Goal: Task Accomplishment & Management: Use online tool/utility

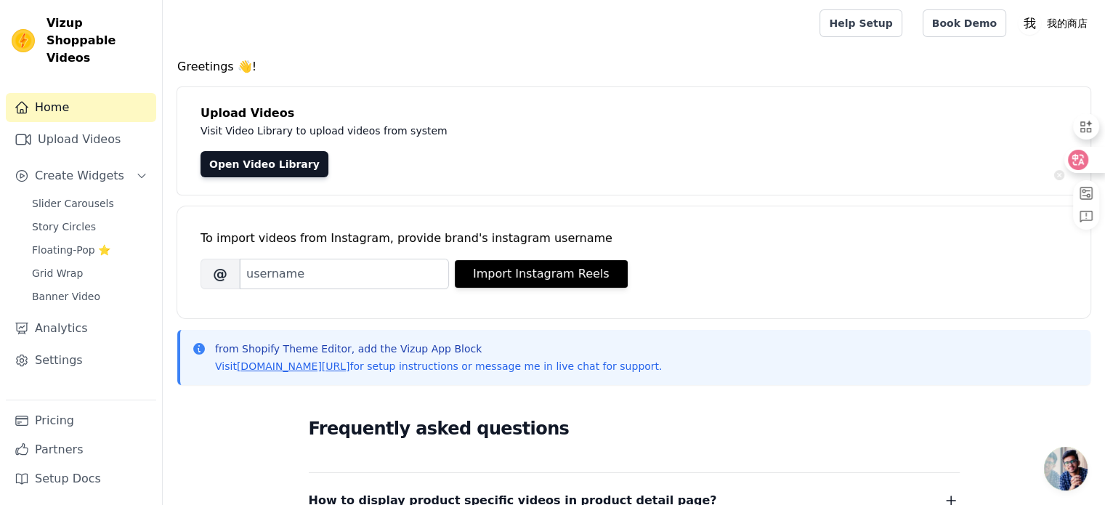
click at [1084, 165] on icon at bounding box center [1078, 160] width 12 height 12
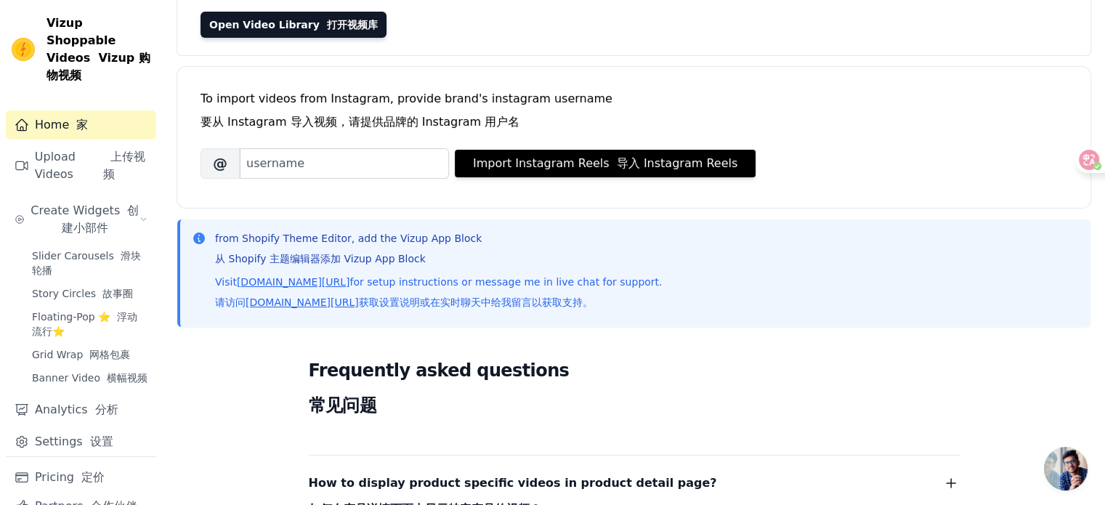
scroll to position [108, 0]
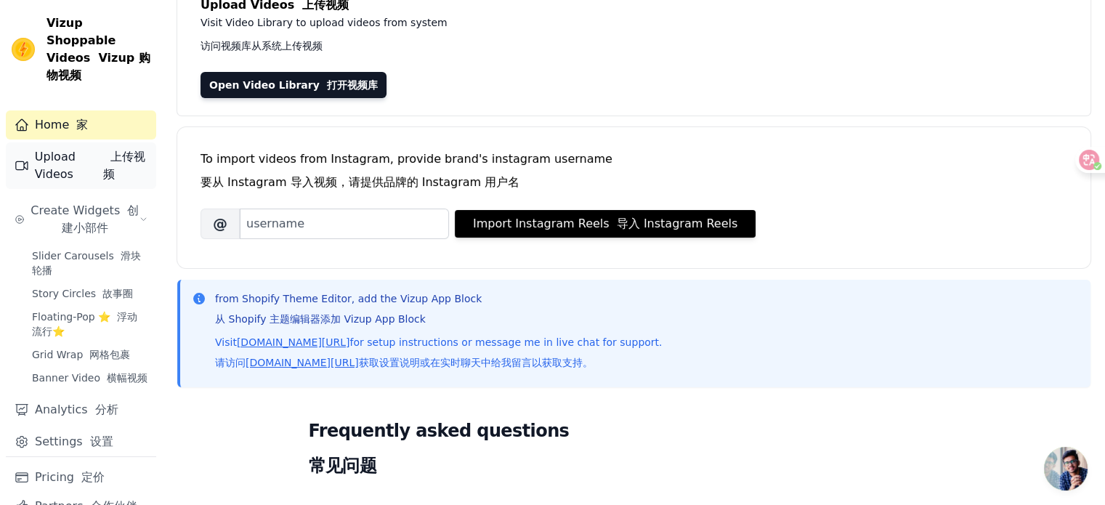
click at [72, 171] on link "Upload Videos 上传视频" at bounding box center [81, 165] width 150 height 46
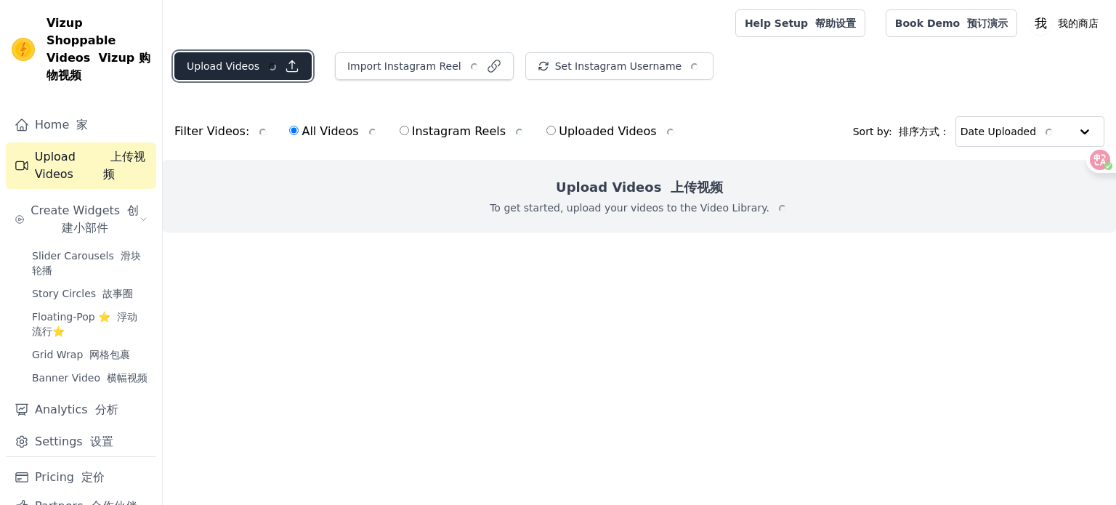
click at [252, 60] on button "Upload Videos" at bounding box center [242, 66] width 137 height 28
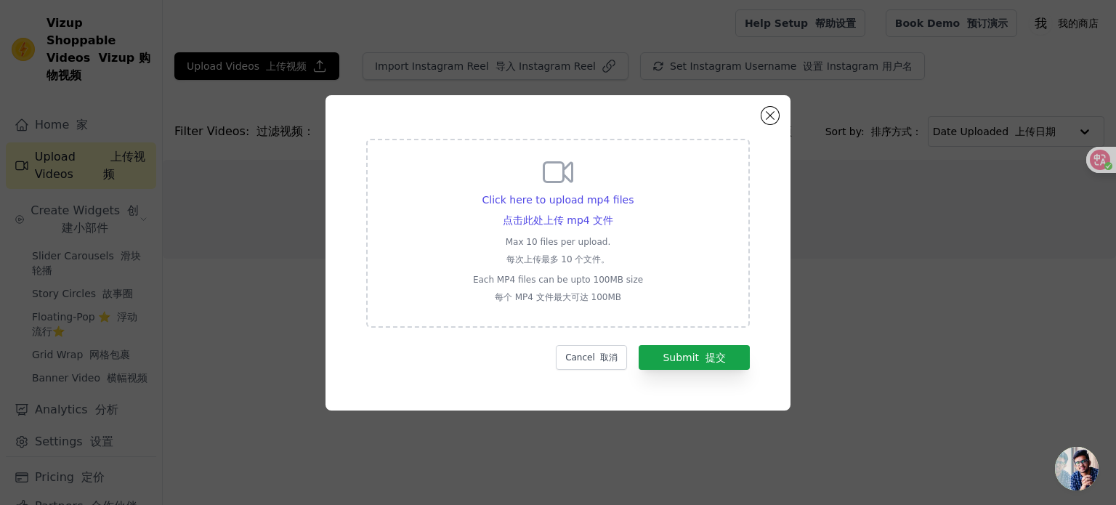
click at [558, 191] on div "Click here to upload mp4 files 点击此处上传 mp4 文件 Max 10 files per upload. 每次上传最多 10…" at bounding box center [558, 232] width 170 height 154
click at [612, 206] on input "Click here to upload mp4 files 点击此处上传 mp4 文件 Max 10 files per upload. 每次上传最多 10…" at bounding box center [612, 206] width 1 height 1
type input "C:\fakepath\🥣麻将音｜敲敲小奶糕🥛___#晒晒我的桌面[话题]#_近期非常喜欢的一把～_轴体是木槿花轴🌸_（SPM & SOULCAT联名发售）_…"
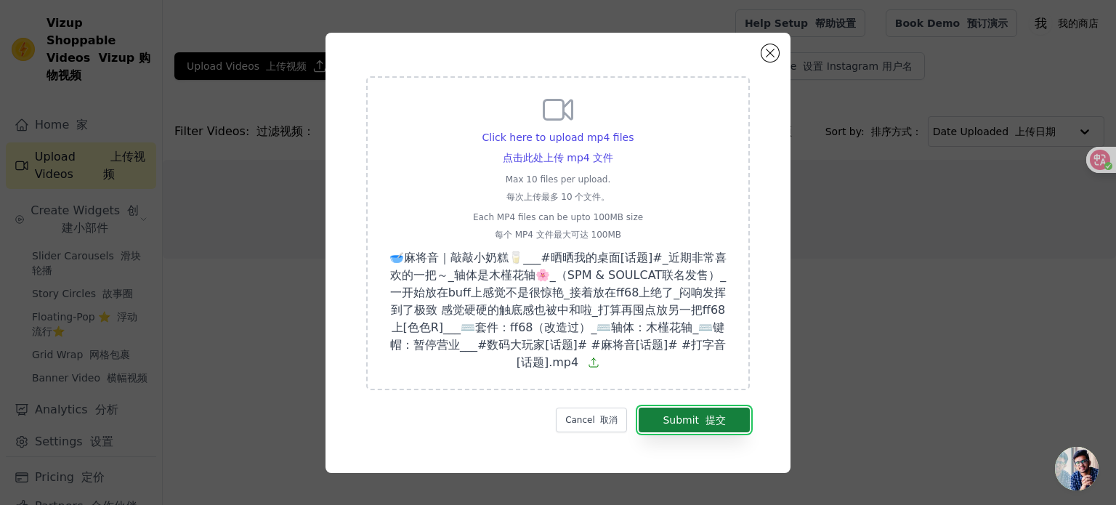
click at [677, 429] on button "Submit 提交" at bounding box center [694, 420] width 111 height 25
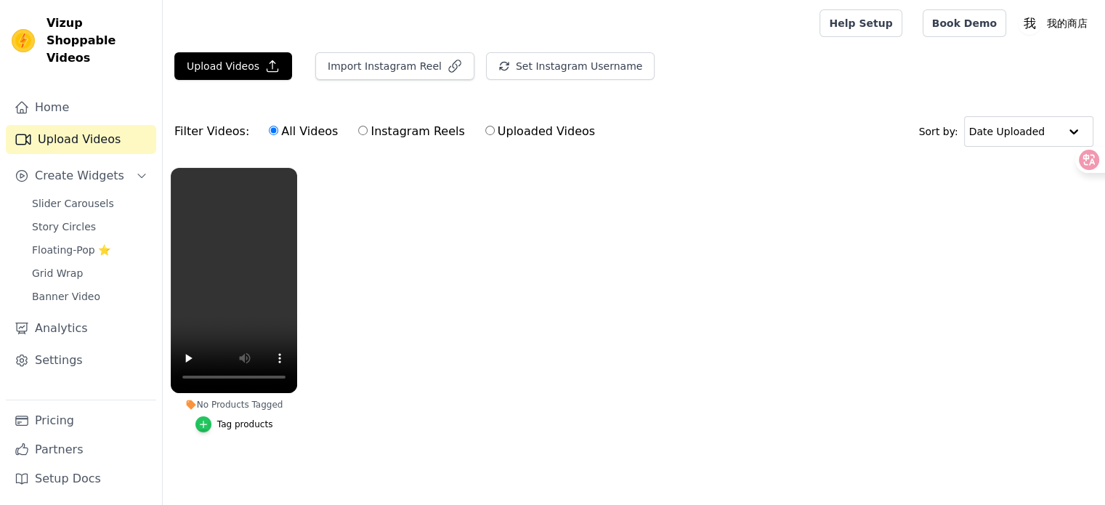
click at [200, 421] on icon "button" at bounding box center [203, 424] width 10 height 10
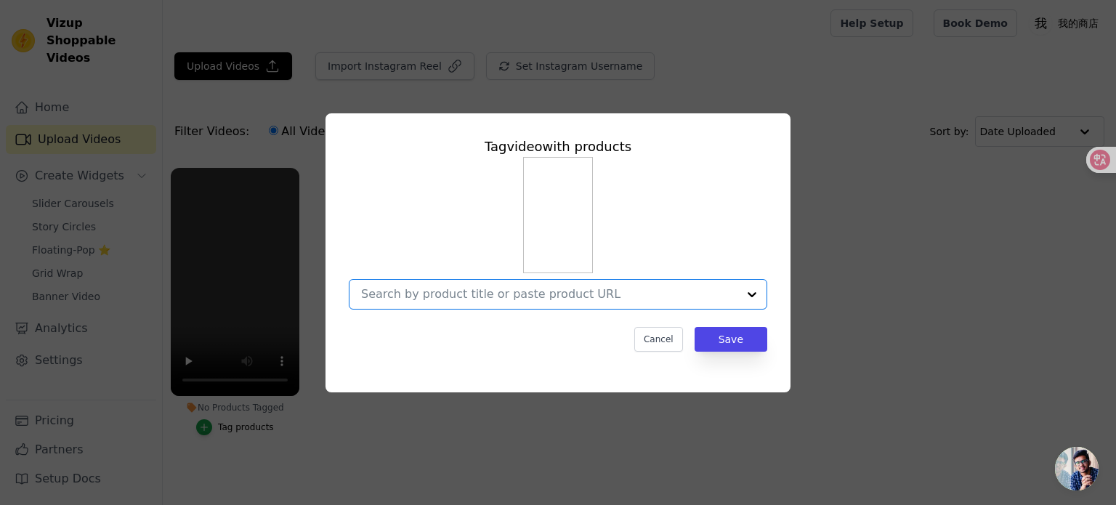
click at [565, 293] on input "No Products Tagged Tag video with products Option undefined, selected. Select i…" at bounding box center [549, 294] width 376 height 14
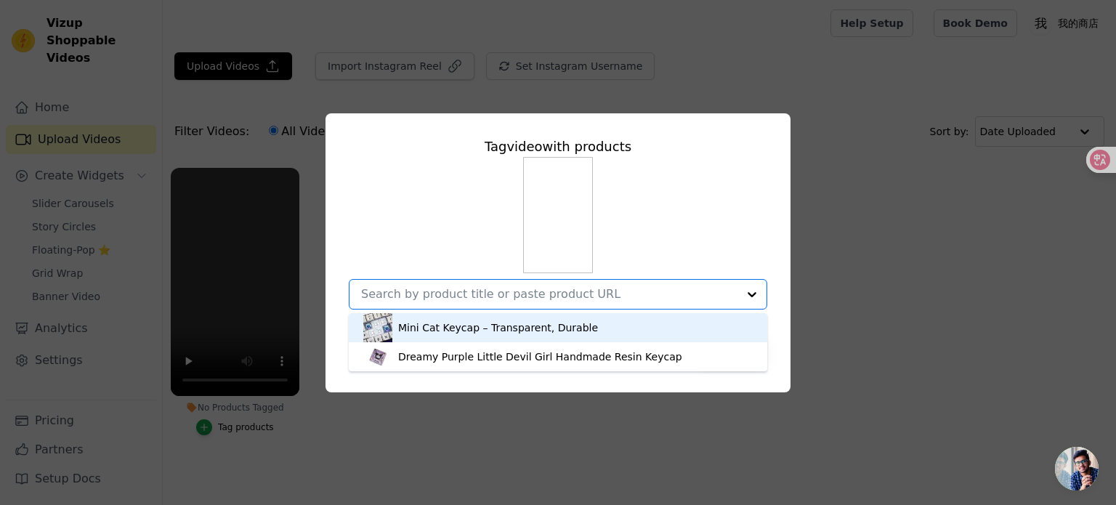
click at [555, 332] on div "Mini Cat Keycap – Transparent, Durable" at bounding box center [498, 327] width 200 height 15
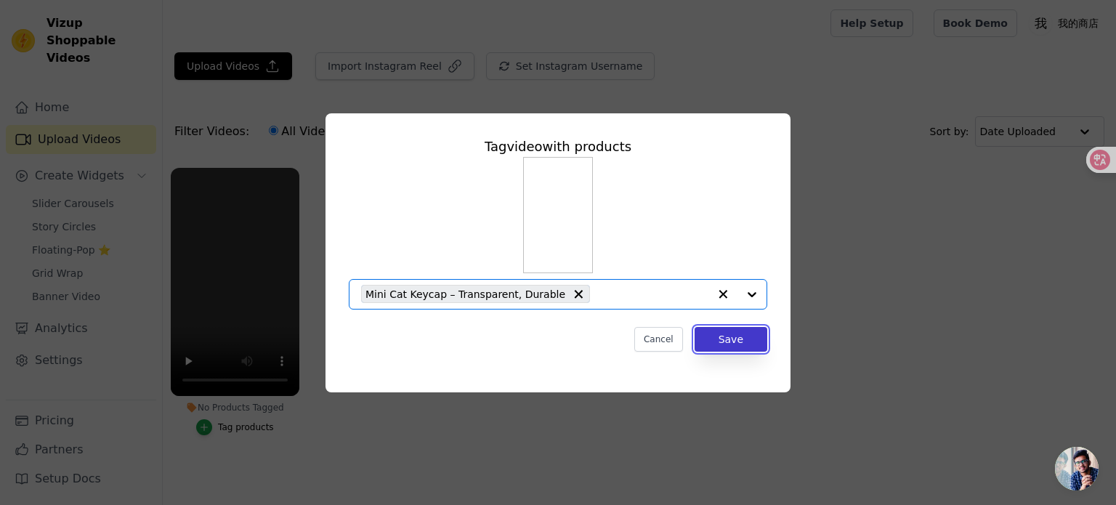
click at [723, 340] on button "Save" at bounding box center [730, 339] width 73 height 25
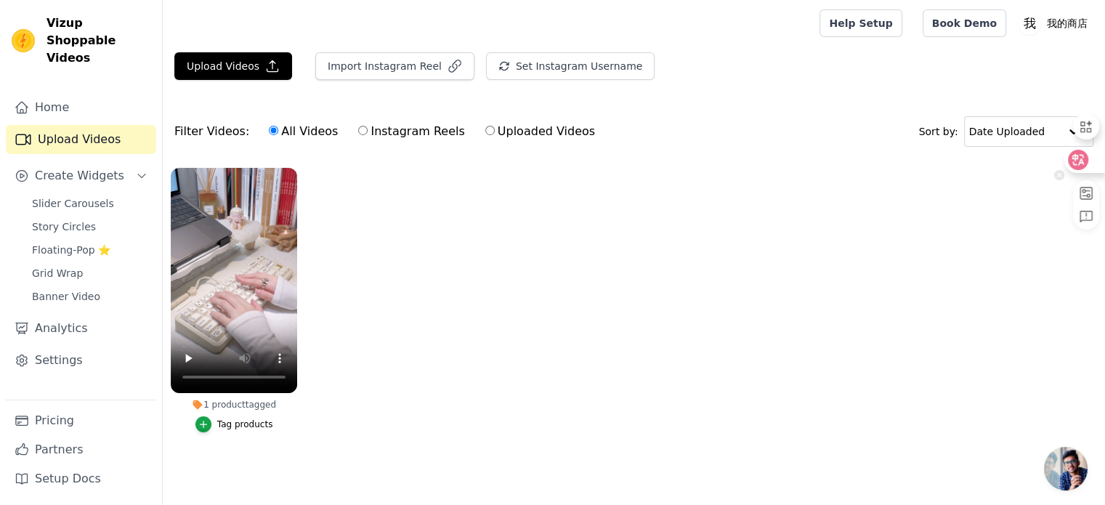
click at [1085, 156] on icon at bounding box center [1078, 160] width 20 height 20
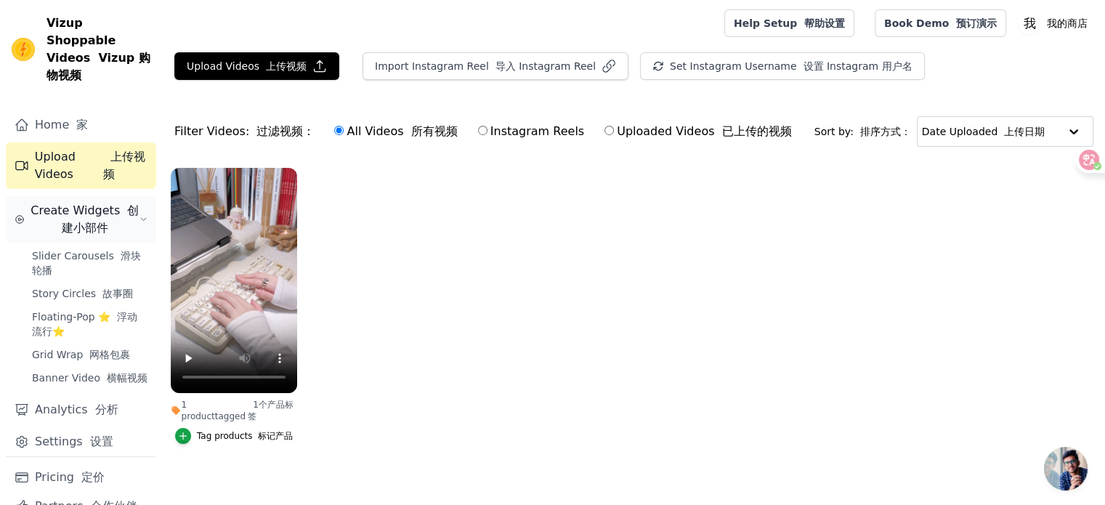
click at [115, 230] on font "创建小部件" at bounding box center [101, 218] width 78 height 31
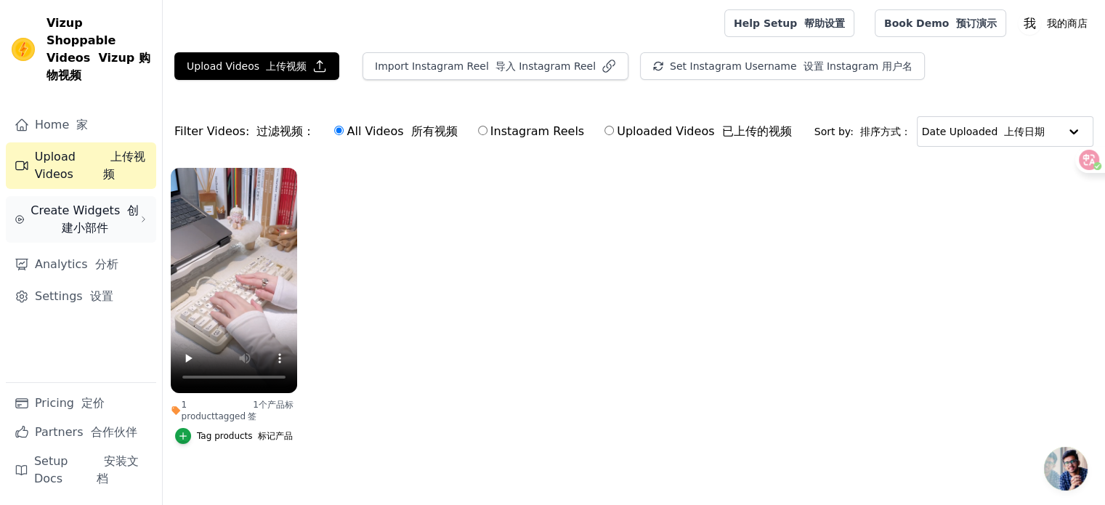
click at [128, 203] on font "创建小部件" at bounding box center [101, 218] width 78 height 31
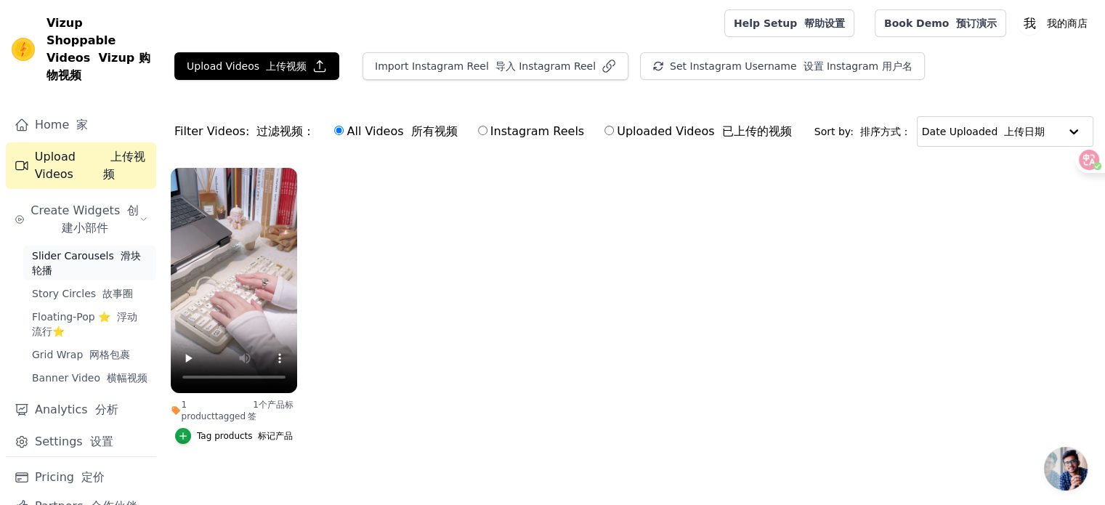
click at [114, 262] on font "Sidebar" at bounding box center [117, 256] width 7 height 12
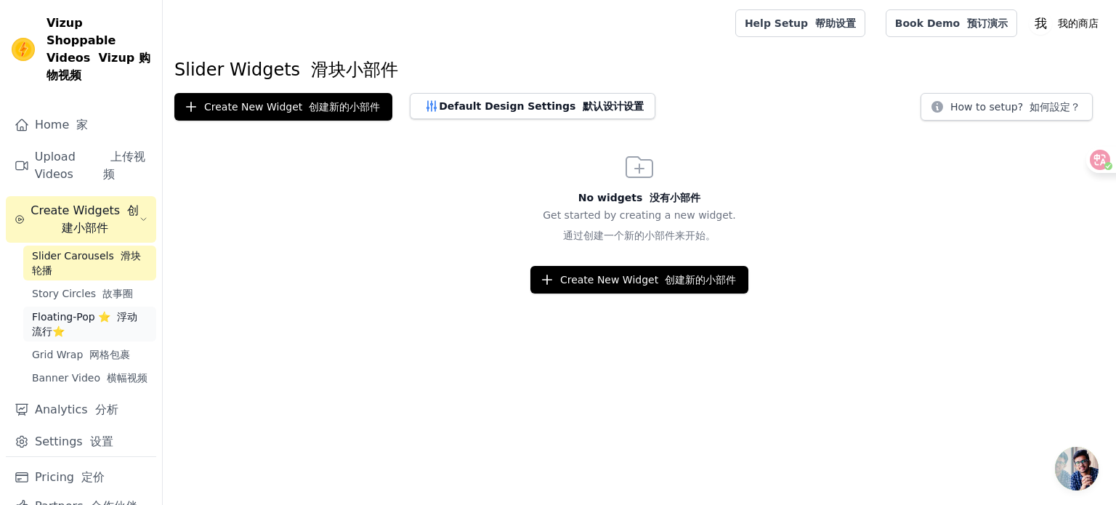
click at [110, 325] on link "Floating-Pop ⭐ 浮动流行⭐" at bounding box center [89, 324] width 133 height 35
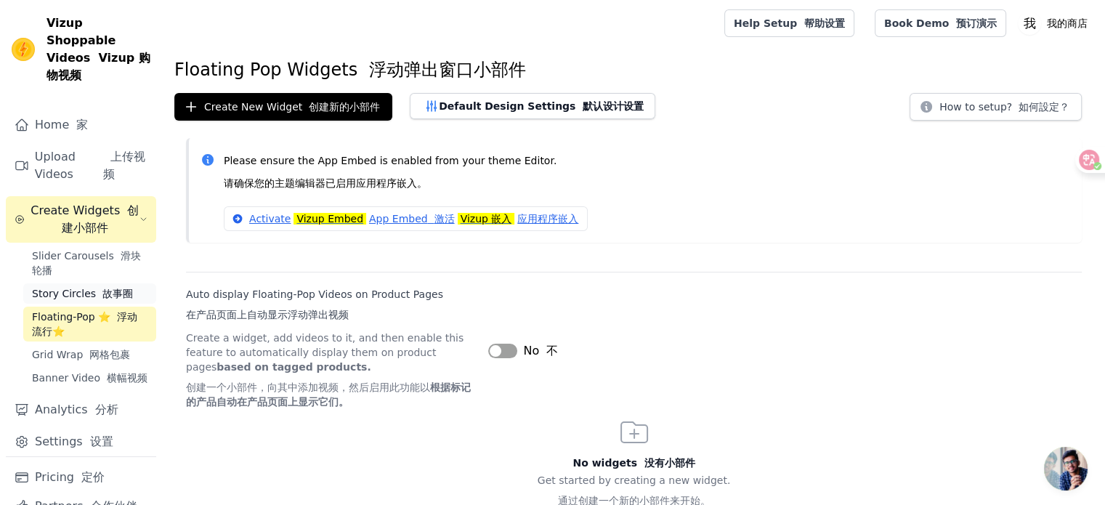
click at [113, 299] on font "故事圈" at bounding box center [117, 294] width 31 height 12
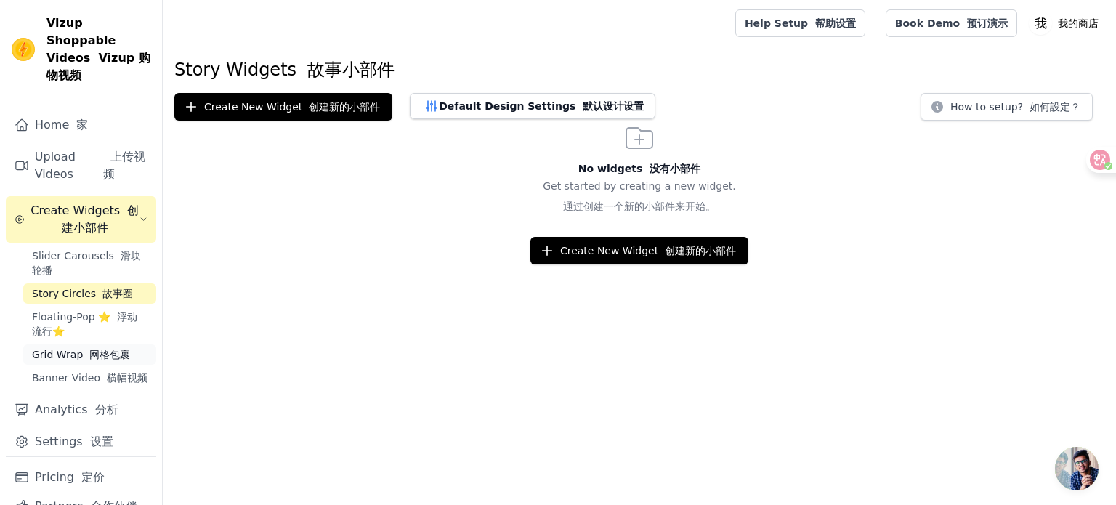
click at [114, 360] on font "网格包裹" at bounding box center [109, 355] width 41 height 12
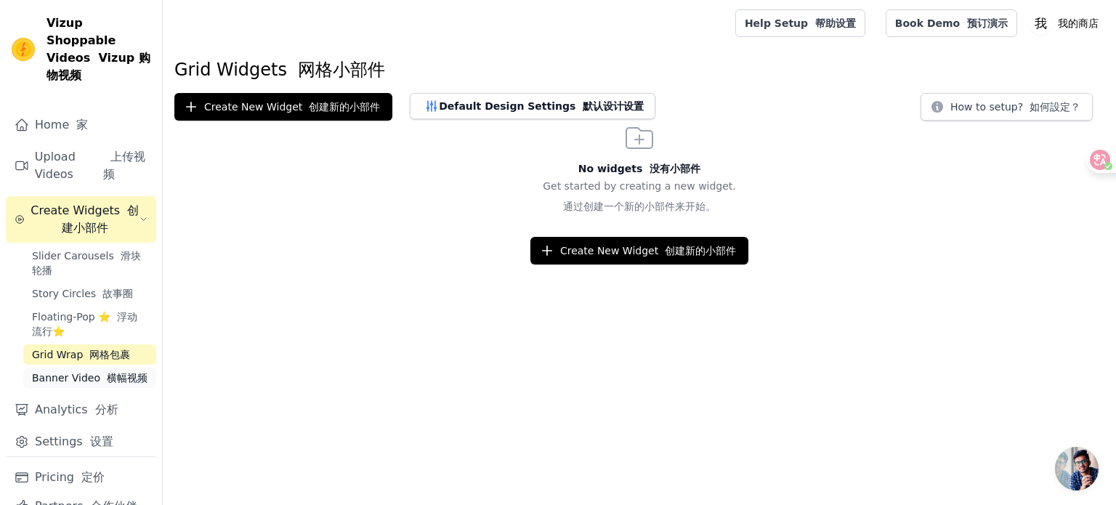
click at [118, 385] on span "Banner Video 横幅视频" at bounding box center [90, 377] width 116 height 15
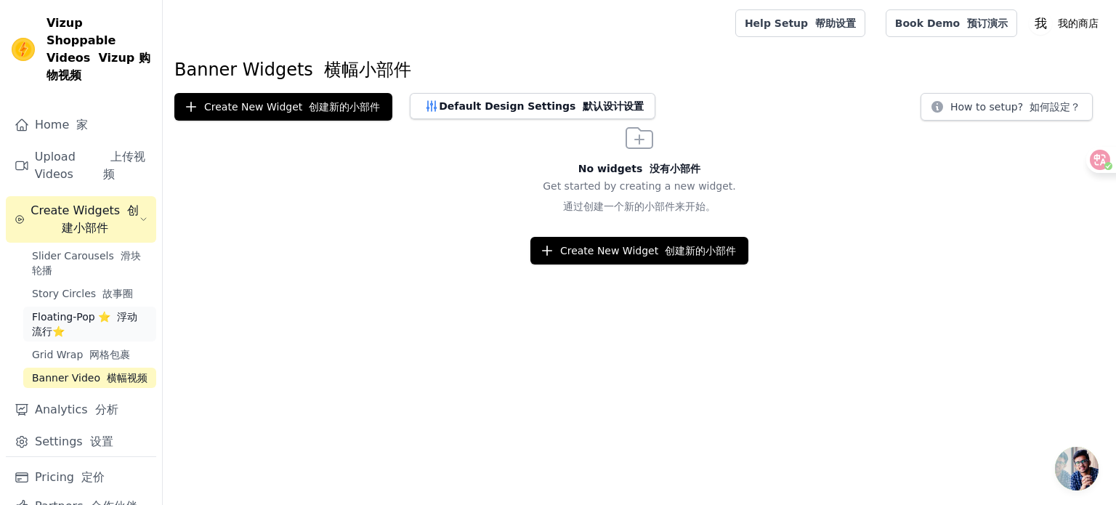
click at [116, 339] on span "Floating-Pop ⭐ 浮动流行⭐" at bounding box center [90, 323] width 116 height 29
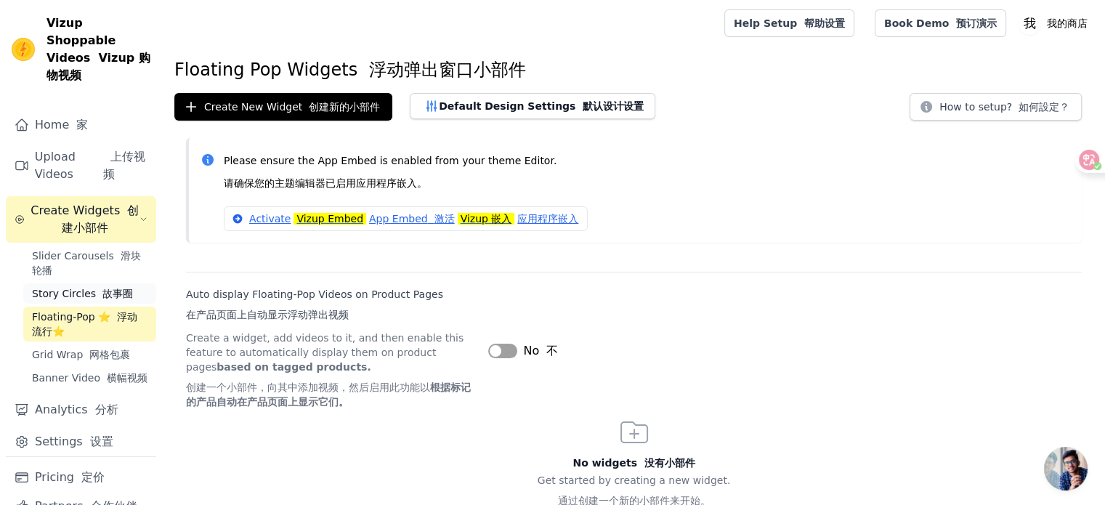
click at [115, 299] on font "故事圈" at bounding box center [117, 294] width 31 height 12
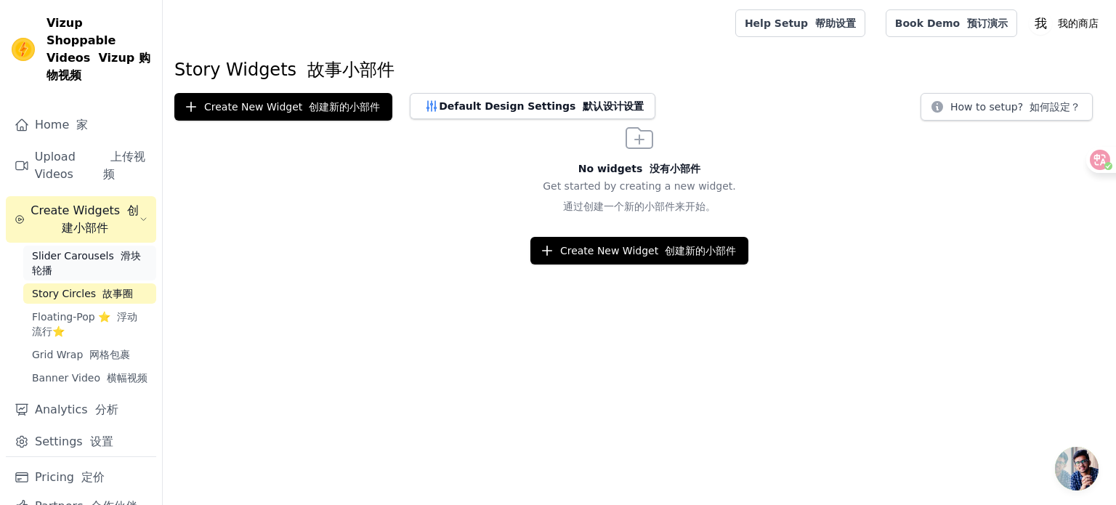
click at [115, 276] on font "滑块轮播" at bounding box center [86, 263] width 109 height 26
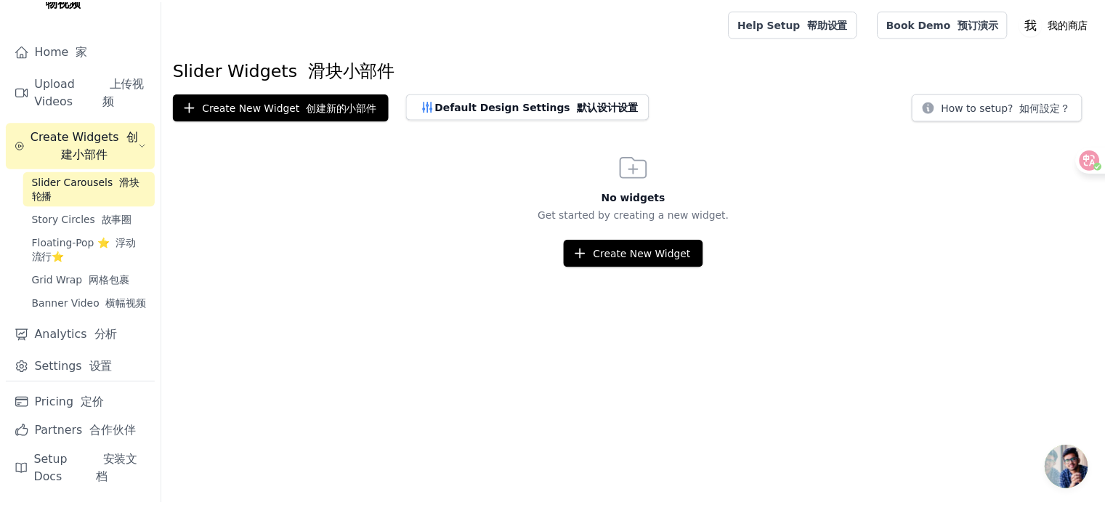
scroll to position [105, 0]
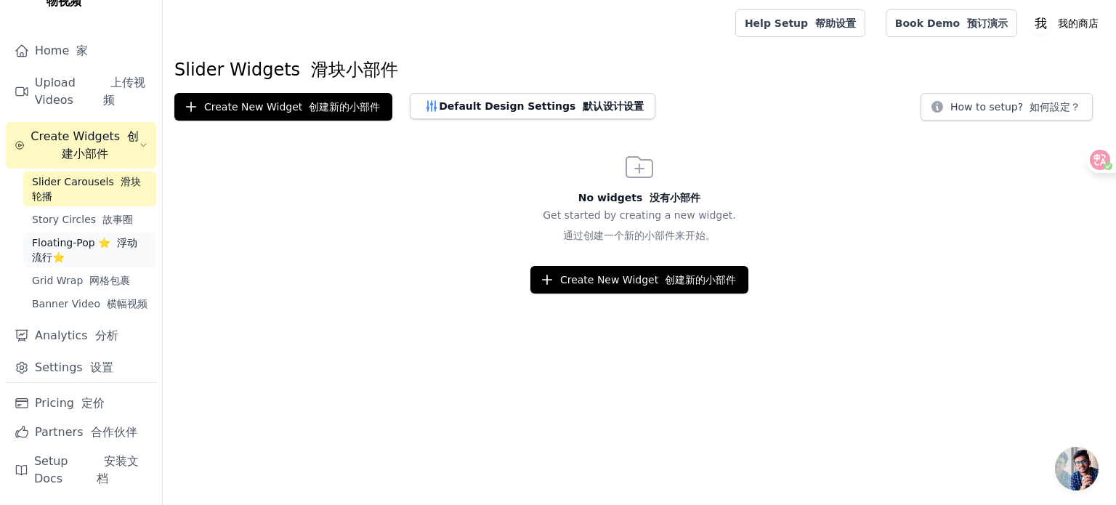
click at [113, 237] on font "Sidebar" at bounding box center [113, 243] width 7 height 12
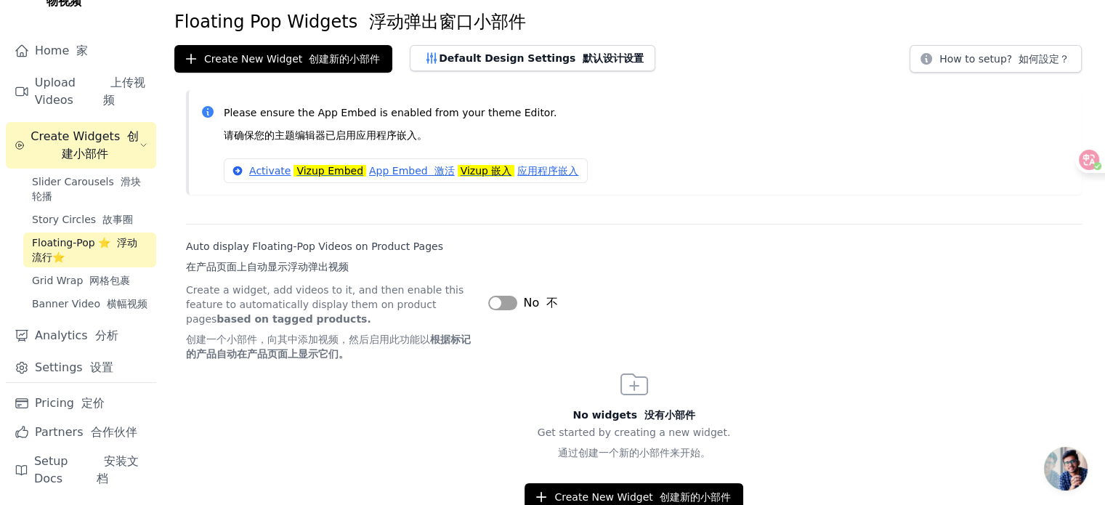
scroll to position [52, 0]
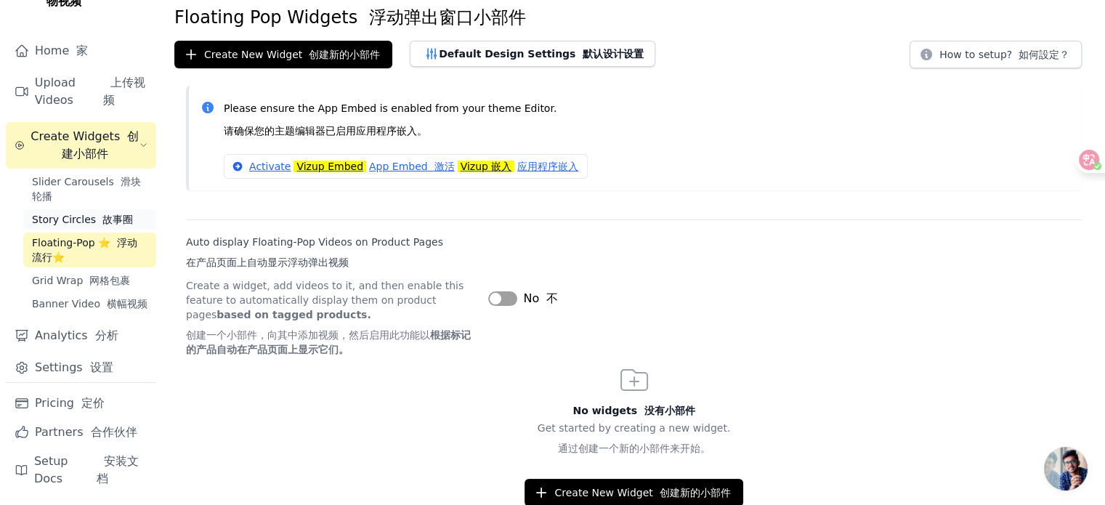
click at [78, 212] on span "Story Circles 故事圈" at bounding box center [82, 219] width 101 height 15
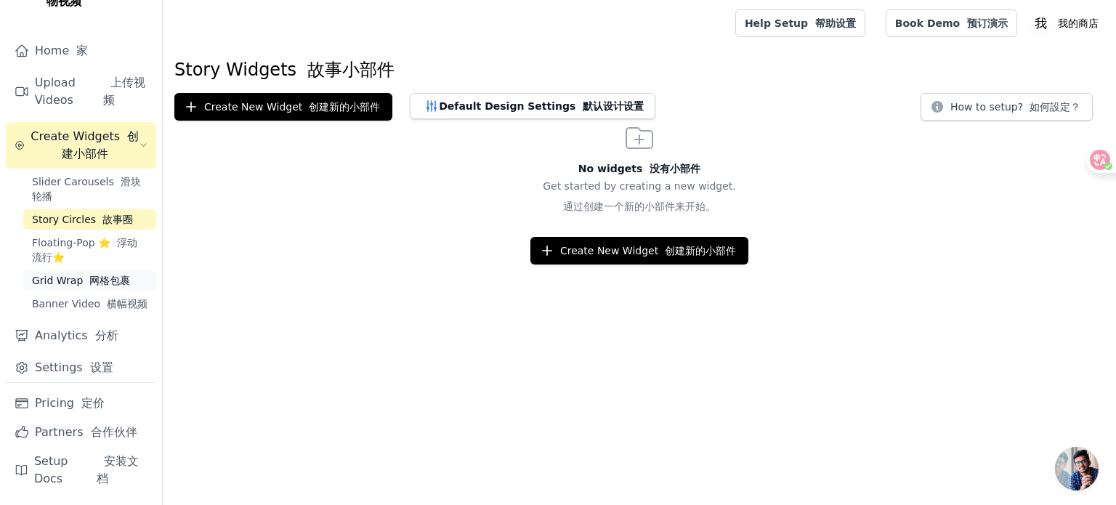
click at [100, 275] on font "网格包裹" at bounding box center [109, 281] width 41 height 12
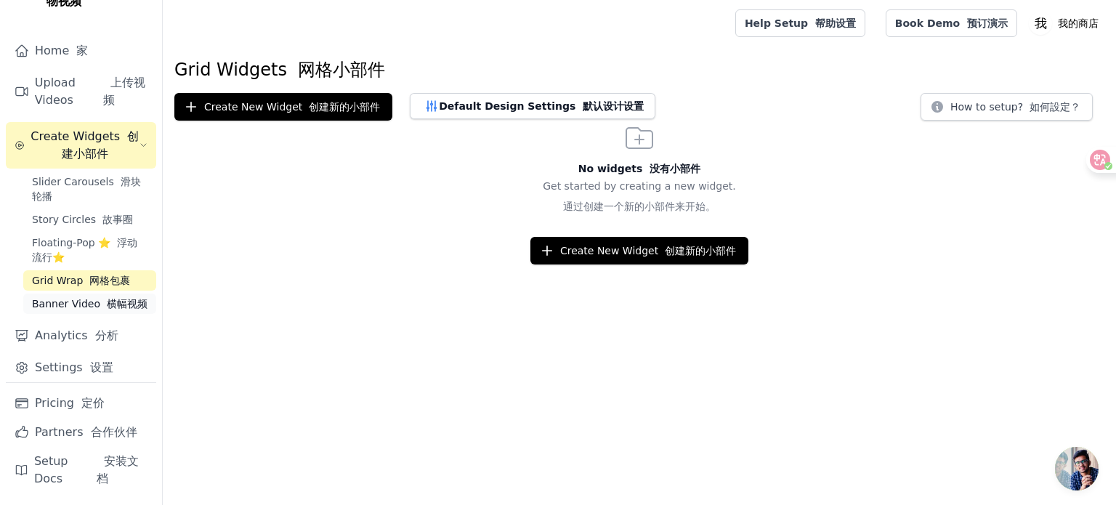
click at [108, 298] on font "横幅视频" at bounding box center [127, 304] width 41 height 12
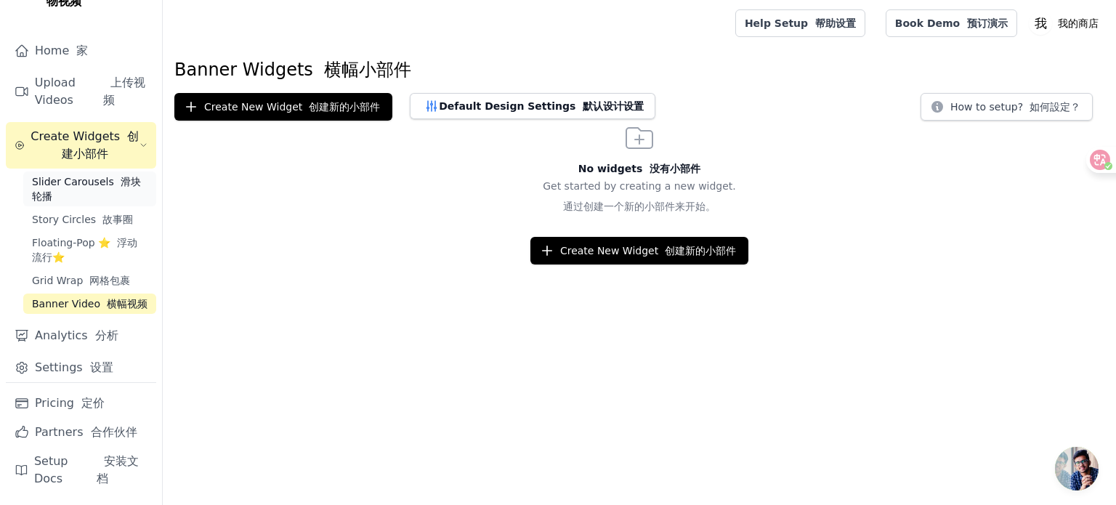
click at [81, 179] on span "Slider Carousels 滑块轮播" at bounding box center [90, 188] width 116 height 29
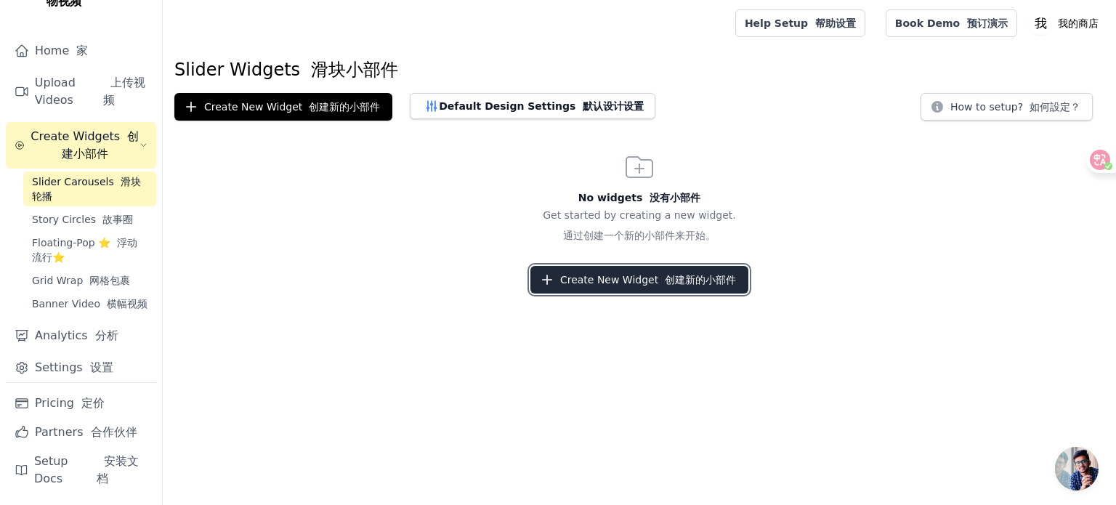
click at [635, 278] on button "Create New Widget 创建新的小部件" at bounding box center [639, 280] width 218 height 28
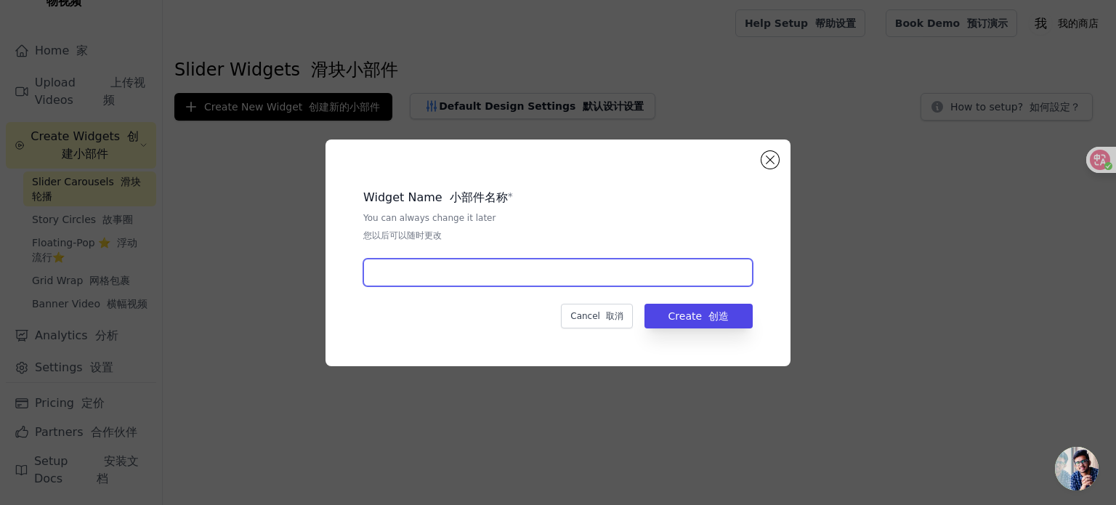
click at [534, 267] on input "text" at bounding box center [557, 273] width 389 height 28
type input "视频轮播"
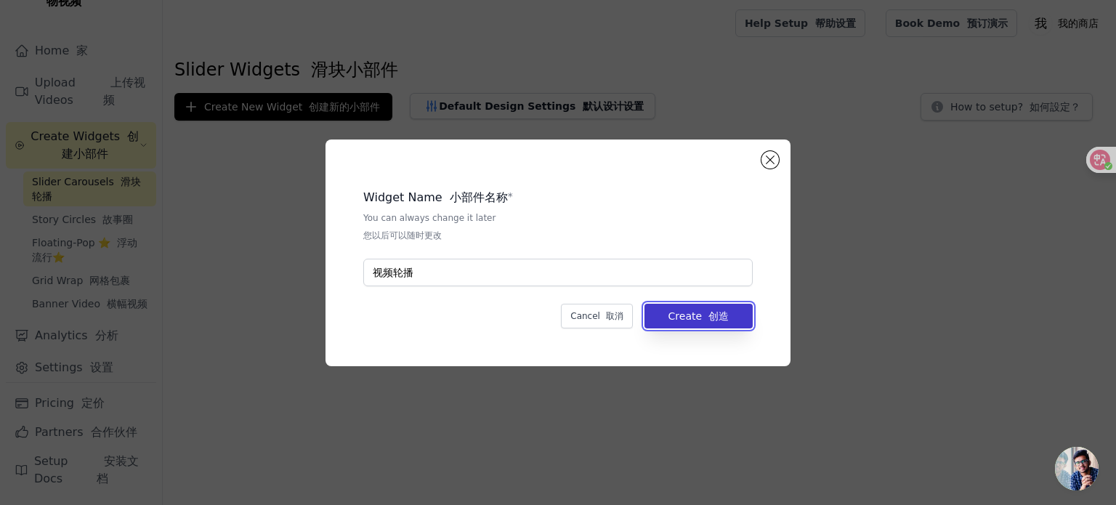
click at [681, 305] on button "Create 创造" at bounding box center [698, 316] width 108 height 25
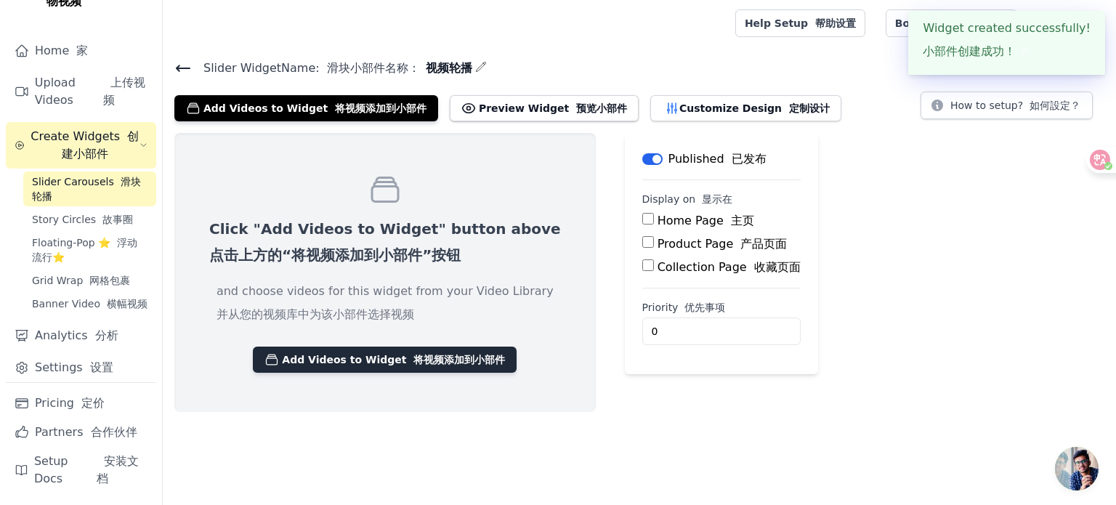
click at [369, 362] on button "Add Videos to Widget 将视频添加到小部件" at bounding box center [385, 360] width 264 height 26
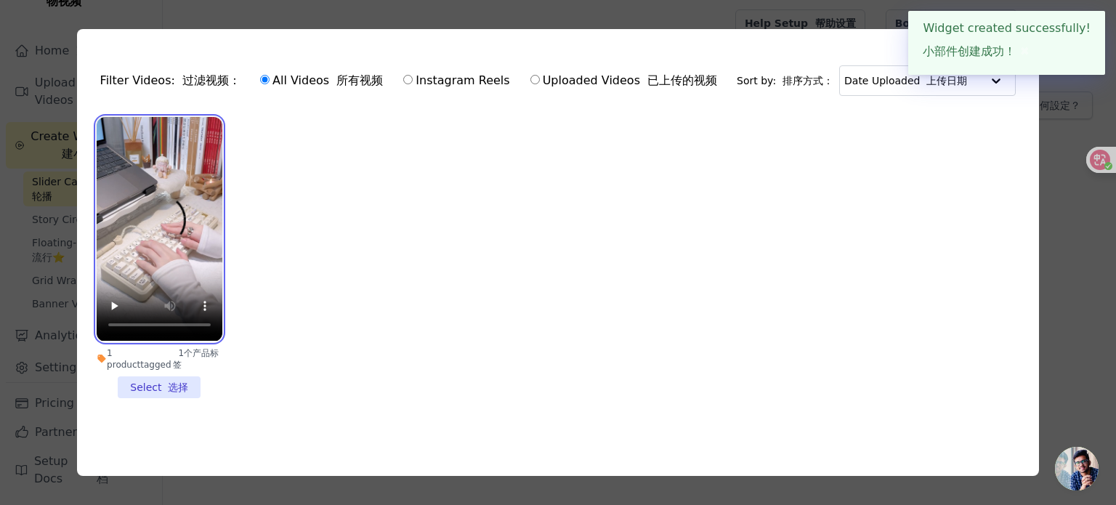
click at [161, 211] on video at bounding box center [160, 229] width 126 height 224
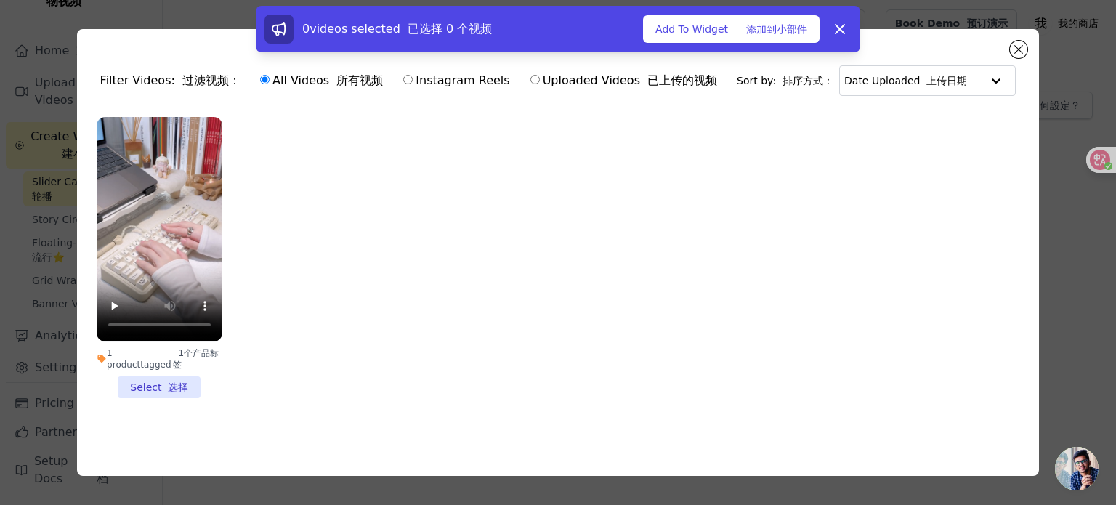
click at [142, 390] on li "1 product tagged 1个产品标签 Select 选择" at bounding box center [160, 257] width 126 height 280
click at [0, 0] on input "1 product tagged 1个产品标签 Select 选择" at bounding box center [0, 0] width 0 height 0
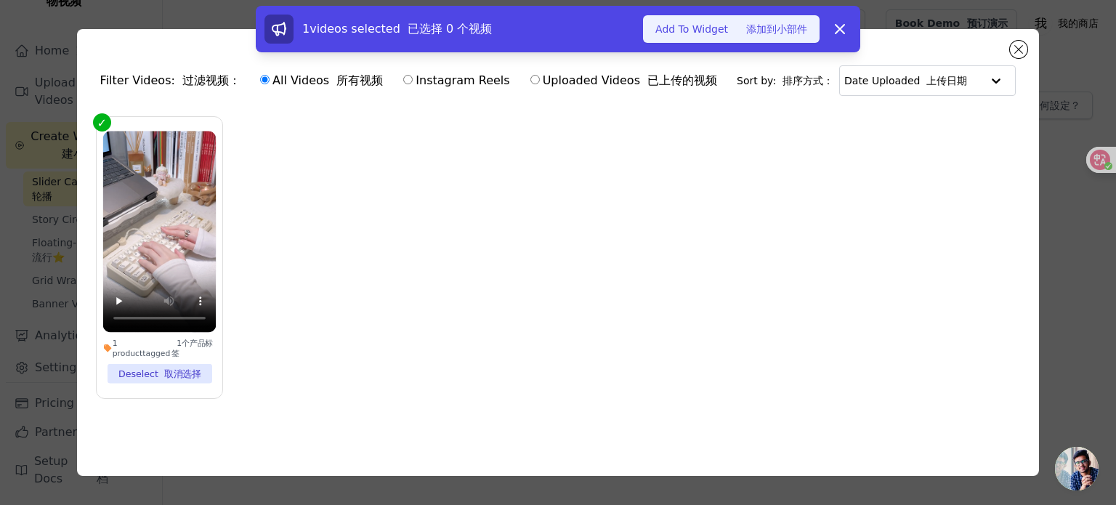
click at [756, 33] on font "添加到小部件" at bounding box center [776, 29] width 61 height 12
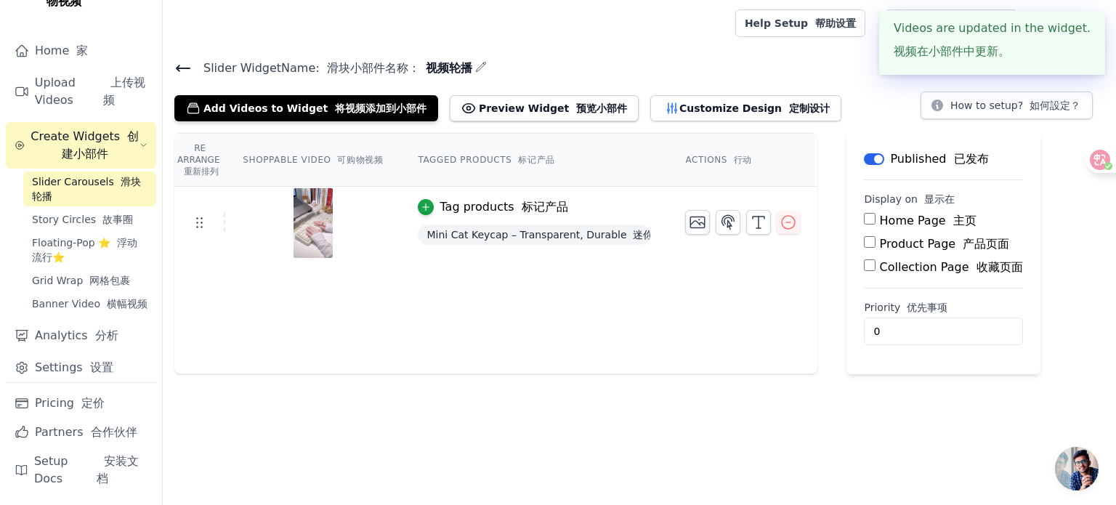
click at [864, 220] on input "Home Page 主页" at bounding box center [870, 219] width 12 height 12
checkbox input "true"
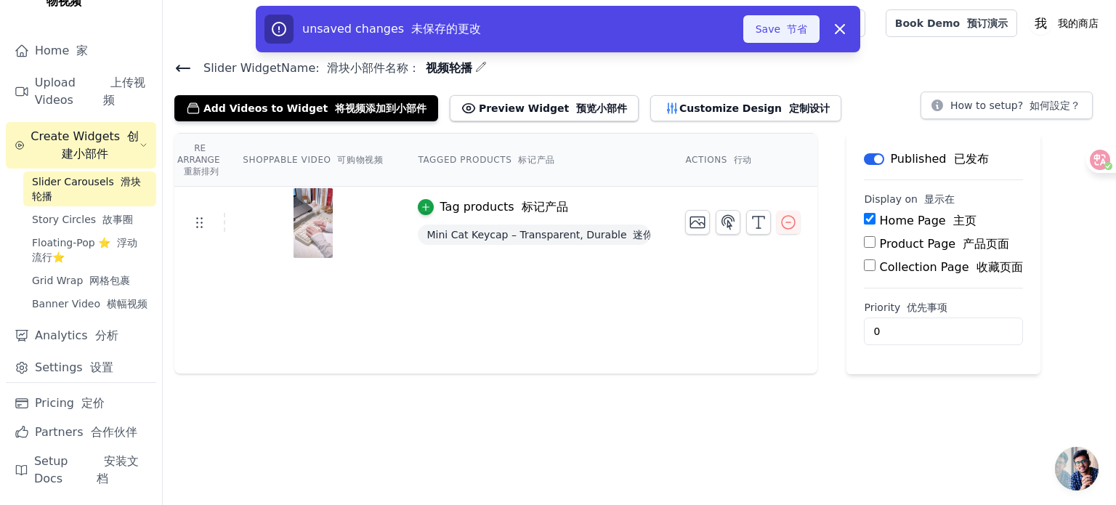
click at [770, 33] on button "Save 节省" at bounding box center [781, 29] width 76 height 28
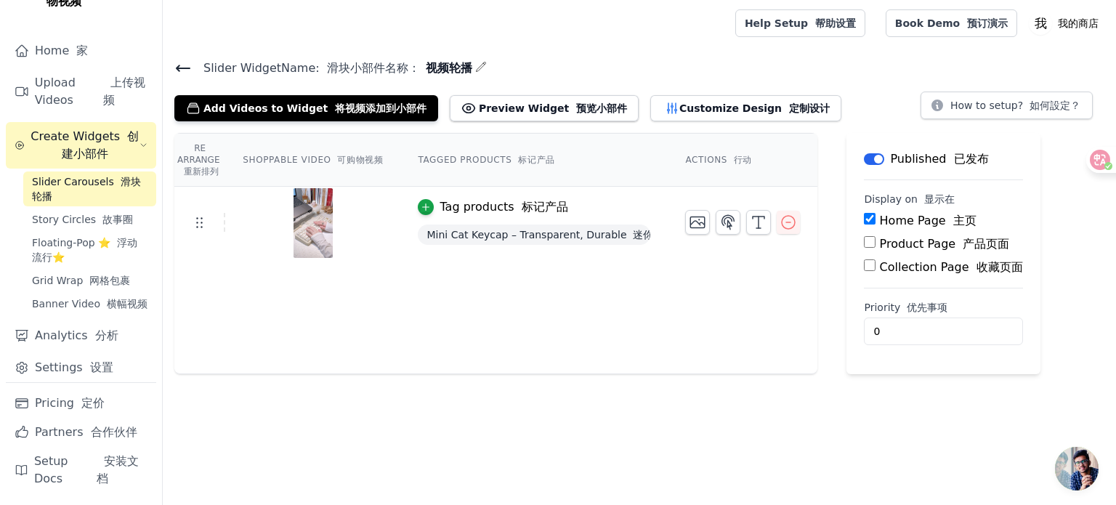
click at [570, 123] on div "Slider Widget Name: 滑块小部件名称： 视频轮播 Add Videos to Widget 将视频添加到小部件 Preview Widget…" at bounding box center [639, 216] width 953 height 316
click at [578, 117] on button "Preview Widget 预览小部件" at bounding box center [544, 108] width 189 height 26
click at [127, 214] on font "故事圈" at bounding box center [117, 220] width 31 height 12
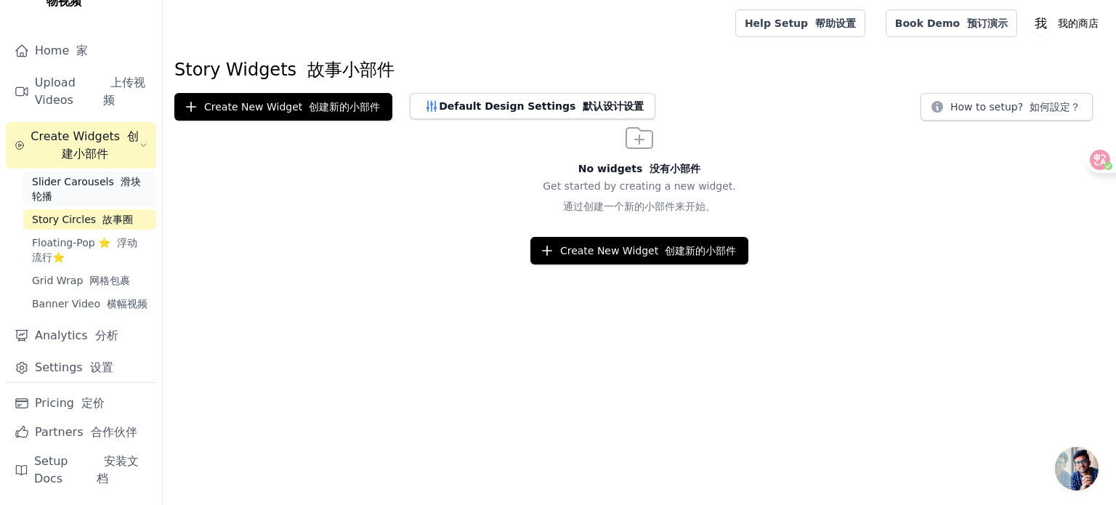
click at [120, 177] on span "Slider Carousels 滑块轮播" at bounding box center [90, 188] width 116 height 29
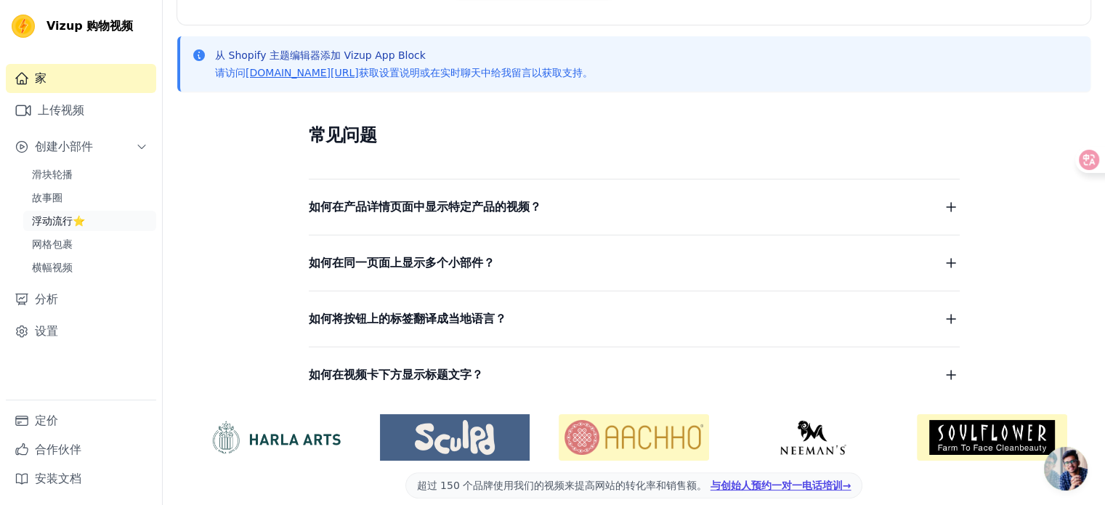
scroll to position [309, 0]
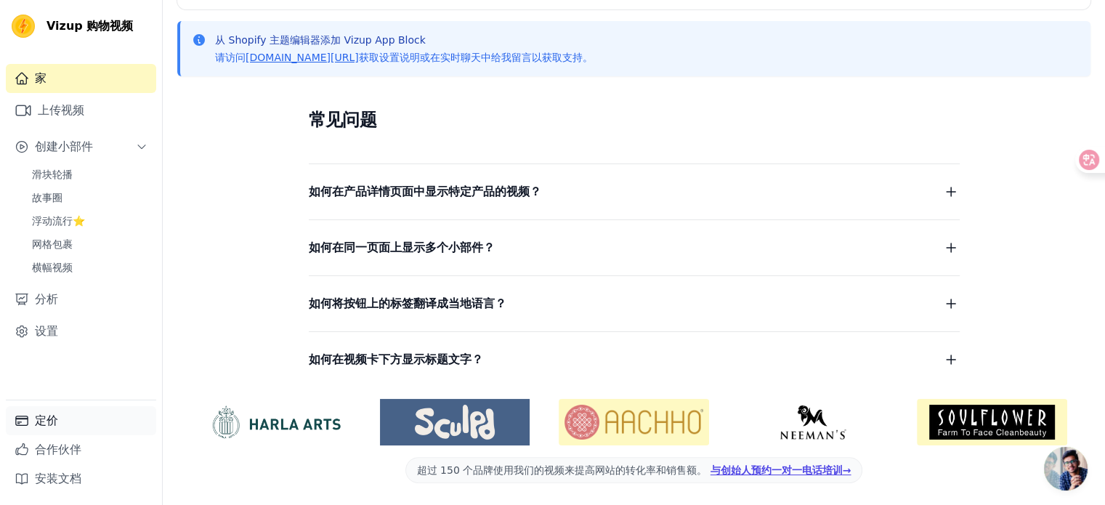
click at [79, 418] on link "定价" at bounding box center [81, 420] width 150 height 29
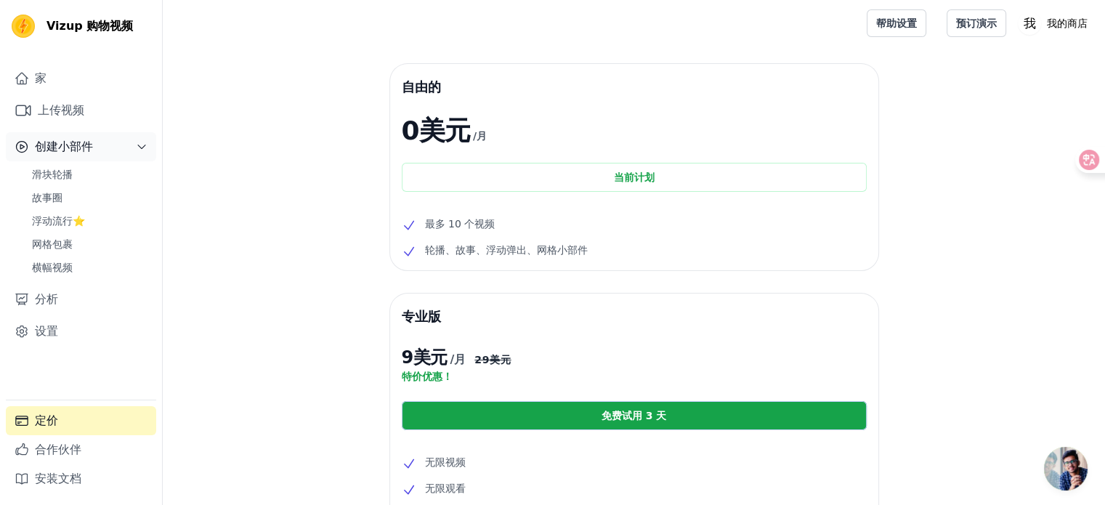
click at [103, 141] on button "创建小部件" at bounding box center [81, 146] width 150 height 29
click at [92, 110] on link "上传视频" at bounding box center [81, 110] width 150 height 29
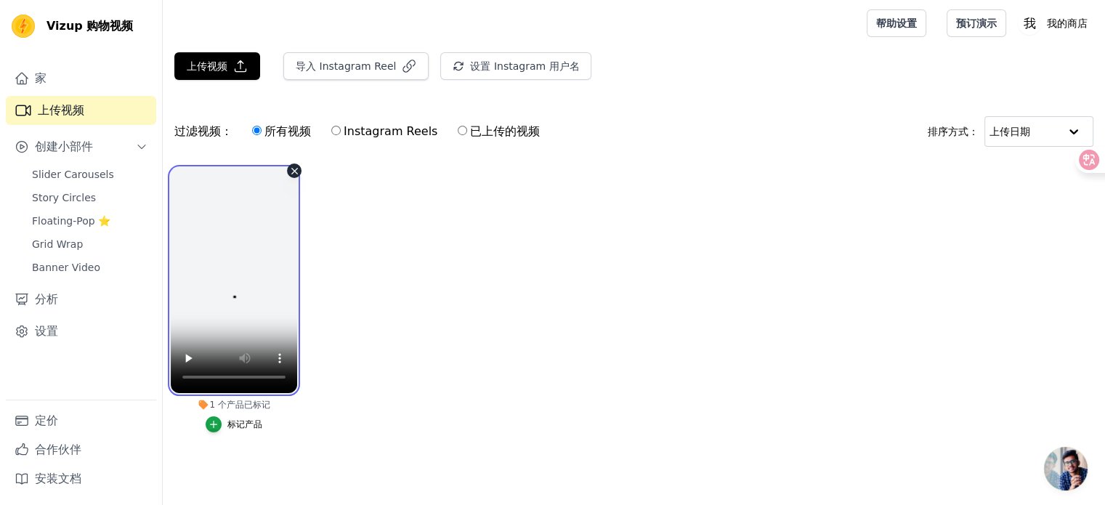
click at [230, 249] on video at bounding box center [234, 280] width 126 height 225
click at [238, 308] on video at bounding box center [234, 280] width 126 height 225
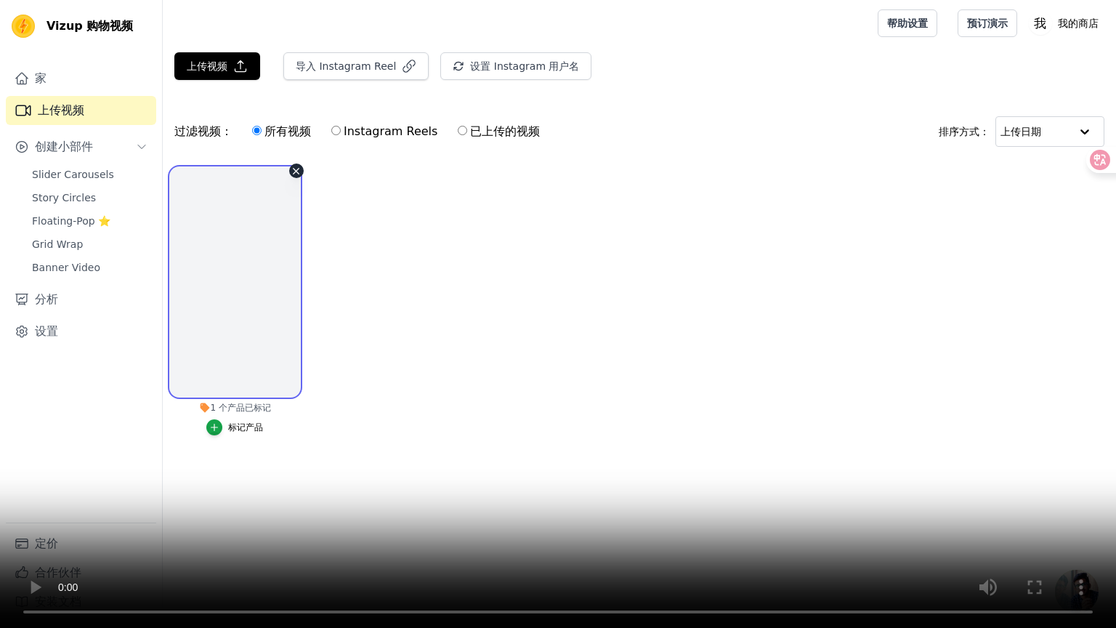
click at [348, 368] on video at bounding box center [558, 314] width 1116 height 628
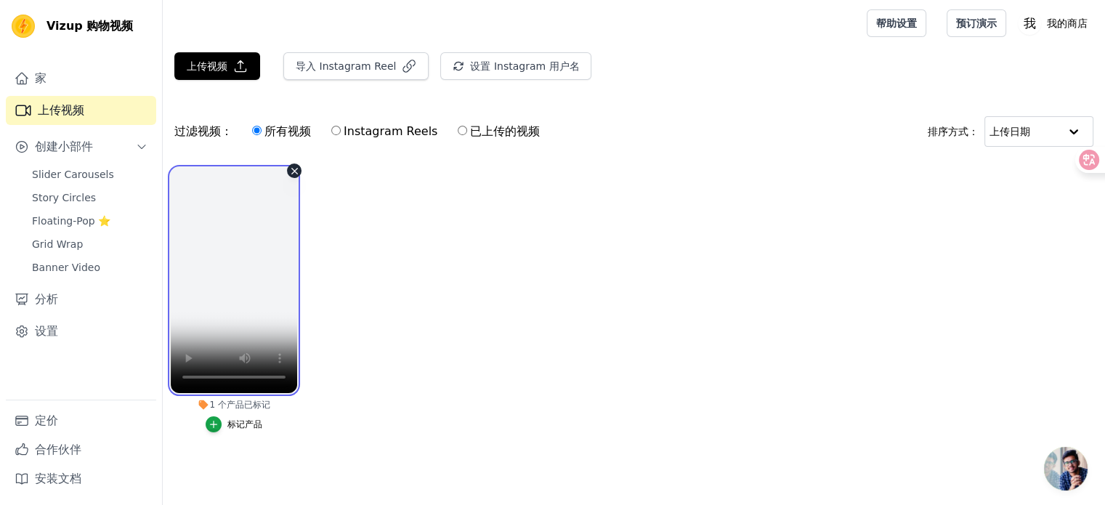
click at [267, 238] on video at bounding box center [234, 280] width 126 height 225
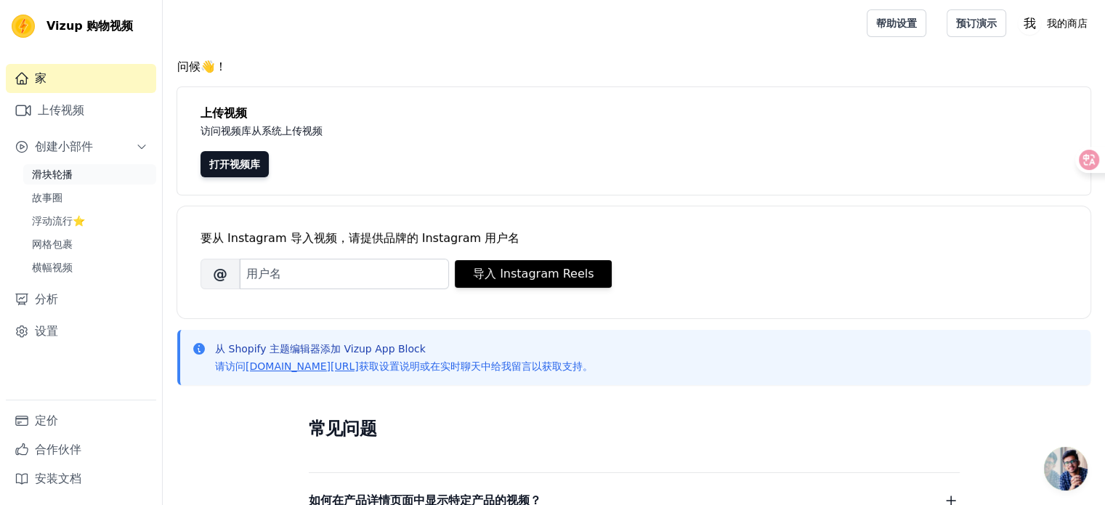
click at [44, 172] on font "滑块轮播" at bounding box center [52, 175] width 41 height 12
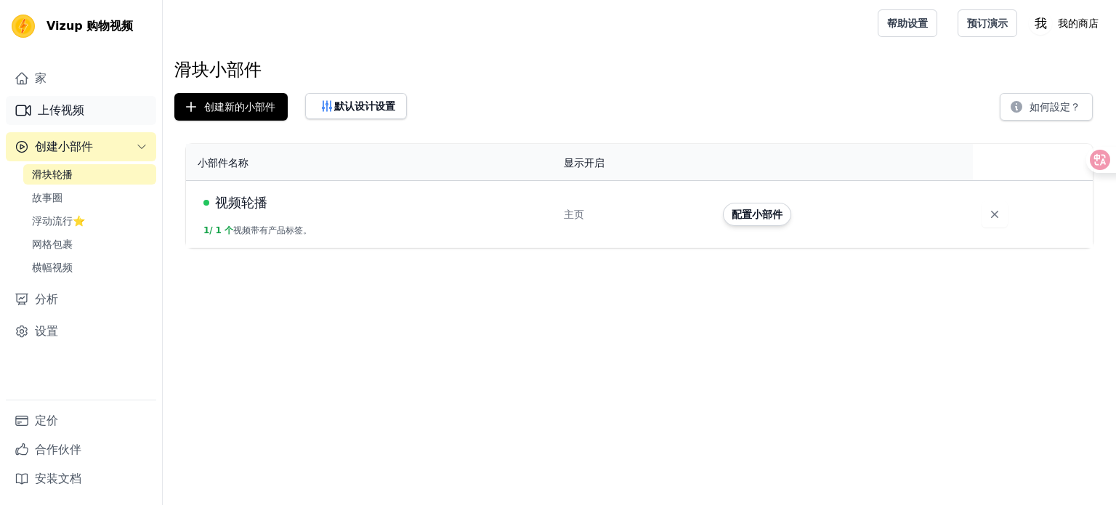
click at [71, 114] on font "上传视频" at bounding box center [61, 110] width 46 height 14
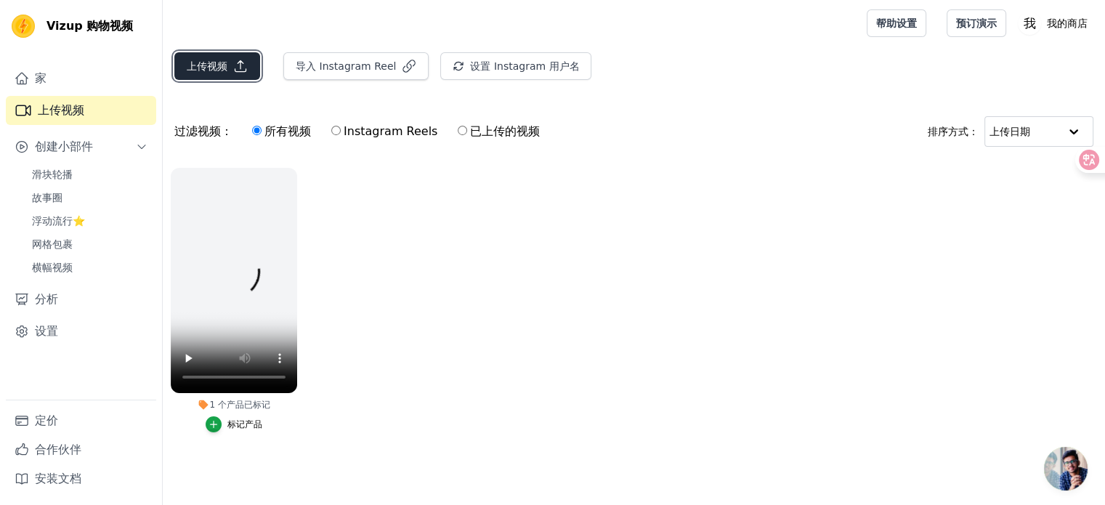
click at [221, 69] on font "上传视频" at bounding box center [207, 66] width 41 height 12
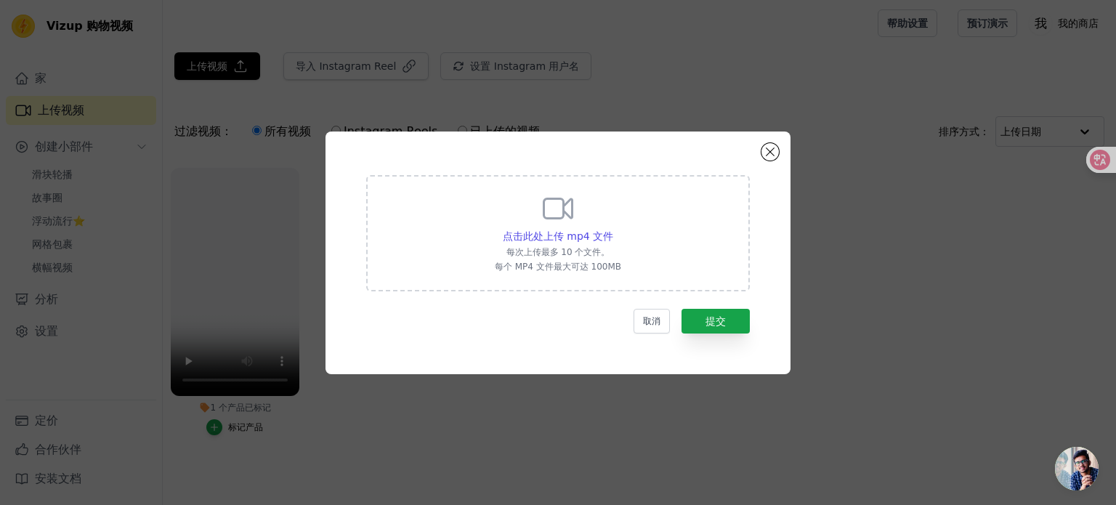
click at [575, 214] on icon at bounding box center [557, 208] width 35 height 35
click at [612, 228] on input "点击此处上传 mp4 文件 每次上传最多 10 个文件。 每个 MP4 文件最大可达 100MB" at bounding box center [612, 228] width 1 height 1
type input "C:\fakepath\视频_01.mp4"
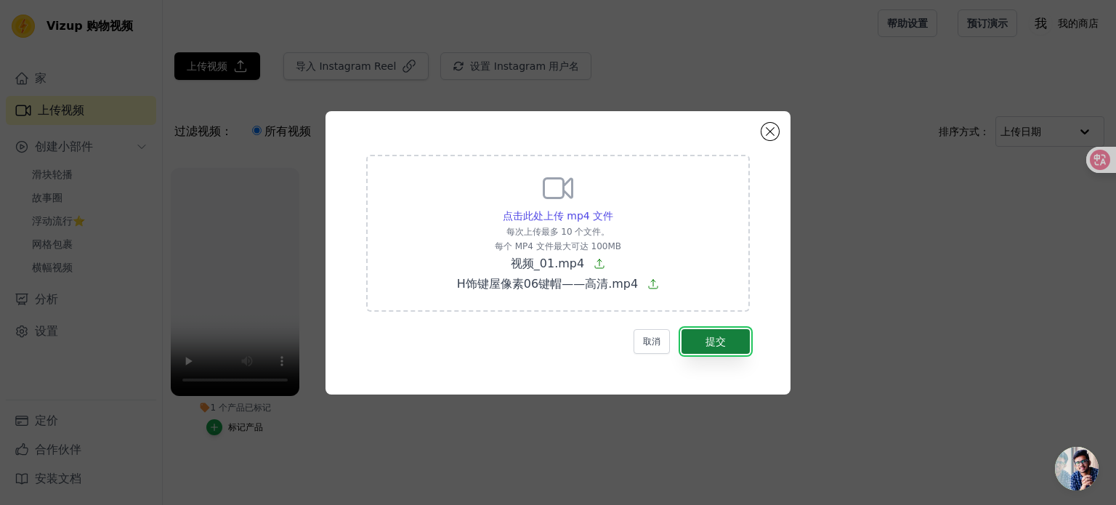
click at [717, 336] on font "提交" at bounding box center [715, 342] width 20 height 12
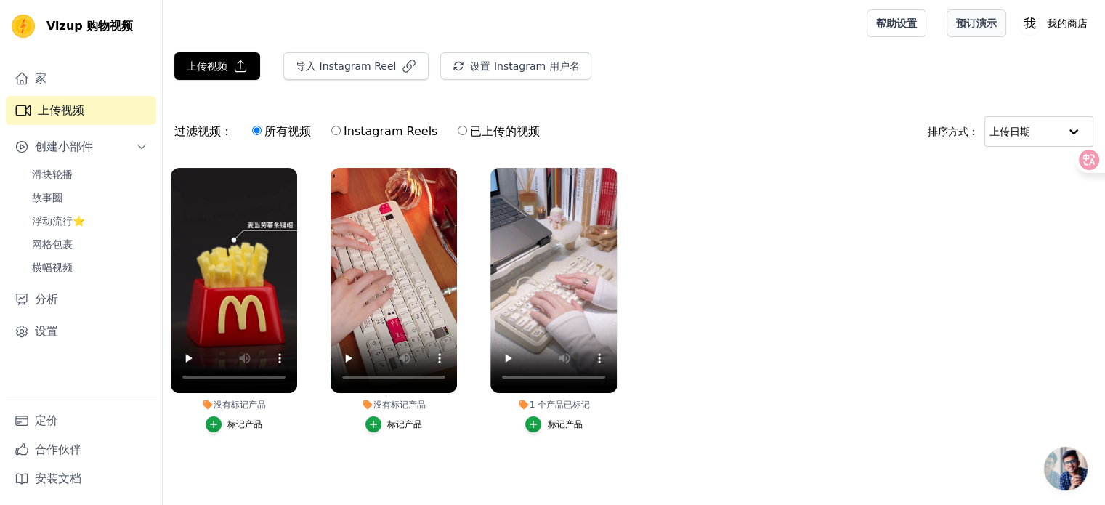
click at [960, 36] on link "预订演示" at bounding box center [977, 23] width 60 height 28
click at [81, 177] on link "滑块轮播" at bounding box center [89, 174] width 133 height 20
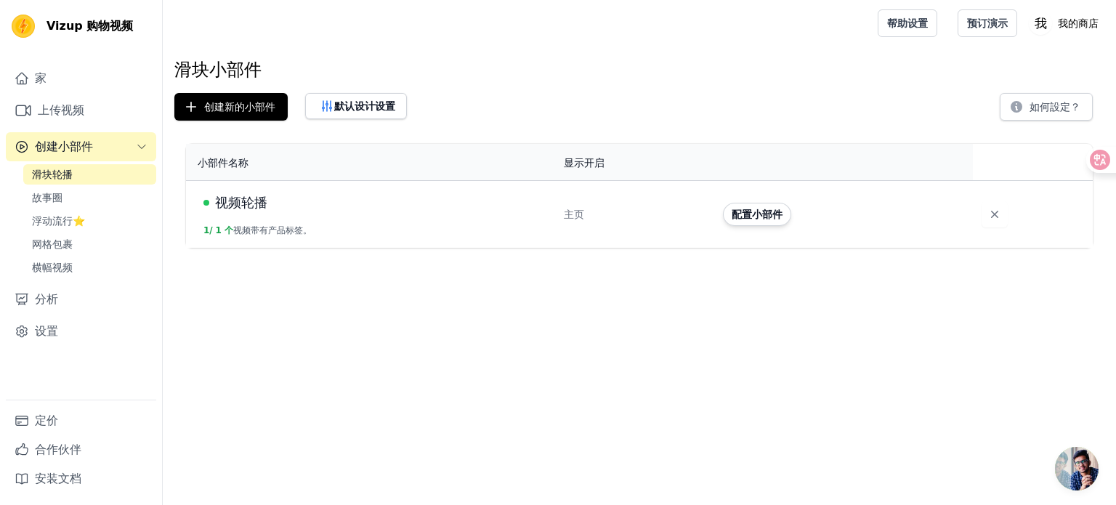
click at [481, 217] on td "视频轮播 1 / 1 个 视频带有产品标签。" at bounding box center [370, 214] width 369 height 68
click at [775, 214] on font "配置小部件" at bounding box center [757, 214] width 51 height 12
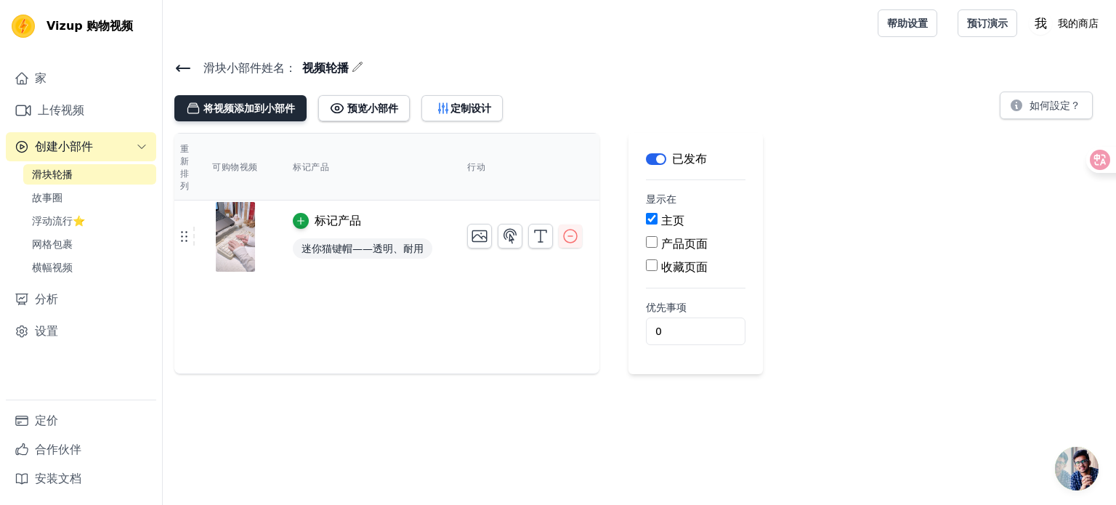
click at [274, 113] on font "将视频添加到小部件" at bounding box center [249, 108] width 92 height 12
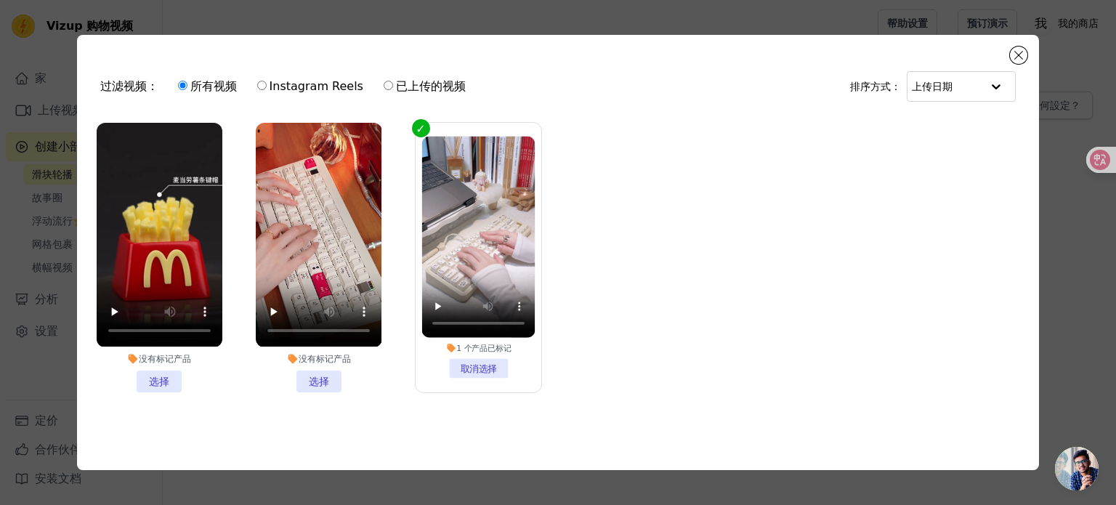
click at [155, 377] on li "没有标记产品 选择" at bounding box center [160, 257] width 126 height 269
click at [0, 0] on input "没有标记产品 选择" at bounding box center [0, 0] width 0 height 0
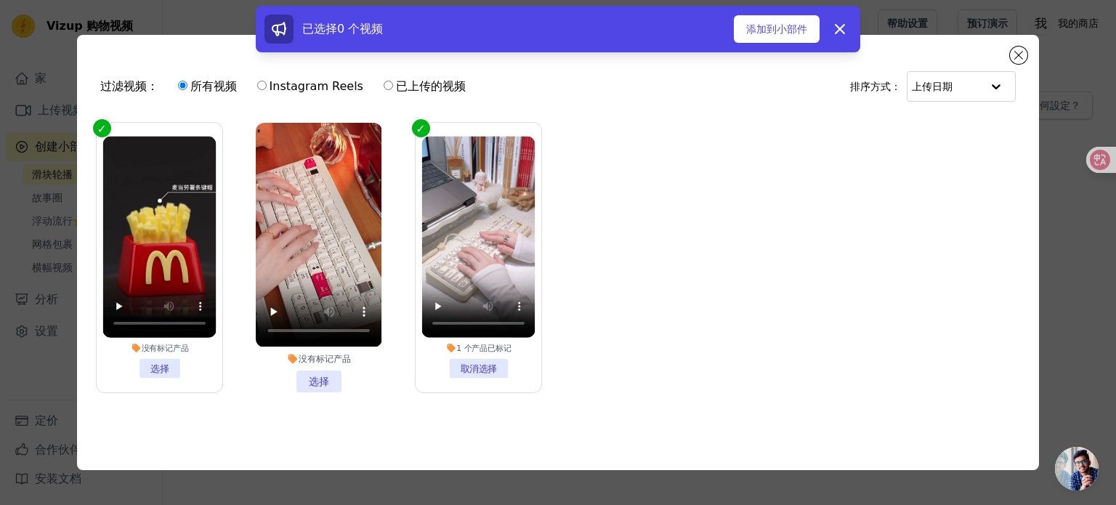
click at [315, 374] on li "没有标记产品 选择" at bounding box center [319, 257] width 126 height 269
click at [0, 0] on input "没有标记产品 选择" at bounding box center [0, 0] width 0 height 0
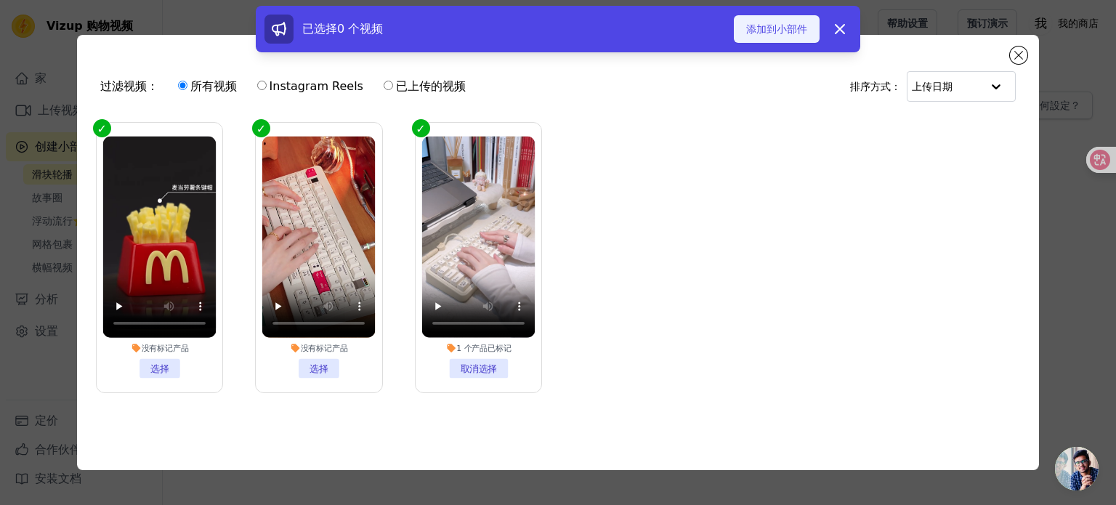
click at [795, 30] on font "添加到小部件" at bounding box center [776, 29] width 61 height 12
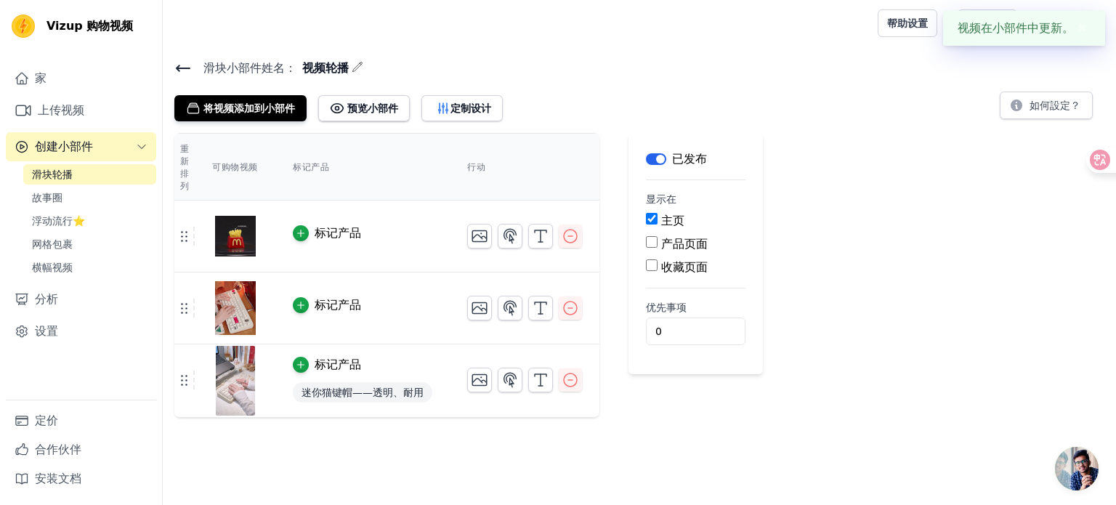
click at [1082, 28] on font "✖" at bounding box center [1081, 28] width 9 height 14
click at [675, 237] on font "产品页面" at bounding box center [684, 244] width 46 height 14
click at [657, 237] on input "产品页面" at bounding box center [652, 242] width 12 height 12
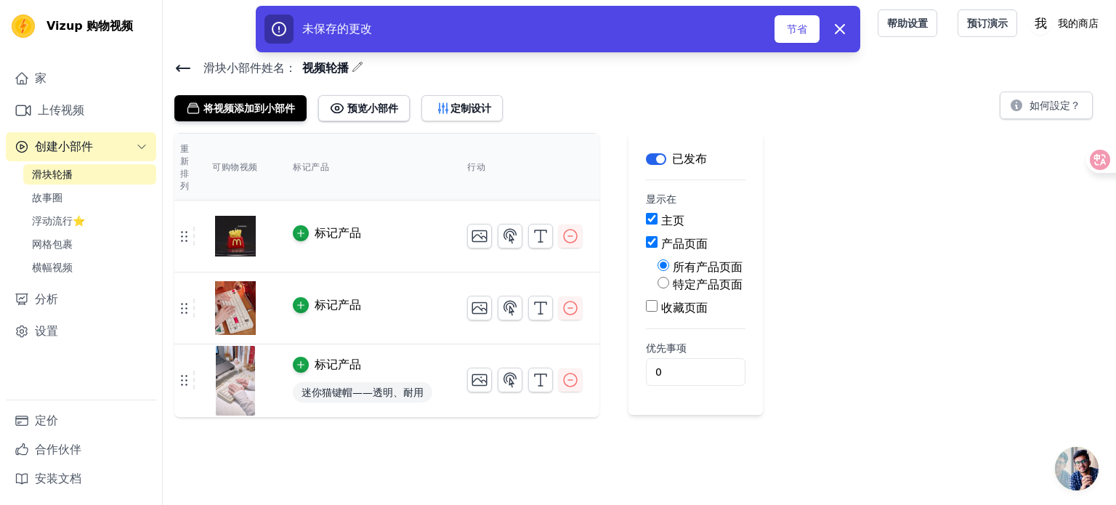
click at [680, 240] on font "产品页面" at bounding box center [684, 244] width 46 height 14
click at [657, 240] on input "产品页面" at bounding box center [652, 242] width 12 height 12
checkbox input "false"
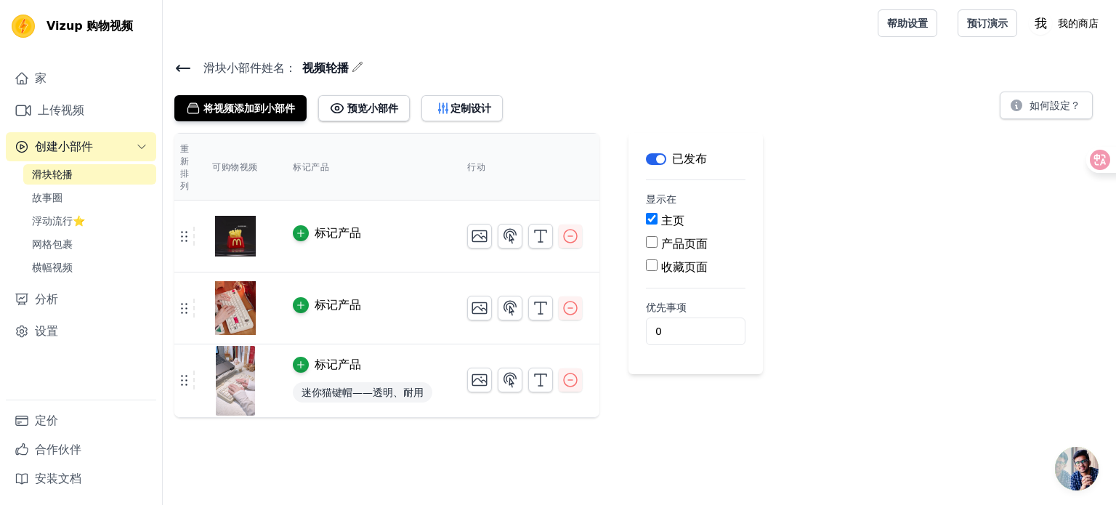
click at [668, 275] on div "收藏页面" at bounding box center [696, 267] width 100 height 17
click at [665, 270] on font "收藏页面" at bounding box center [684, 267] width 46 height 14
click at [657, 270] on input "收藏页面" at bounding box center [652, 265] width 12 height 12
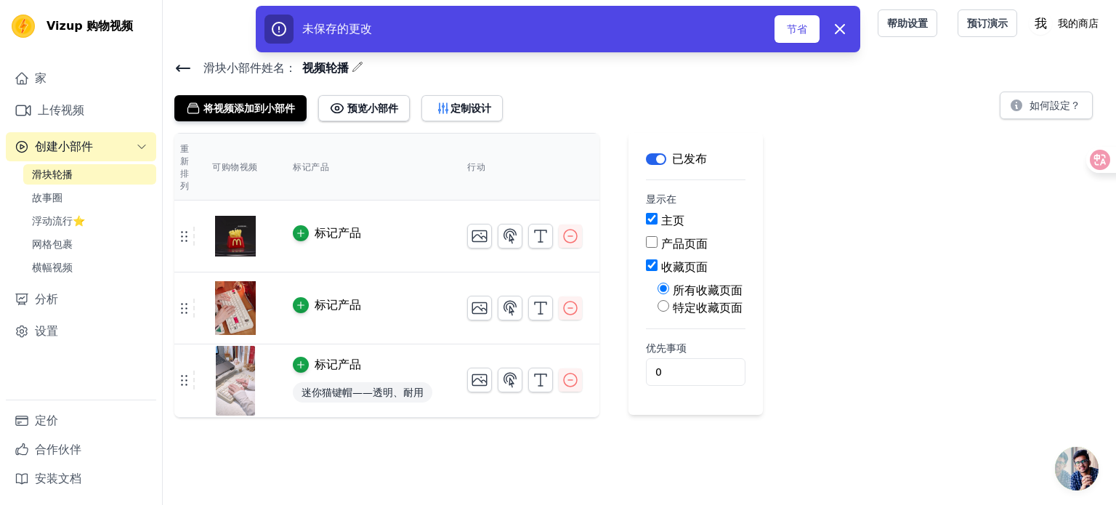
click at [665, 270] on font "收藏页面" at bounding box center [684, 267] width 46 height 14
click at [657, 270] on input "收藏页面" at bounding box center [652, 265] width 12 height 12
checkbox input "false"
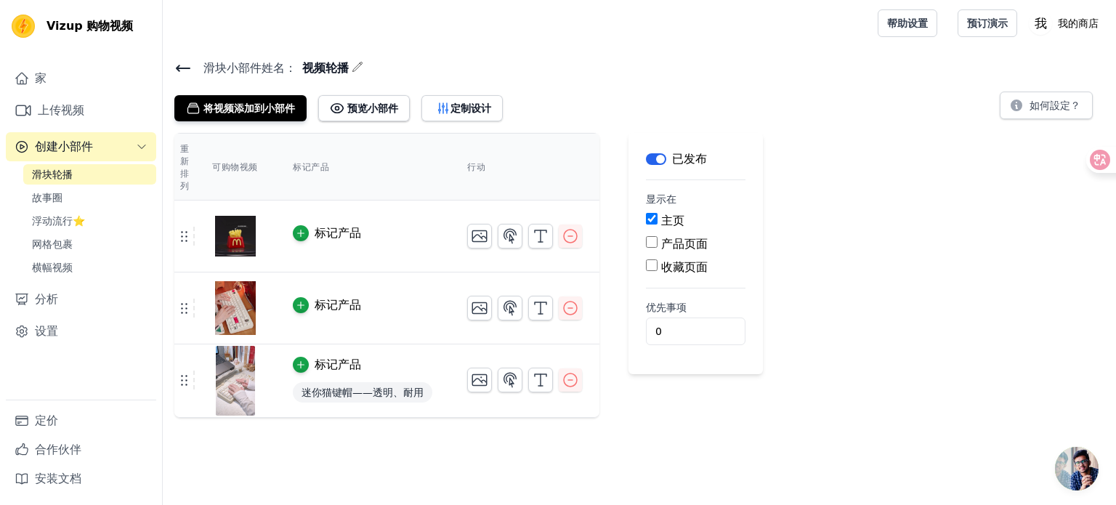
click at [668, 247] on font "产品页面" at bounding box center [684, 244] width 46 height 14
click at [657, 247] on input "产品页面" at bounding box center [652, 242] width 12 height 12
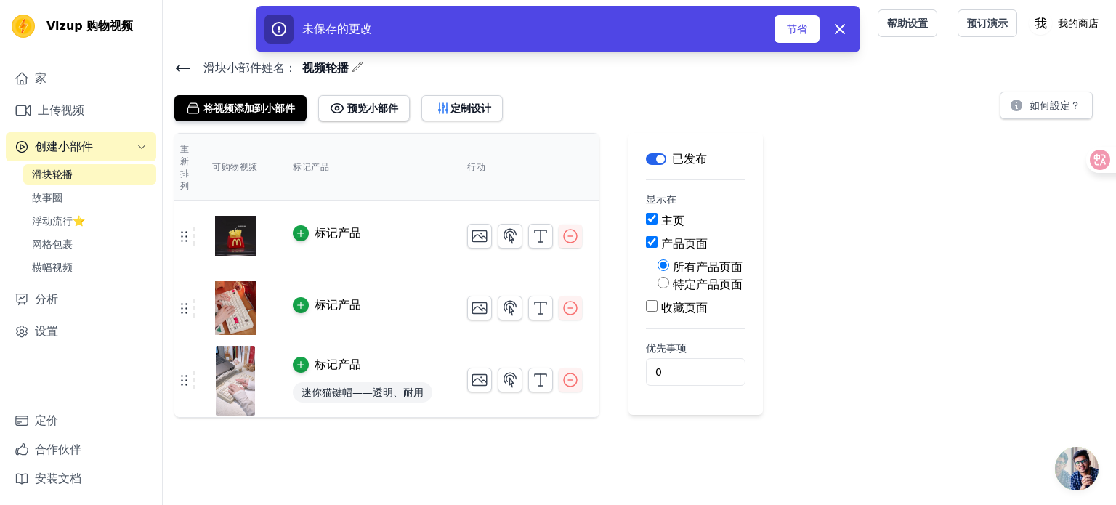
click at [668, 247] on font "产品页面" at bounding box center [684, 244] width 46 height 14
click at [657, 247] on input "产品页面" at bounding box center [652, 242] width 12 height 12
checkbox input "false"
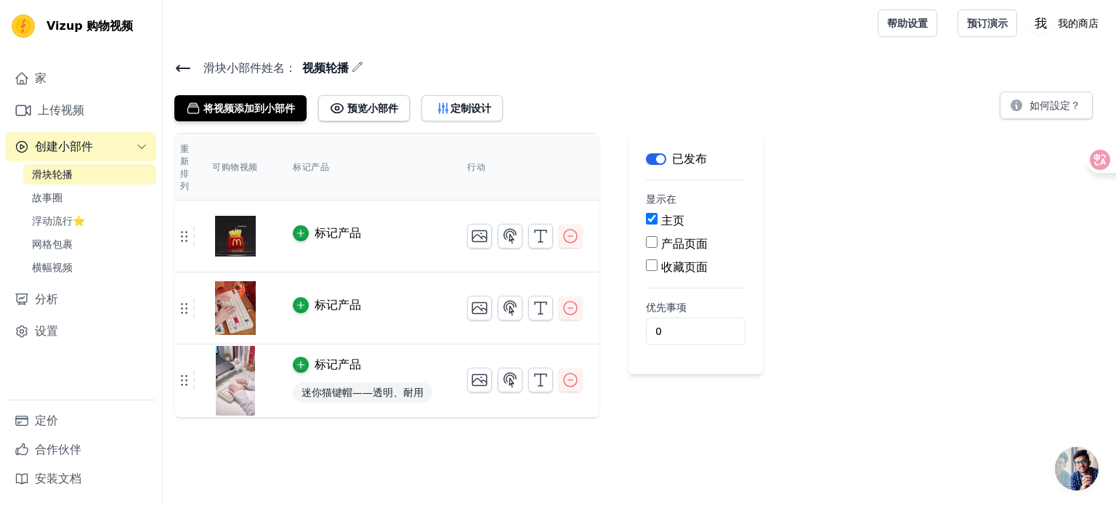
click at [671, 225] on font "主页" at bounding box center [672, 221] width 23 height 14
click at [657, 224] on input "主页" at bounding box center [652, 219] width 12 height 12
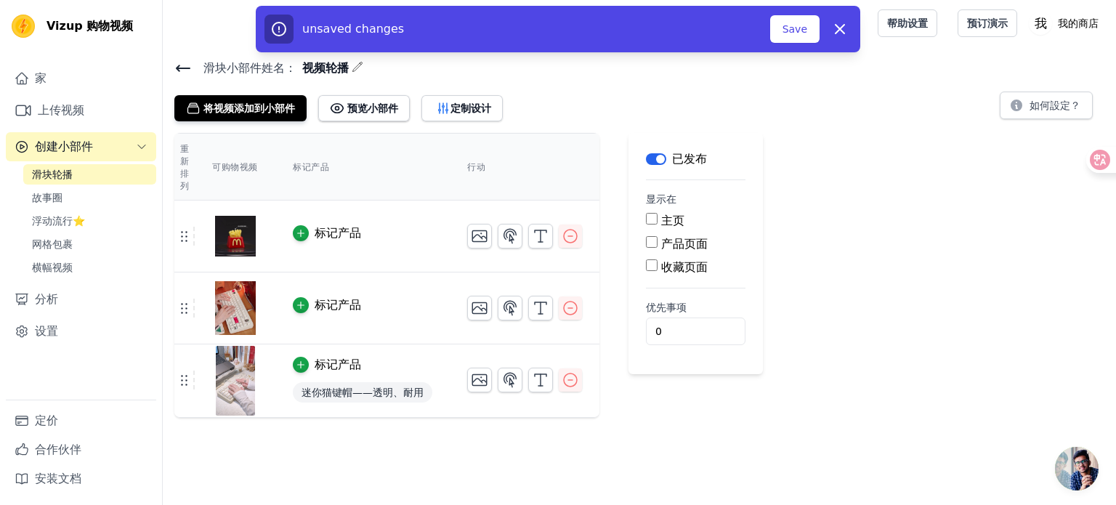
click at [670, 223] on font "主页" at bounding box center [672, 221] width 23 height 14
click at [657, 223] on input "主页" at bounding box center [652, 219] width 12 height 12
checkbox input "true"
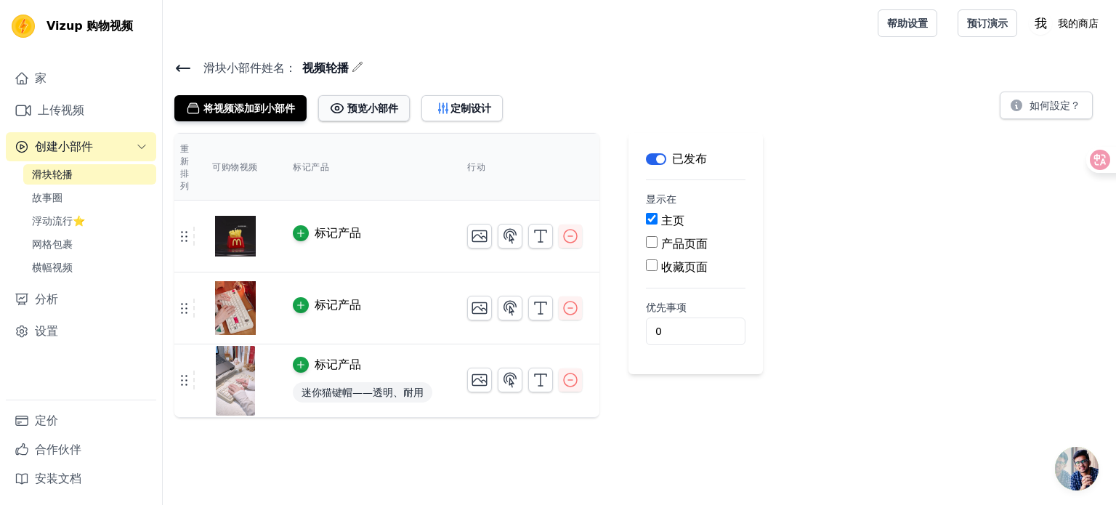
click at [386, 109] on font "预览小部件" at bounding box center [372, 108] width 51 height 12
click at [180, 67] on icon at bounding box center [183, 68] width 13 height 6
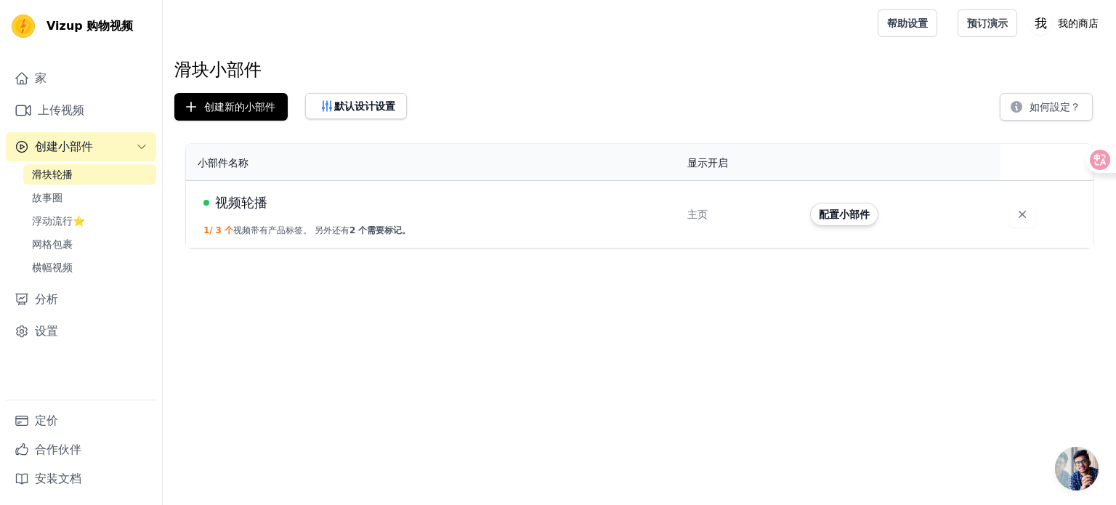
click at [348, 206] on div "视频轮播" at bounding box center [436, 203] width 466 height 20
click at [343, 101] on font "默认设计设置" at bounding box center [364, 106] width 61 height 12
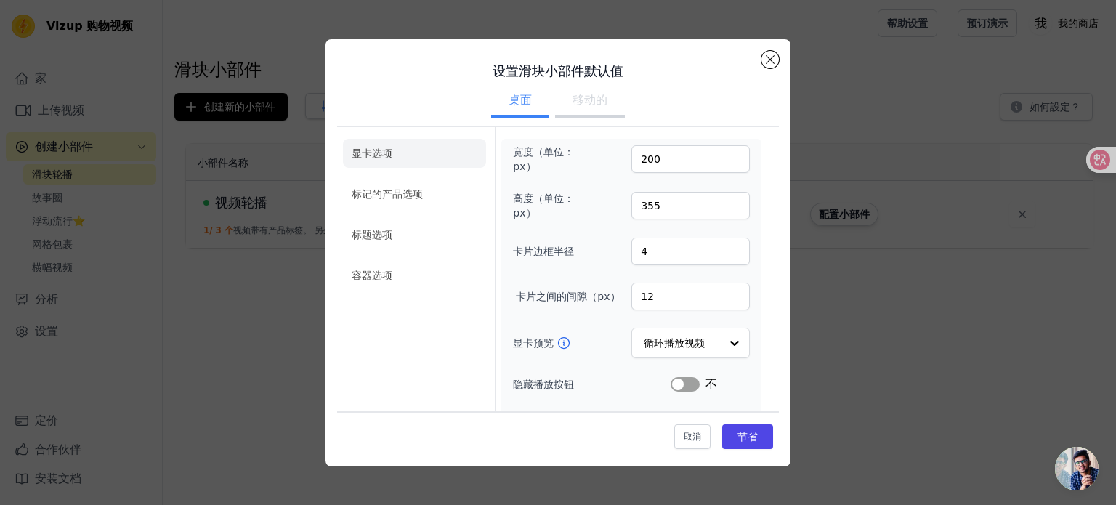
click at [601, 93] on button "移动的" at bounding box center [590, 102] width 70 height 32
click at [530, 102] on button "桌面" at bounding box center [520, 102] width 58 height 32
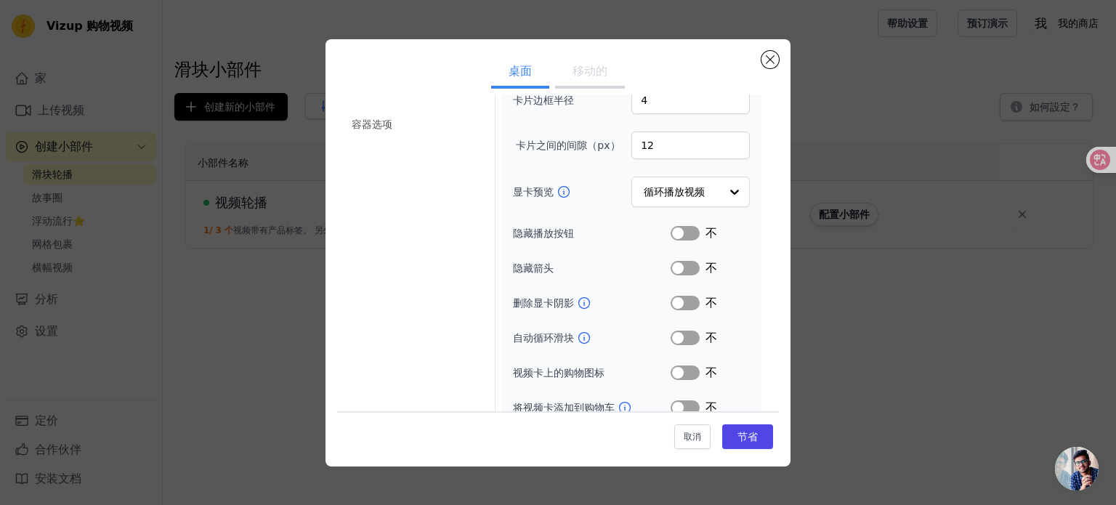
scroll to position [166, 0]
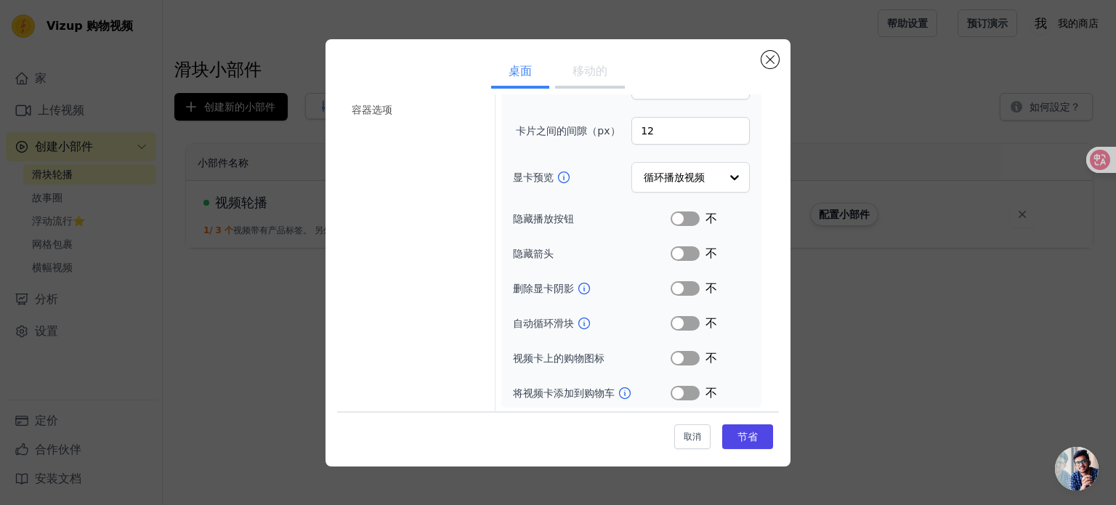
click at [973, 348] on div "设置滑块小部件默认值 桌面 移动的 显卡选项 标记的产品选项 标题选项 容器选项 宽度（单位：px） 200 高度（单位：px） 355 卡片边框半径 4 卡…" at bounding box center [557, 253] width 1069 height 474
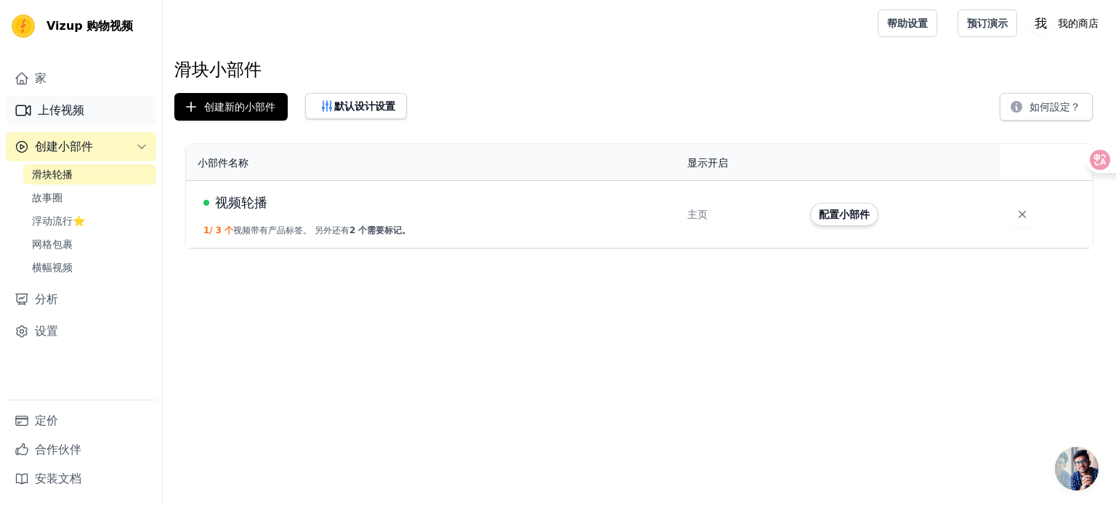
click at [83, 113] on font "上传视频" at bounding box center [61, 110] width 46 height 14
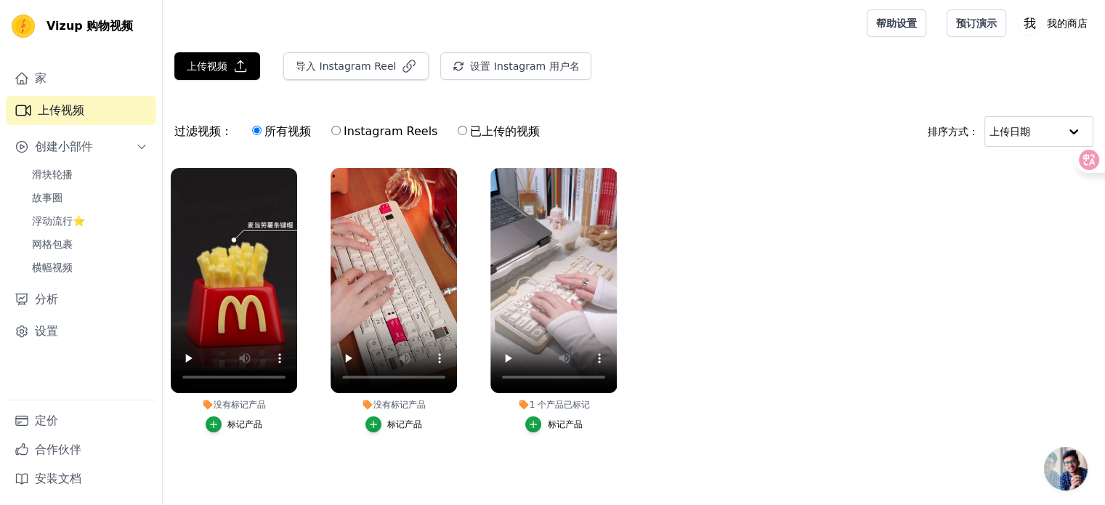
click at [493, 129] on font "已上传的视频" at bounding box center [505, 131] width 70 height 14
click at [467, 129] on input "已上传的视频" at bounding box center [462, 130] width 9 height 9
radio input "true"
click at [270, 132] on font "所有视频" at bounding box center [287, 131] width 46 height 14
click at [262, 132] on input "所有视频" at bounding box center [256, 130] width 9 height 9
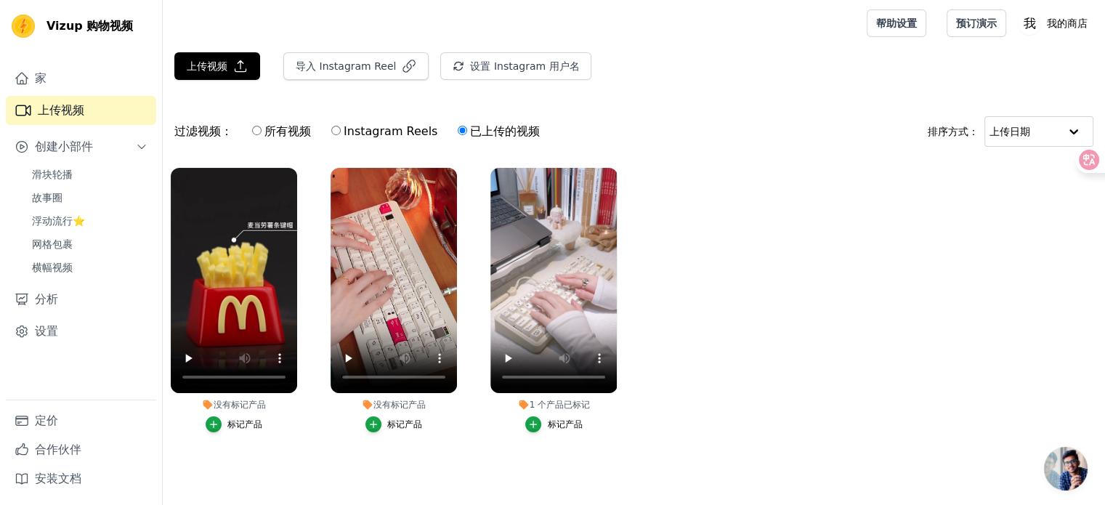
radio input "true"
click at [488, 130] on font "已上传的视频" at bounding box center [505, 131] width 70 height 14
click at [467, 130] on input "已上传的视频" at bounding box center [462, 130] width 9 height 9
radio input "true"
click at [301, 130] on font "所有视频" at bounding box center [287, 131] width 46 height 14
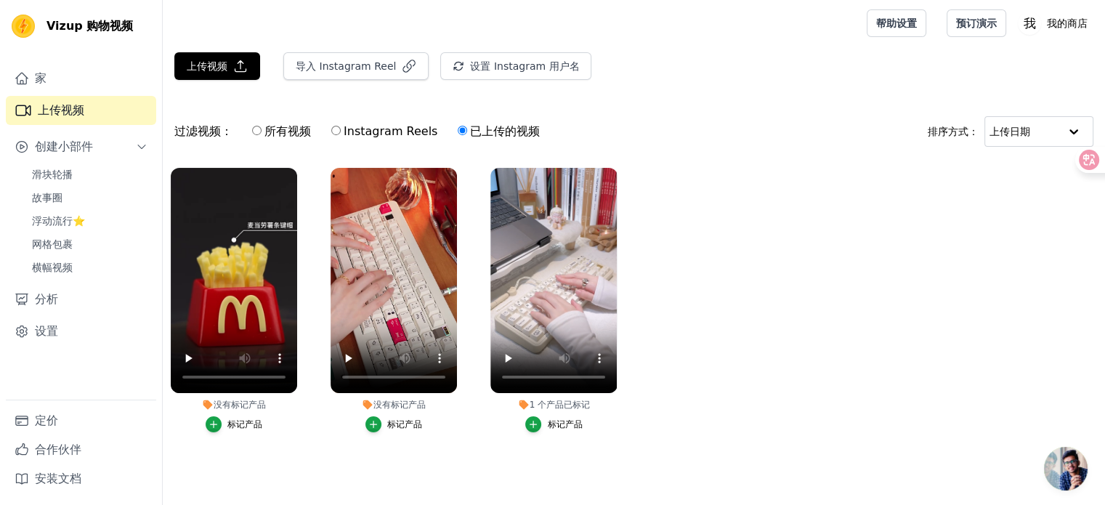
click at [262, 130] on input "所有视频" at bounding box center [256, 130] width 9 height 9
radio input "true"
click at [405, 133] on font "Instagram Reels" at bounding box center [391, 131] width 94 height 14
click at [341, 133] on input "Instagram Reels" at bounding box center [335, 130] width 9 height 9
radio input "true"
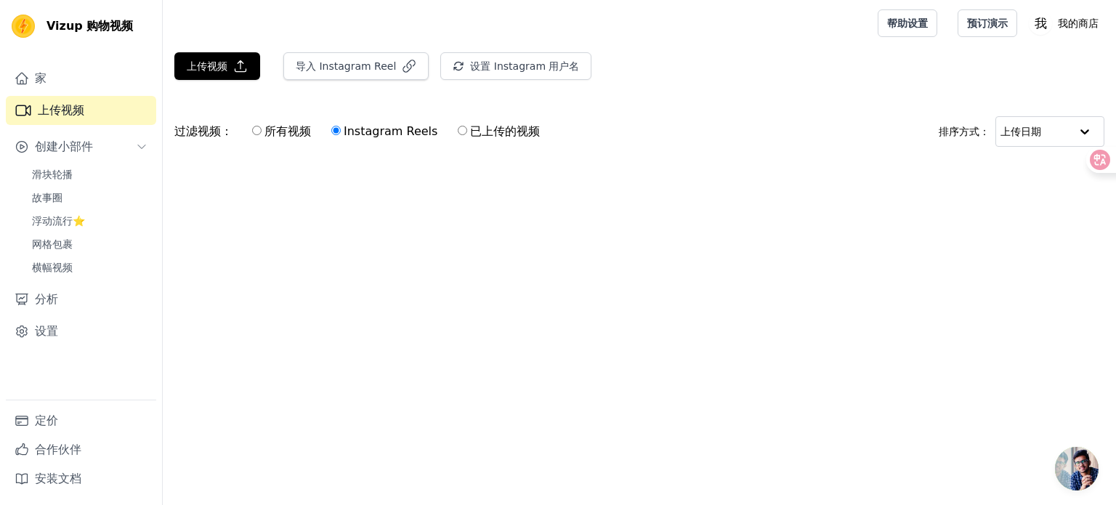
click at [279, 136] on font "所有视频" at bounding box center [287, 131] width 46 height 14
click at [262, 135] on input "所有视频" at bounding box center [256, 130] width 9 height 9
radio input "true"
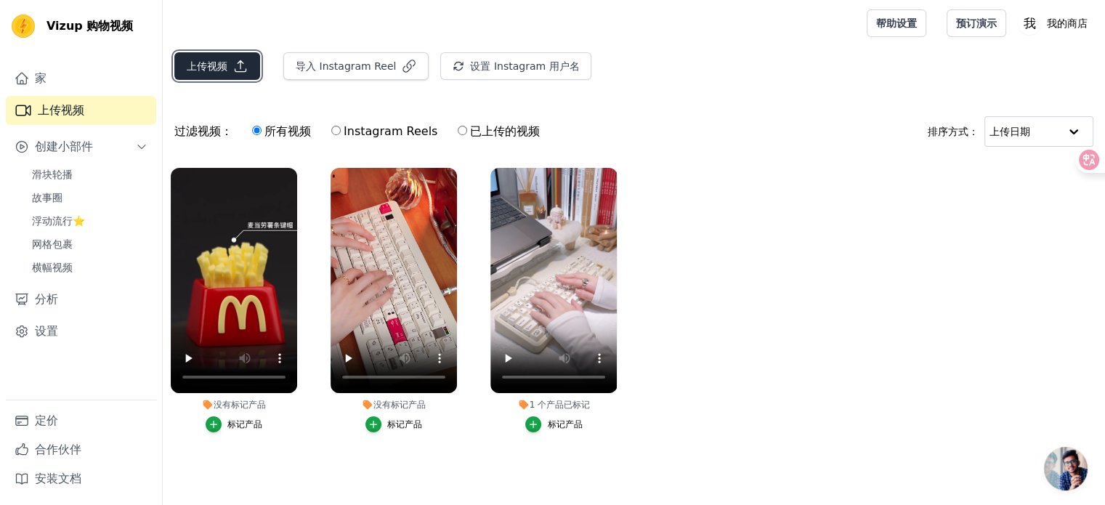
click at [225, 72] on font "上传视频" at bounding box center [207, 66] width 41 height 15
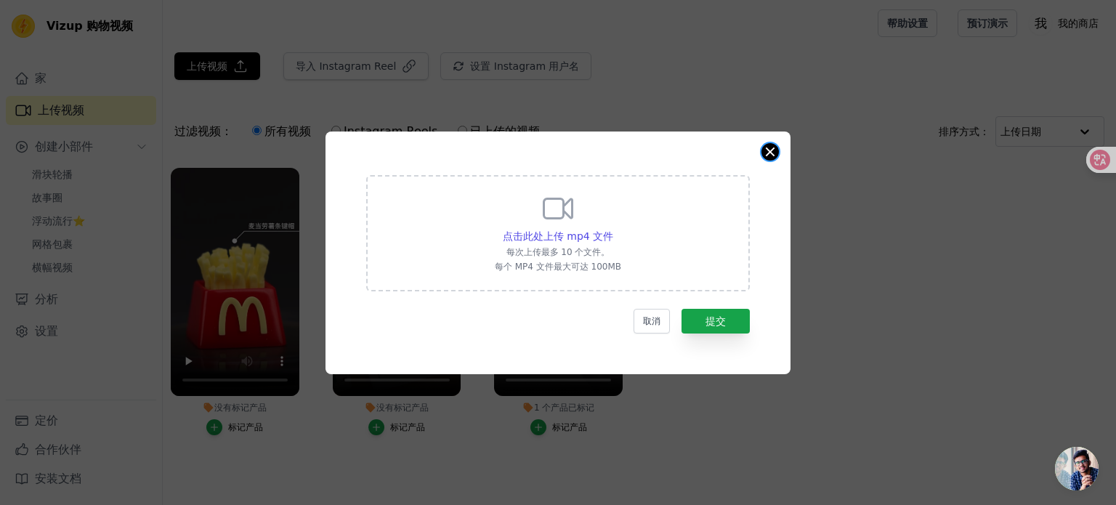
click at [761, 155] on div "点击此处上传 mp4 文件 每次上传最多 10 个文件。 每个 MP4 文件最大可达 100MB 取消 提交" at bounding box center [557, 252] width 465 height 243
click at [762, 142] on div "点击此处上传 mp4 文件 每次上传最多 10 个文件。 每个 MP4 文件最大可达 100MB 取消 提交" at bounding box center [557, 252] width 465 height 243
click at [772, 153] on button "关闭模式" at bounding box center [769, 151] width 17 height 17
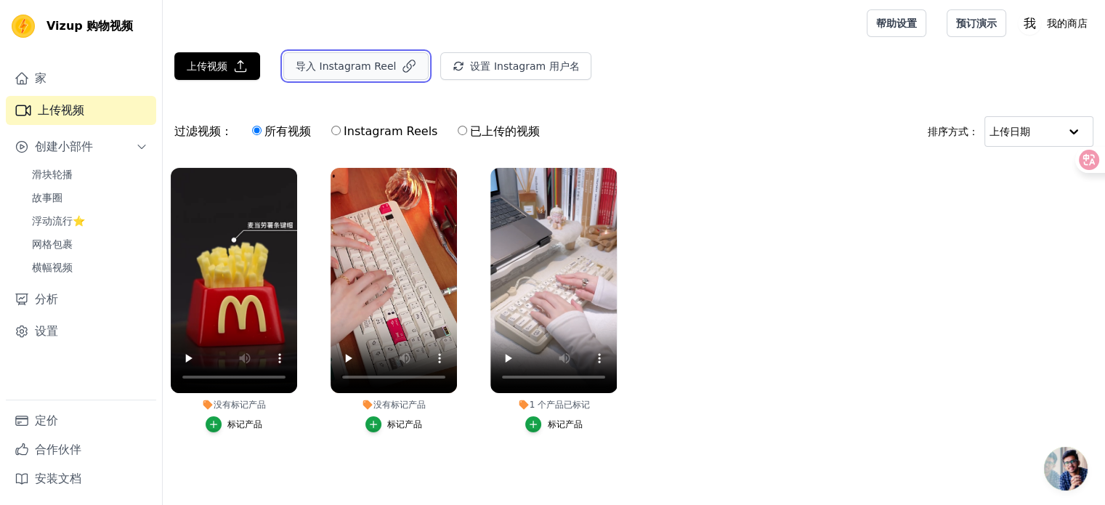
click at [374, 65] on font "导入 Instagram Reel" at bounding box center [346, 66] width 100 height 12
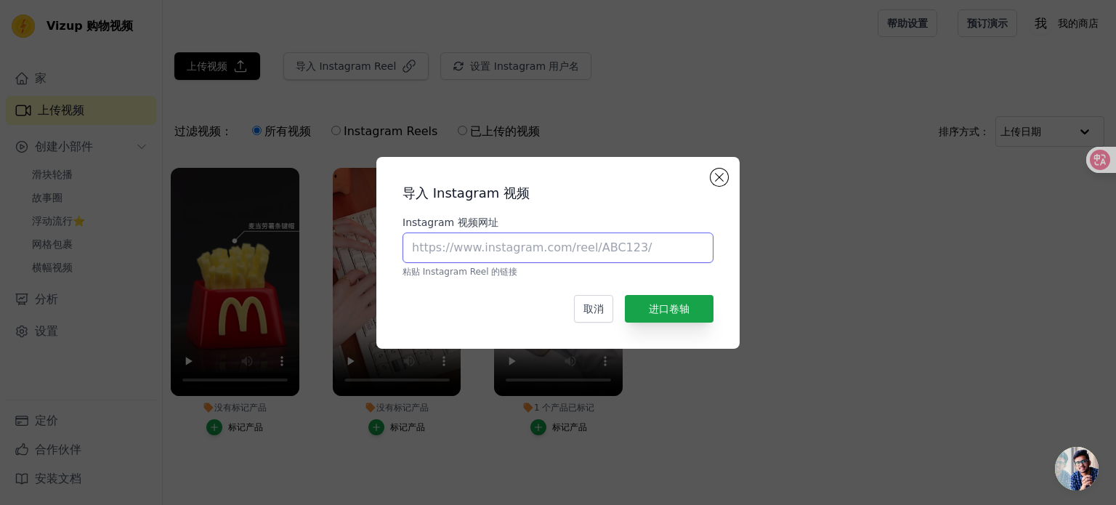
click at [572, 236] on input "Instagram 视频网址" at bounding box center [557, 247] width 311 height 31
paste input "https://cdn.shopify.com/videos/c/o/v/407db20b48124e1fa8859ffed35494bd.mp4"
type input "https://cdn.shopify.com/videos/c/o/v/407db20b48124e1fa8859ffed35494bd.mp4"
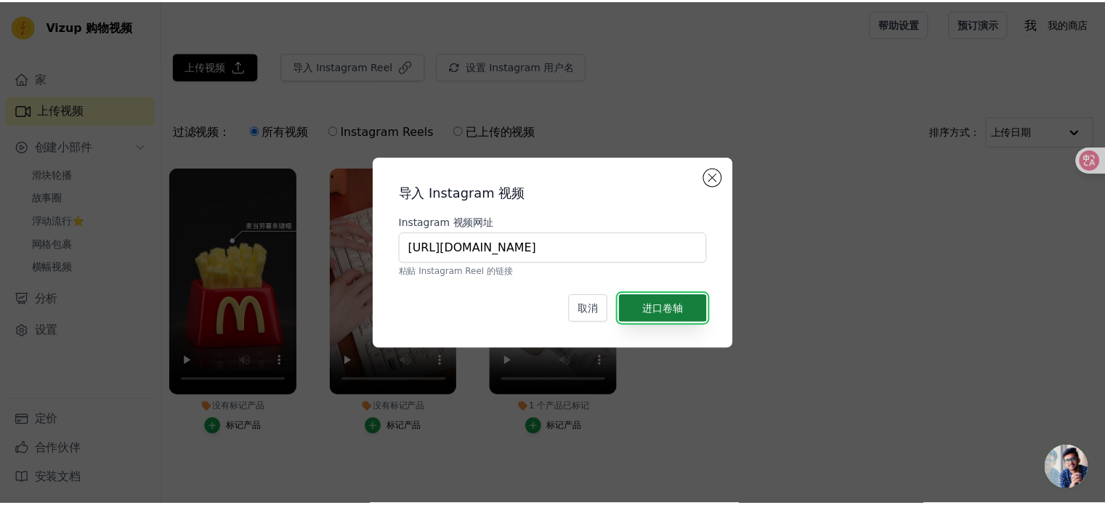
scroll to position [0, 0]
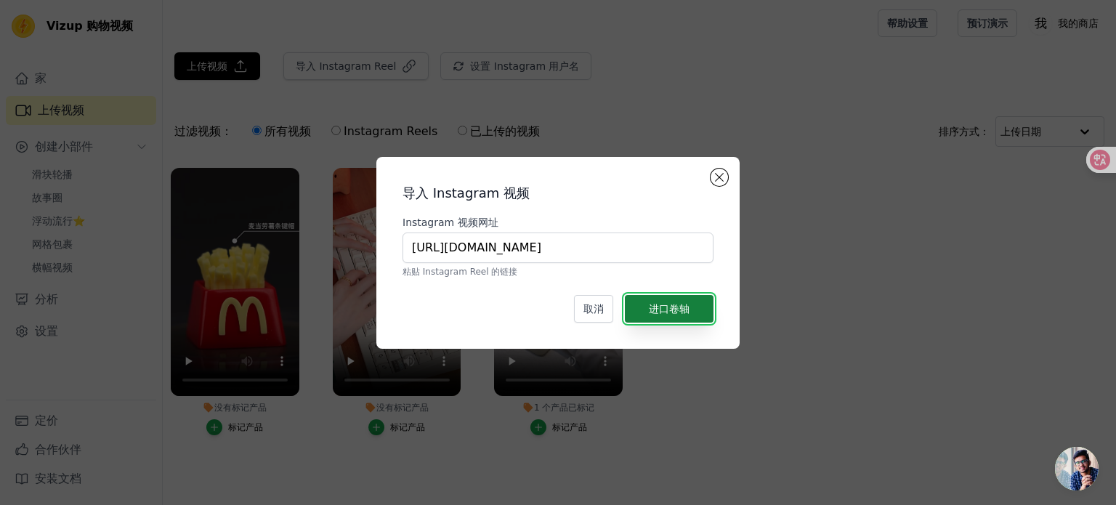
click at [673, 304] on font "进口卷轴" at bounding box center [669, 309] width 41 height 12
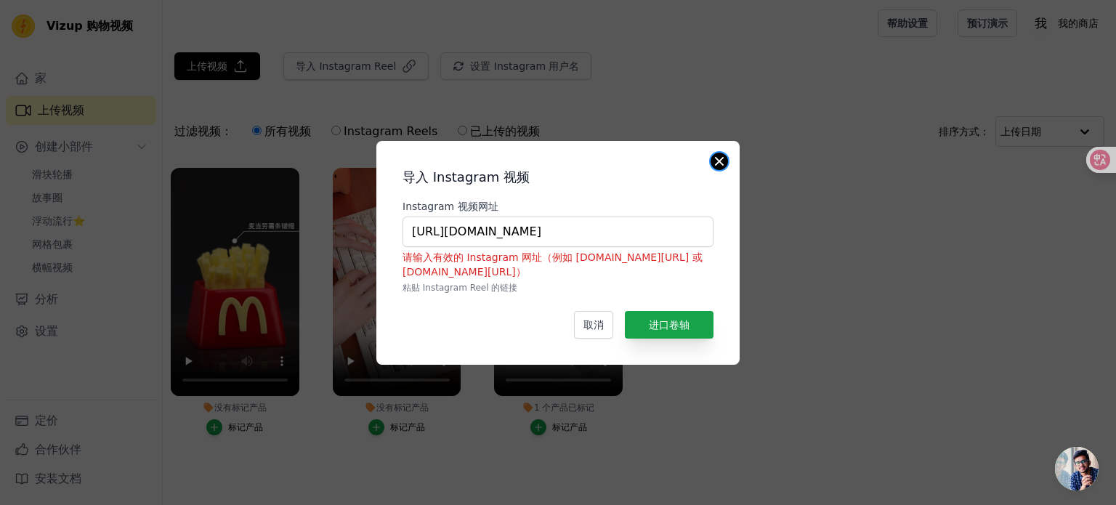
click at [712, 164] on button "关闭模式" at bounding box center [718, 161] width 17 height 17
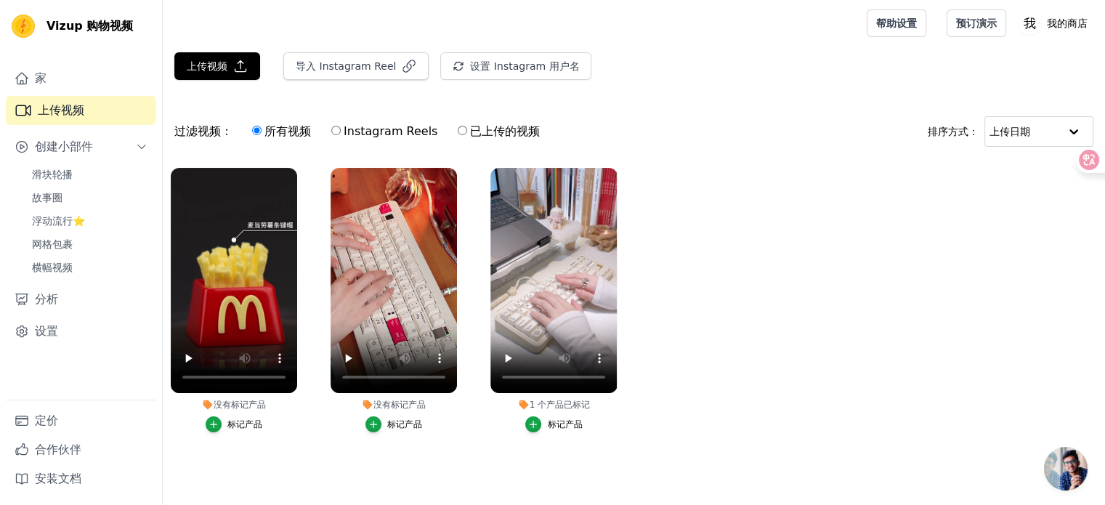
click at [709, 170] on ul "没有标记产品 标记产品 没有标记产品 标记产品 1 个 产品 已标记 标记产品" at bounding box center [634, 314] width 942 height 309
click at [487, 134] on font "已上传的视频" at bounding box center [505, 131] width 70 height 14
click at [467, 134] on input "已上传的视频" at bounding box center [462, 130] width 9 height 9
radio input "true"
click at [398, 127] on font "Instagram Reels" at bounding box center [391, 131] width 94 height 14
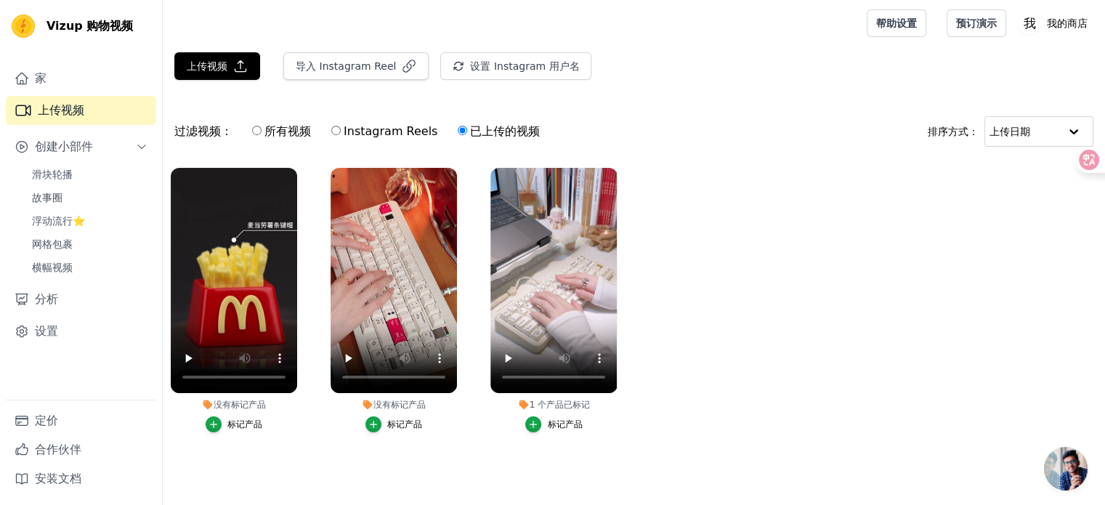
click at [341, 127] on input "Instagram Reels" at bounding box center [335, 130] width 9 height 9
radio input "true"
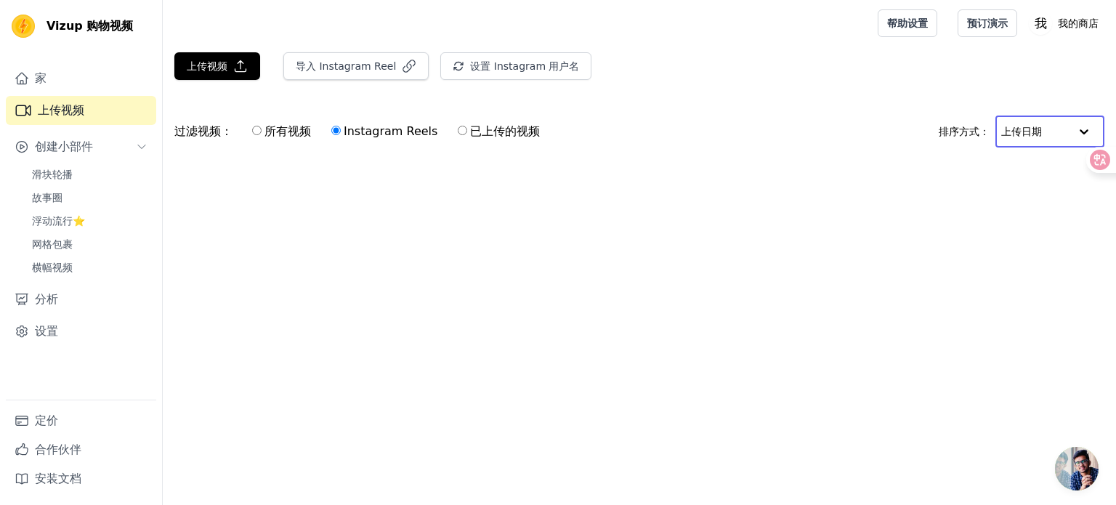
click at [1013, 131] on input "text" at bounding box center [1035, 131] width 68 height 29
click at [1013, 133] on input "text" at bounding box center [1035, 131] width 68 height 29
click at [299, 139] on label "所有视频" at bounding box center [281, 131] width 60 height 19
click at [262, 135] on input "所有视频" at bounding box center [256, 130] width 9 height 9
radio input "true"
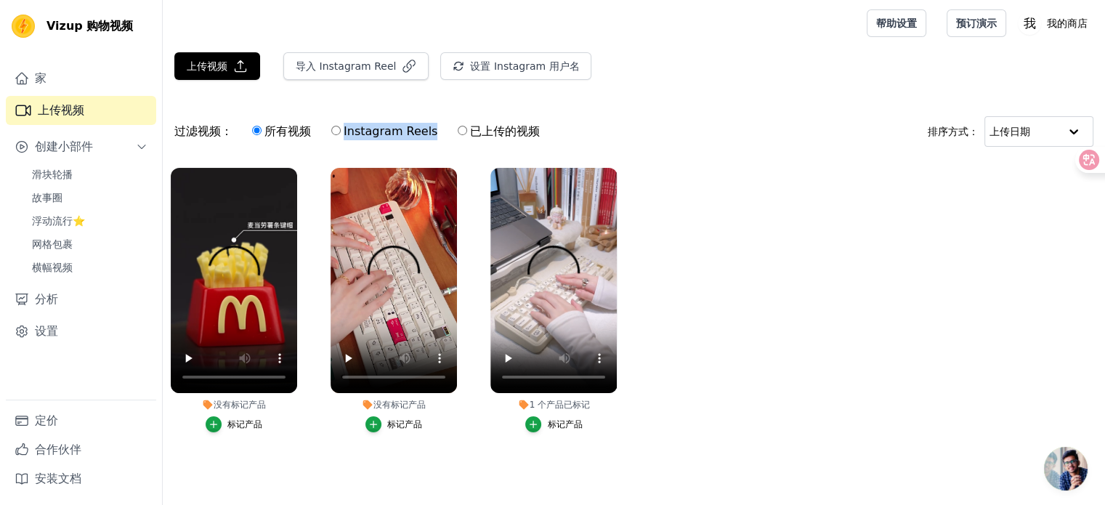
drag, startPoint x: 340, startPoint y: 120, endPoint x: 450, endPoint y: 133, distance: 110.5
click at [450, 133] on div "所有视频 Instagram Reels 已上传的视频" at bounding box center [396, 131] width 304 height 33
copy div "Instagram Reels"
click at [657, 343] on ul "没有标记产品 标记产品 没有标记产品 标记产品 1 个 产品 已标记 标记产品" at bounding box center [634, 314] width 942 height 309
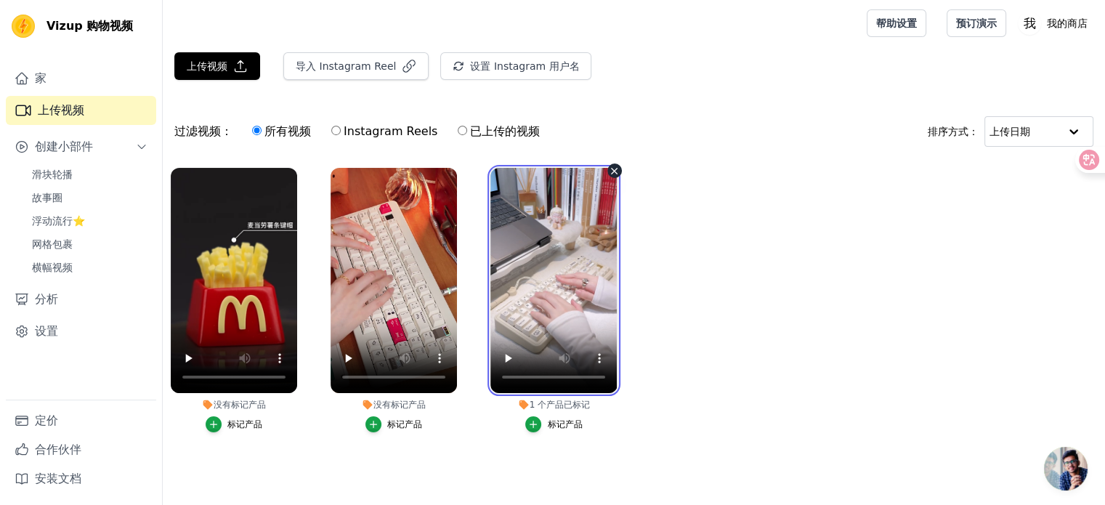
click at [582, 217] on video at bounding box center [553, 280] width 126 height 225
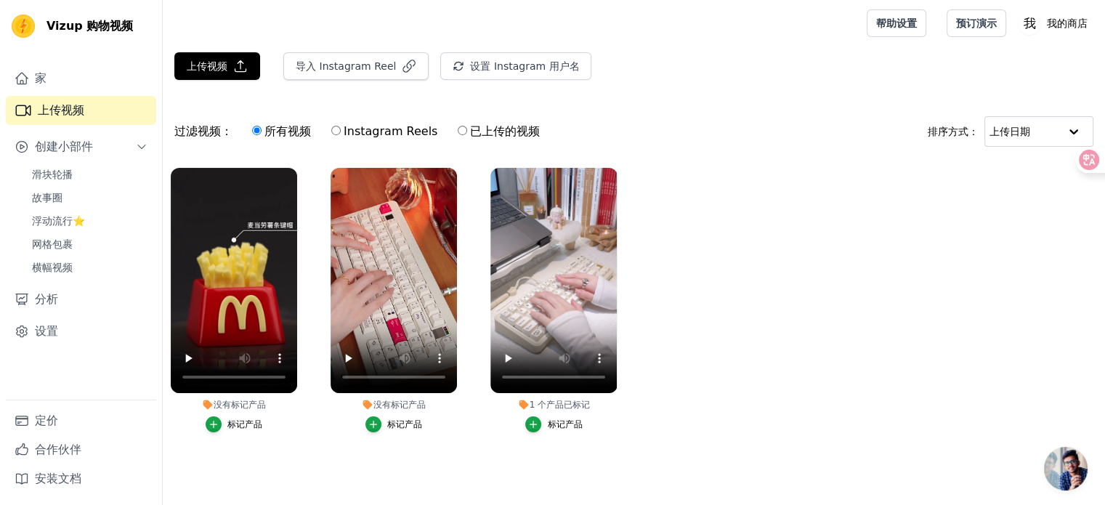
click at [637, 265] on ul "没有标记产品 标记产品 没有标记产品 标记产品 1 个 产品 已标记 标记产品" at bounding box center [634, 314] width 942 height 309
click at [73, 339] on link "设置" at bounding box center [81, 331] width 150 height 29
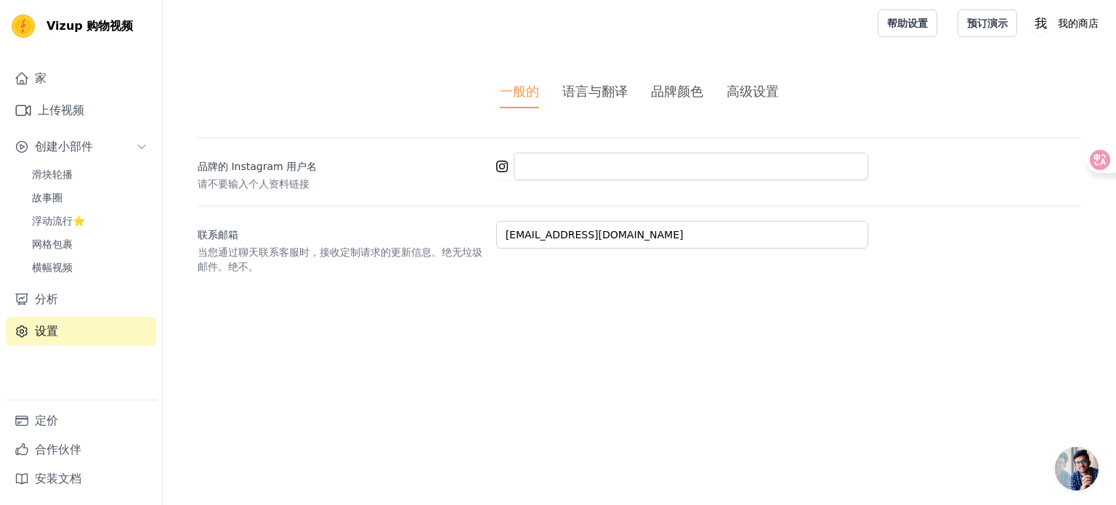
click at [620, 89] on font "语言与翻译" at bounding box center [594, 91] width 65 height 15
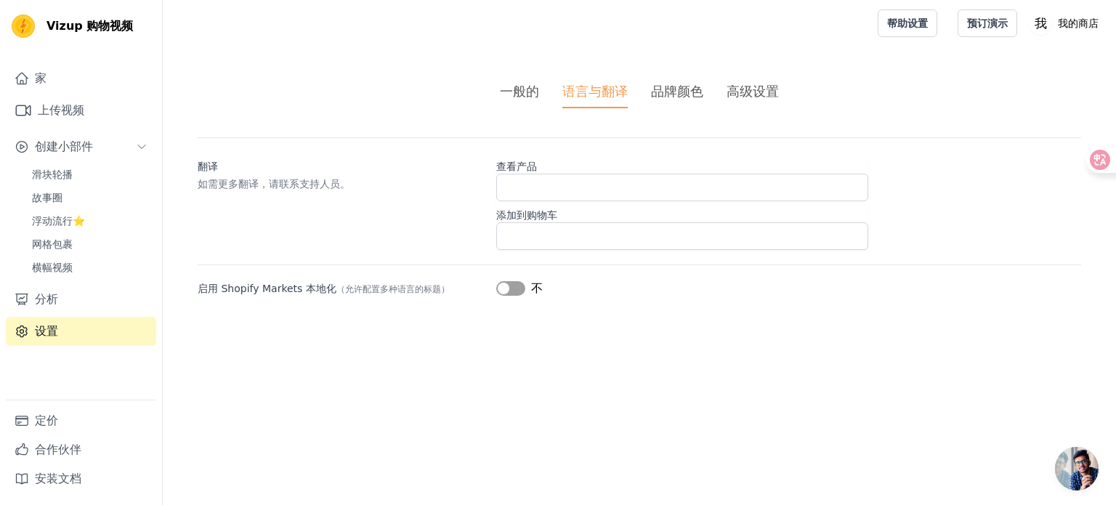
click at [692, 86] on font "品牌颜色" at bounding box center [677, 91] width 52 height 15
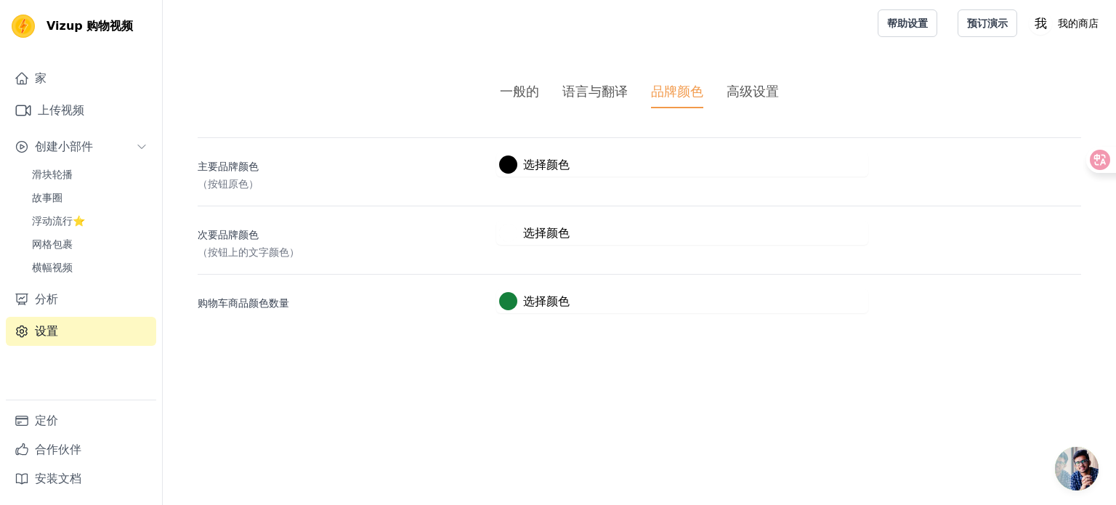
click at [741, 86] on font "高级设置" at bounding box center [752, 91] width 52 height 15
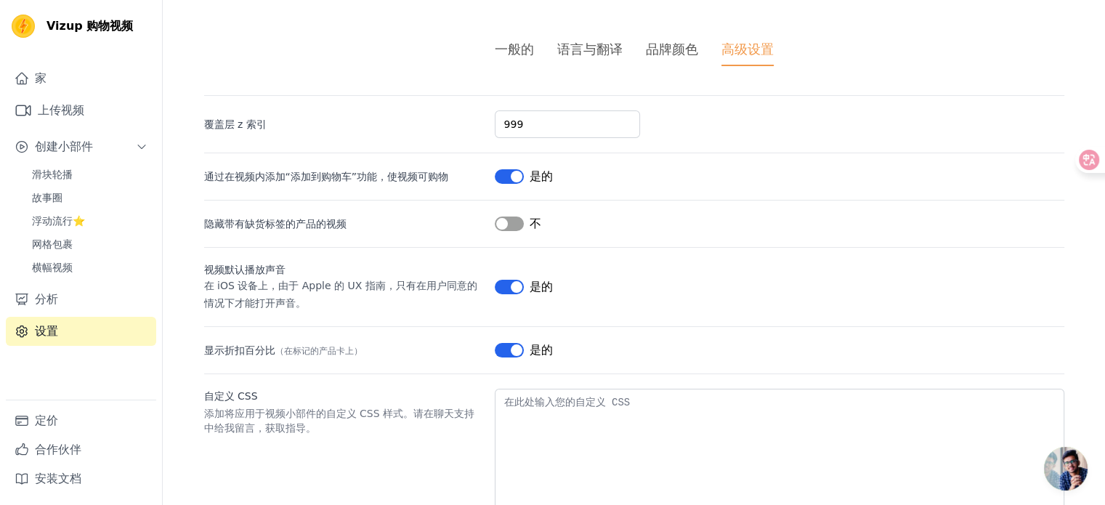
scroll to position [88, 0]
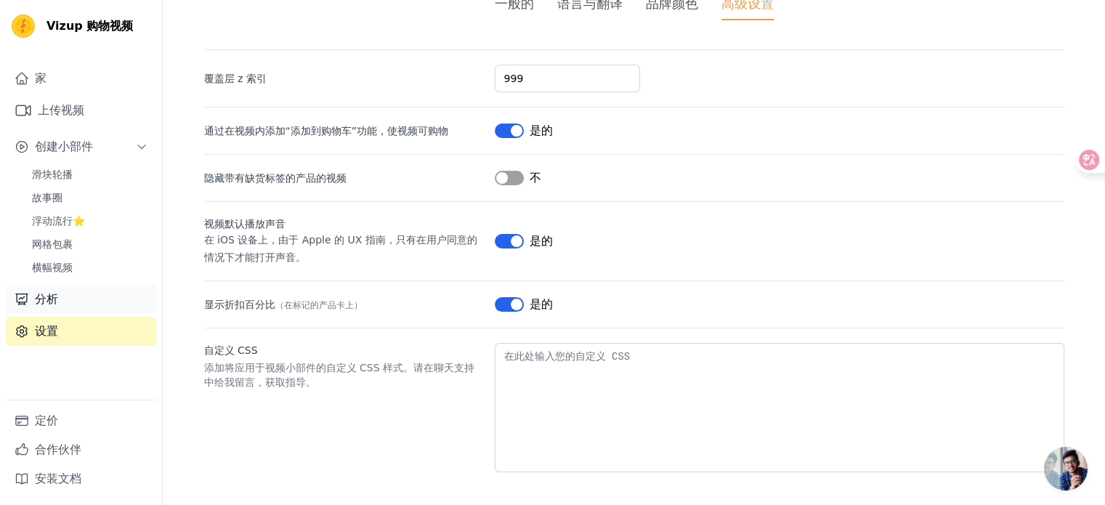
click at [49, 299] on font "分析" at bounding box center [46, 299] width 23 height 14
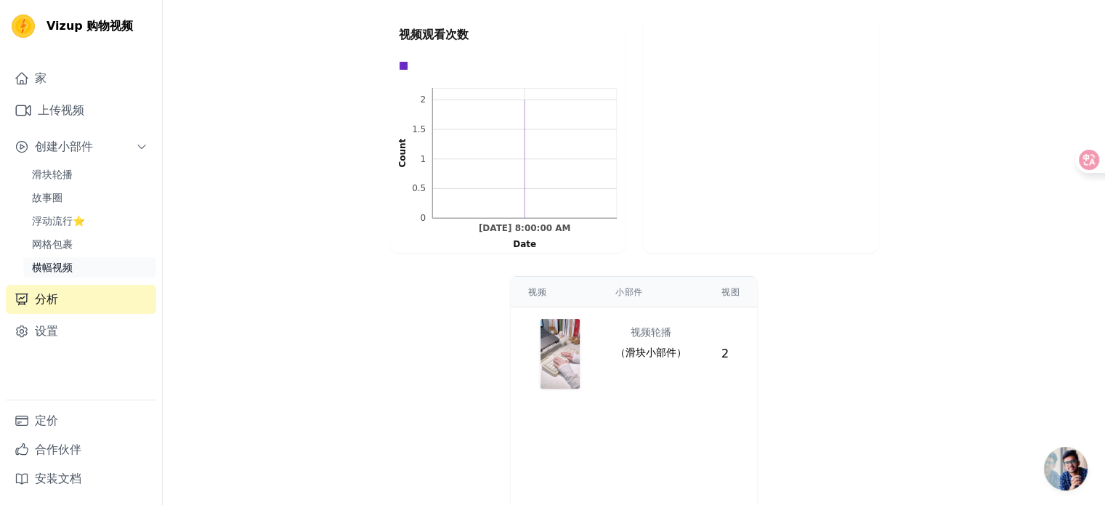
scroll to position [343, 0]
click at [86, 153] on font "创建小部件" at bounding box center [64, 146] width 58 height 14
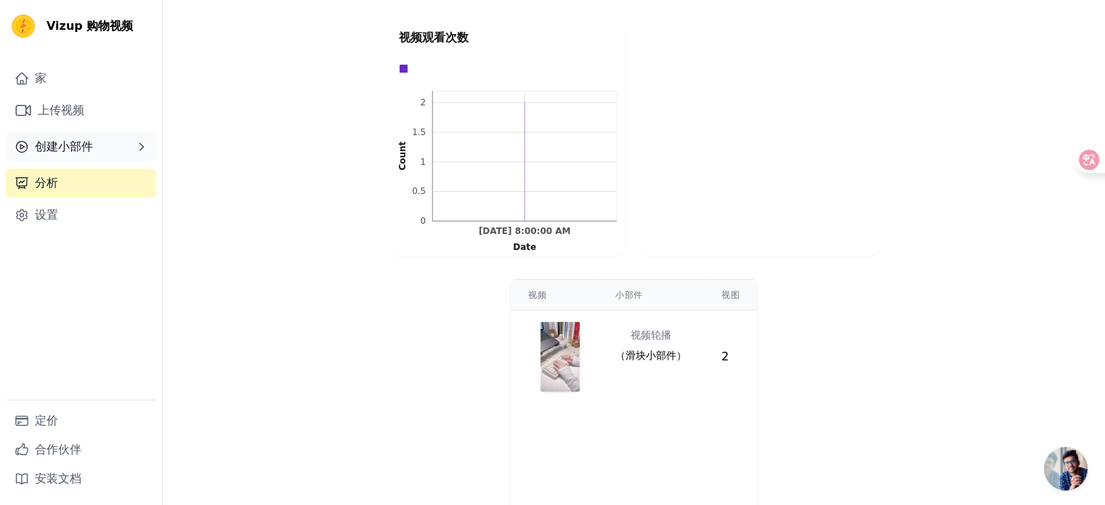
click at [86, 153] on font "创建小部件" at bounding box center [64, 146] width 58 height 14
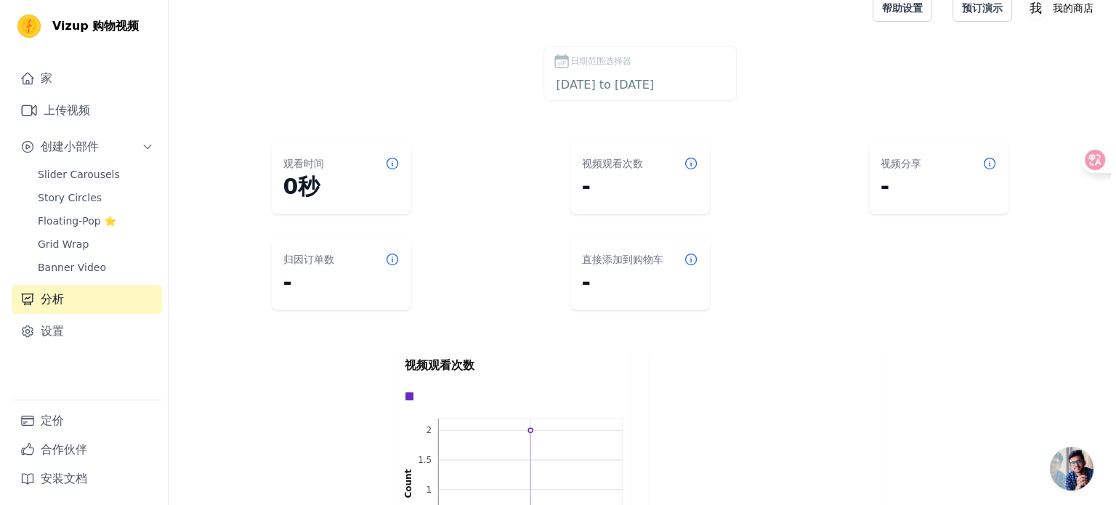
scroll to position [0, 0]
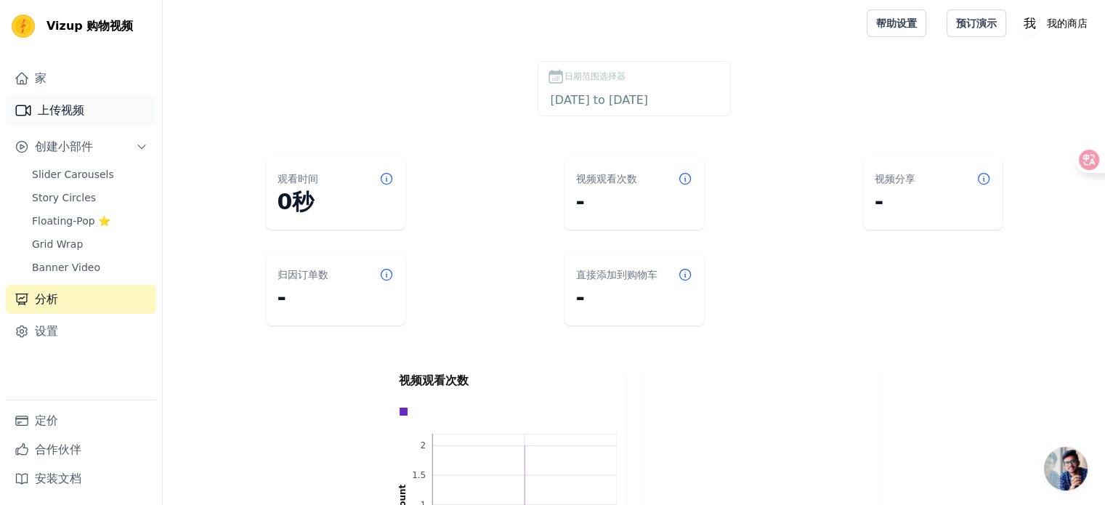
click at [76, 116] on font "上传视频" at bounding box center [61, 110] width 46 height 14
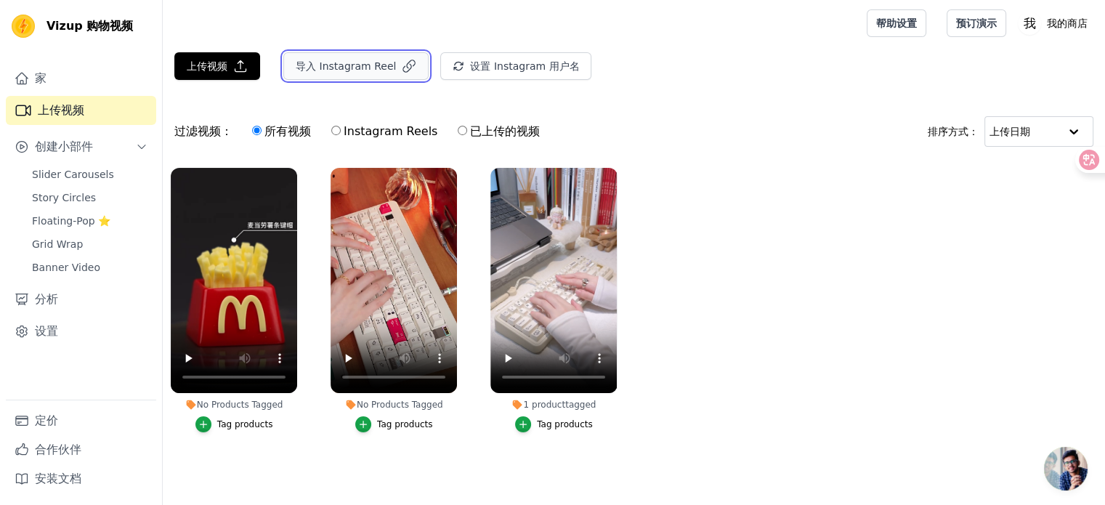
click at [374, 70] on font "导入 Instagram Reel" at bounding box center [346, 66] width 100 height 12
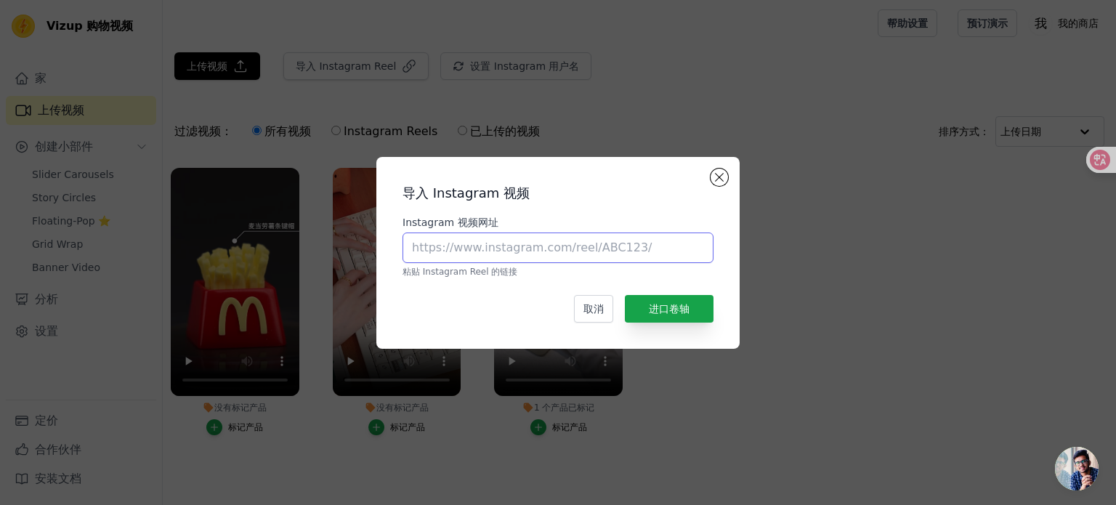
click at [511, 243] on input "Instagram 视频网址" at bounding box center [557, 247] width 311 height 31
paste input "https://www.instagram.com/reel/DO4s937jO9J/?utm_source=ig_web_copy_link"
type input "https://www.instagram.com/reel/DO4s937jO9J/?utm_source=ig_web_copy_link"
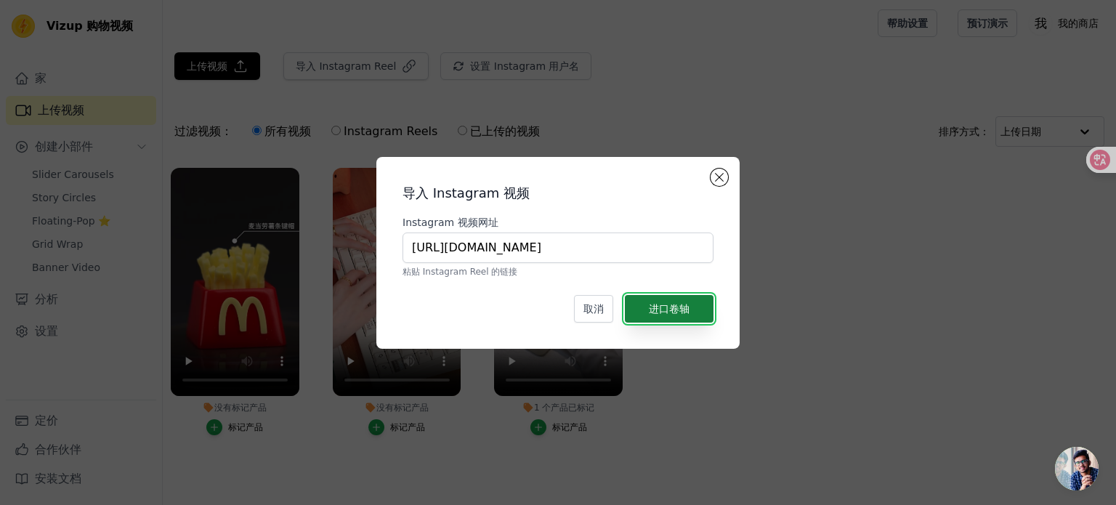
click at [660, 301] on button "进口卷轴" at bounding box center [669, 309] width 89 height 28
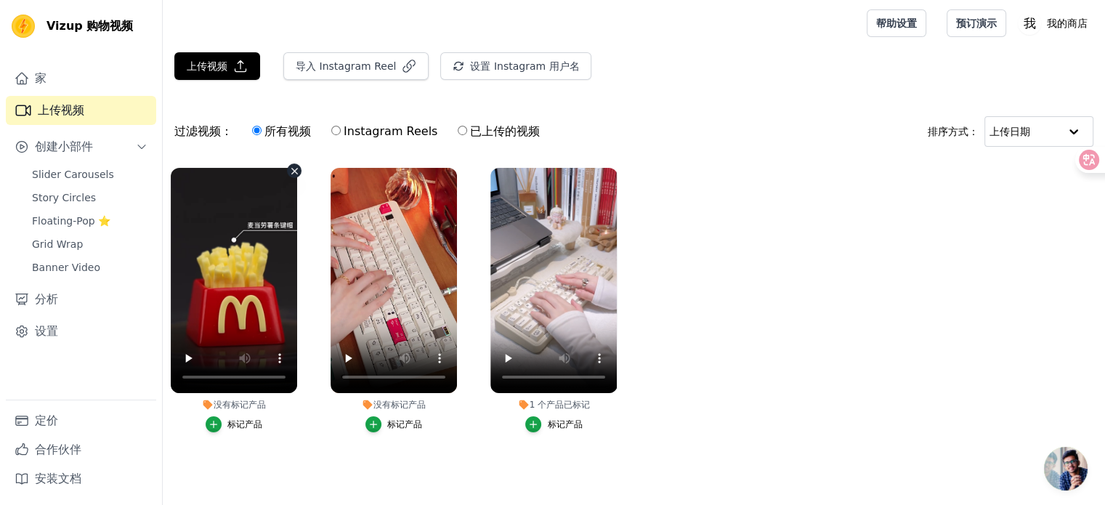
scroll to position [0, 0]
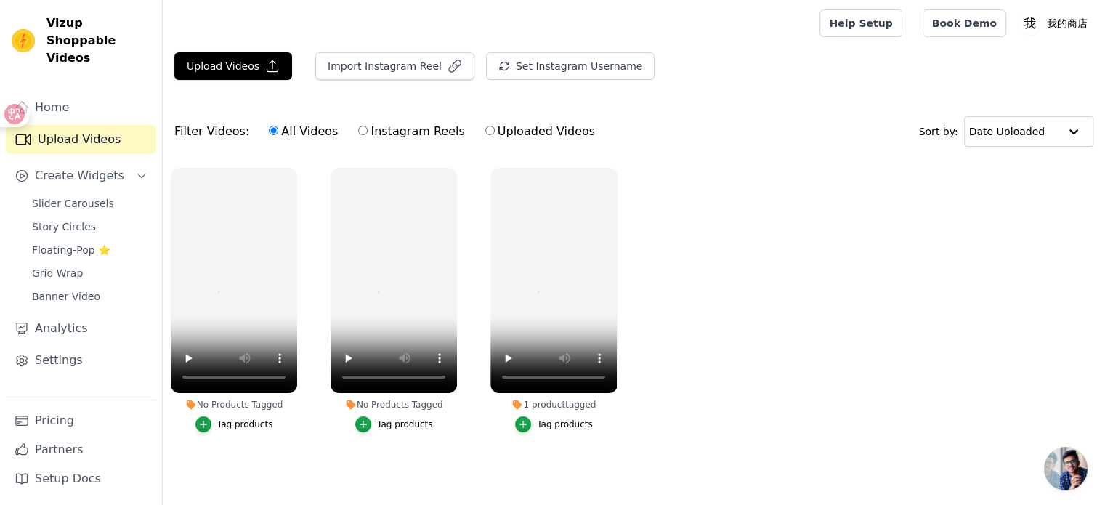
click at [410, 142] on div "All Videos Instagram Reels Uploaded Videos" at bounding box center [432, 131] width 342 height 33
click at [402, 126] on label "Instagram Reels" at bounding box center [411, 131] width 108 height 19
click at [368, 126] on input "Instagram Reels" at bounding box center [362, 130] width 9 height 9
radio input "true"
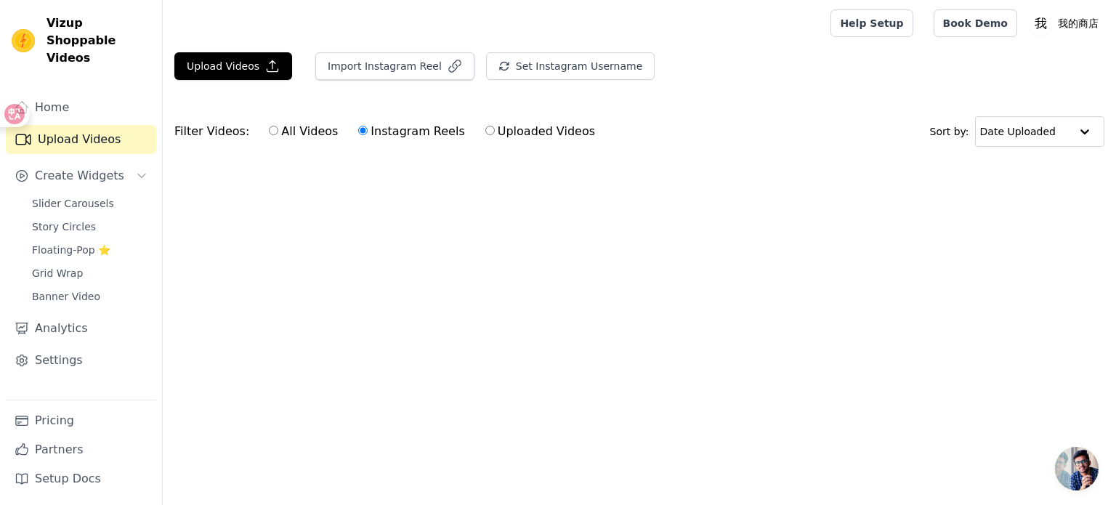
click at [297, 128] on label "All Videos" at bounding box center [303, 131] width 70 height 19
click at [278, 128] on input "All Videos" at bounding box center [273, 130] width 9 height 9
radio input "true"
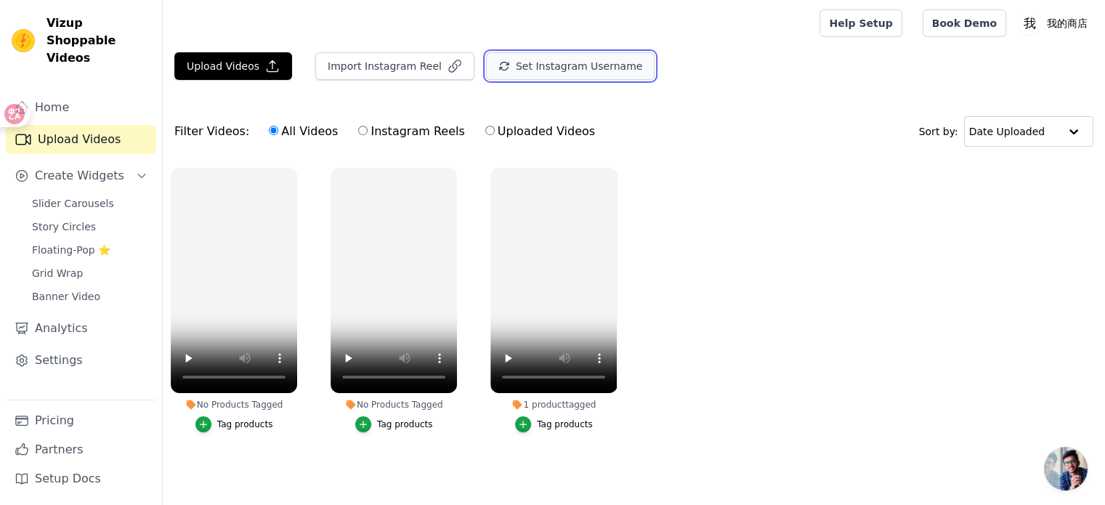
click at [517, 75] on button "Set Instagram Username" at bounding box center [570, 66] width 169 height 28
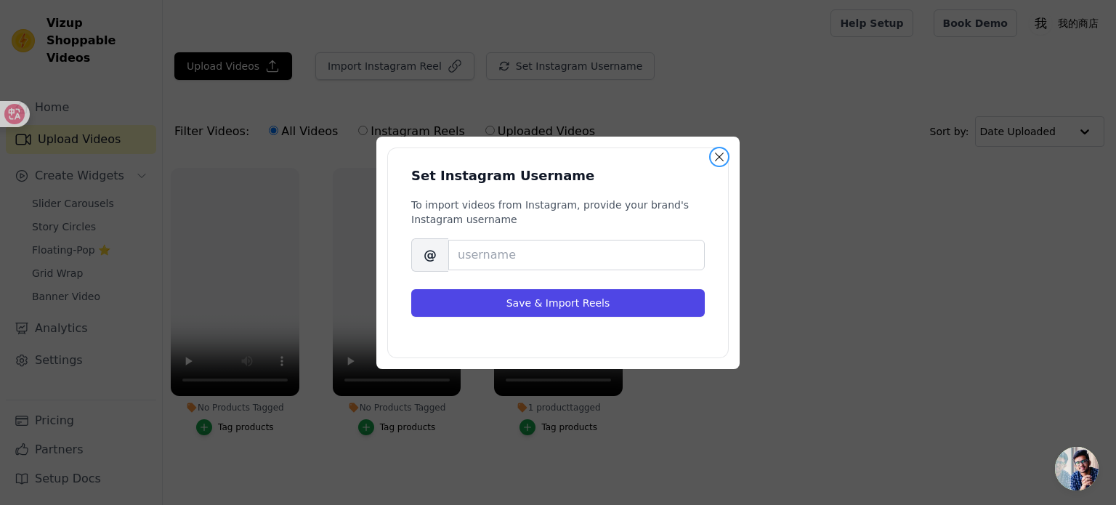
click at [721, 156] on button "Close modal" at bounding box center [718, 156] width 17 height 17
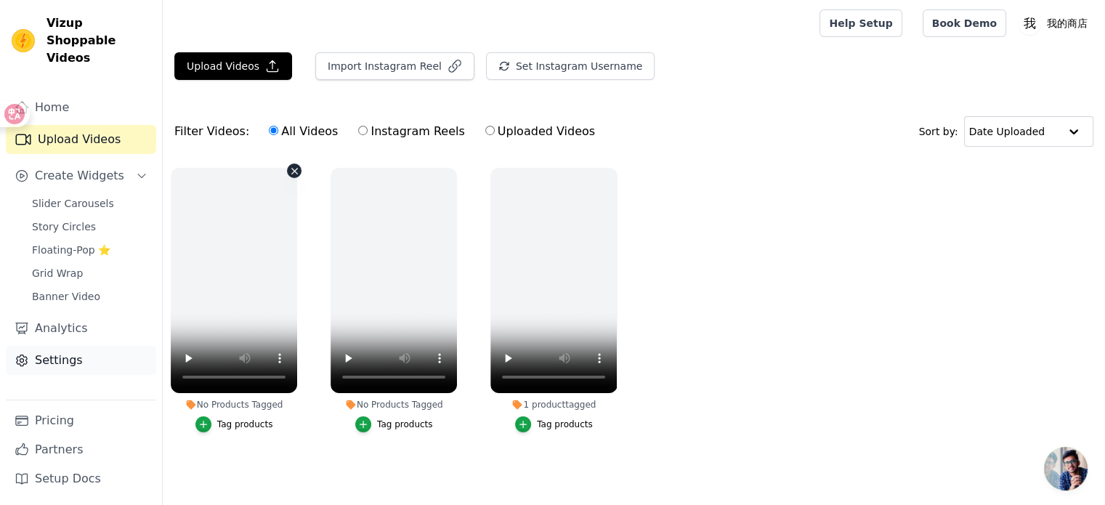
scroll to position [6, 0]
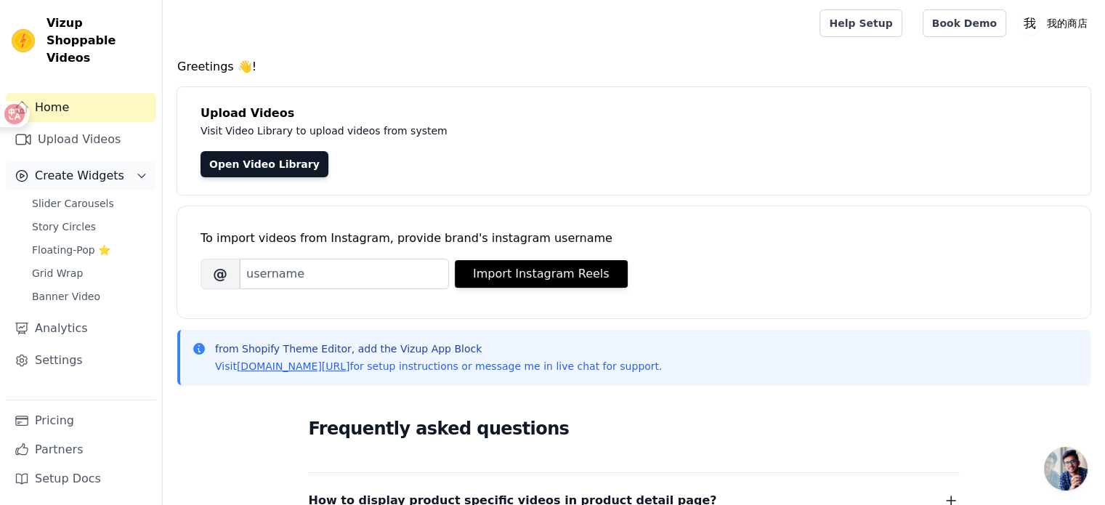
click at [105, 167] on span "Create Widgets" at bounding box center [79, 175] width 89 height 17
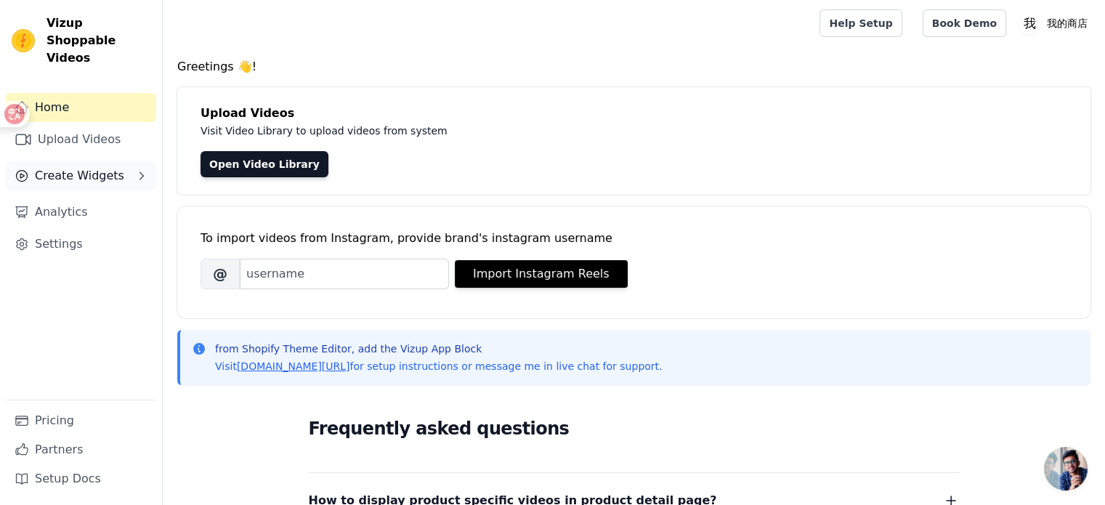
click at [105, 167] on span "Create Widgets" at bounding box center [79, 175] width 89 height 17
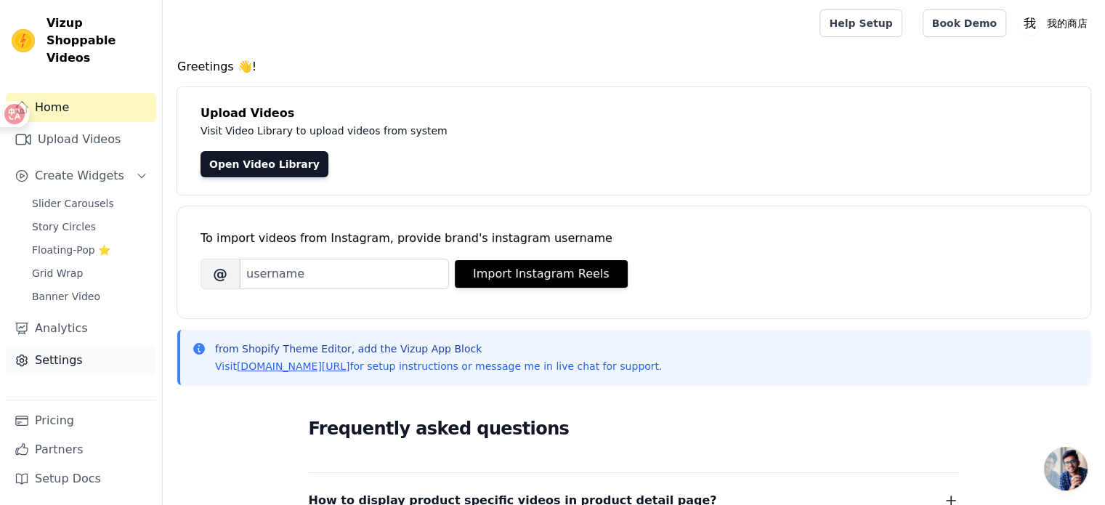
click at [88, 346] on link "Settings" at bounding box center [81, 360] width 150 height 29
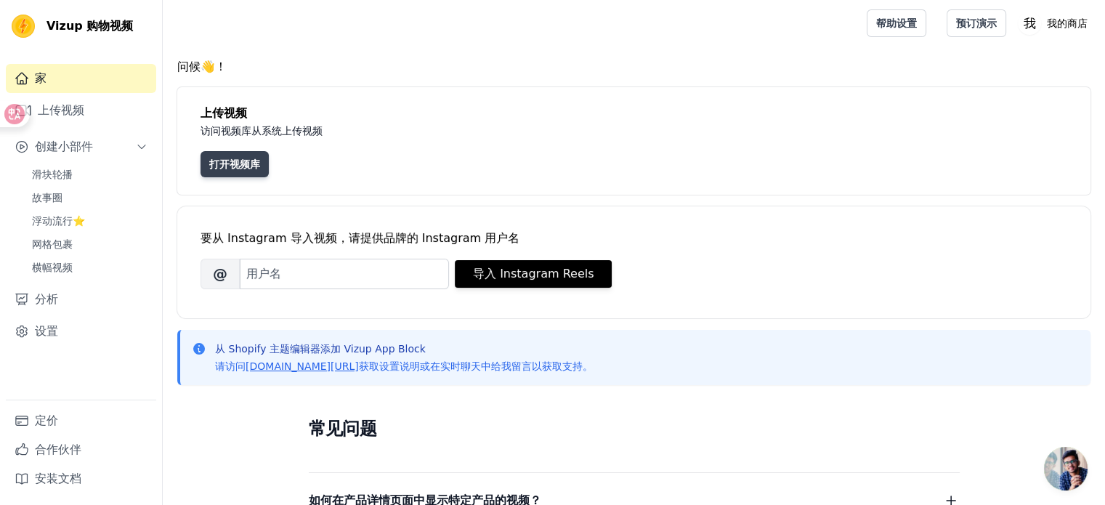
click at [259, 171] on link "打开视频库" at bounding box center [234, 164] width 68 height 26
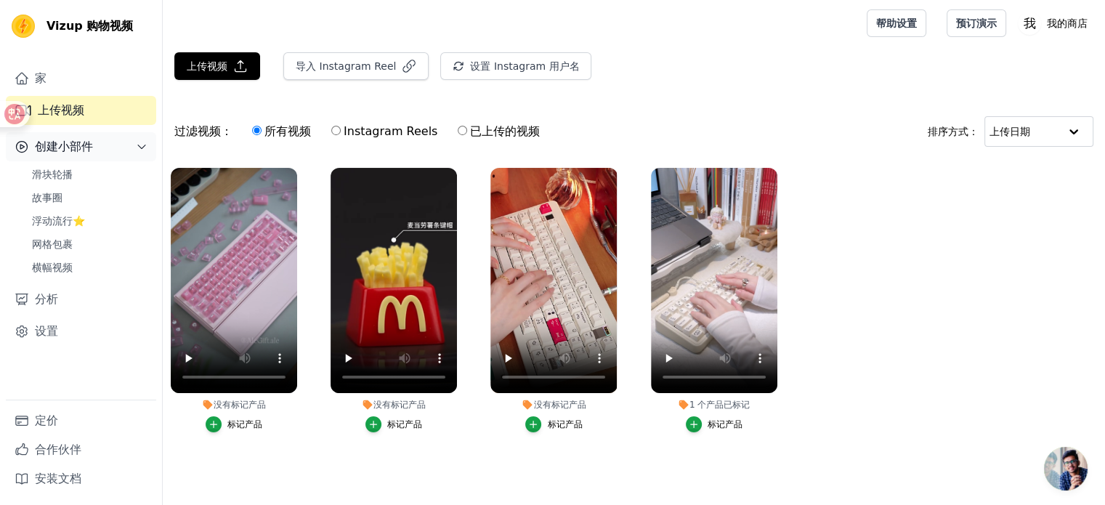
click at [99, 139] on button "创建小部件" at bounding box center [81, 146] width 150 height 29
click at [104, 147] on button "创建小部件" at bounding box center [81, 146] width 150 height 29
click at [102, 179] on span "Slider Carousels" at bounding box center [73, 174] width 82 height 15
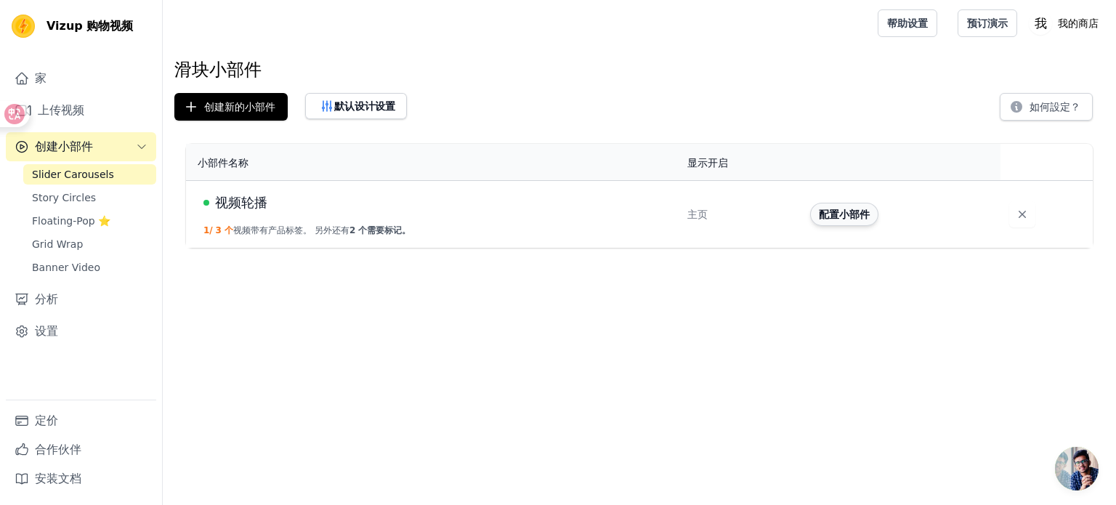
click at [828, 224] on button "配置小部件" at bounding box center [844, 214] width 68 height 23
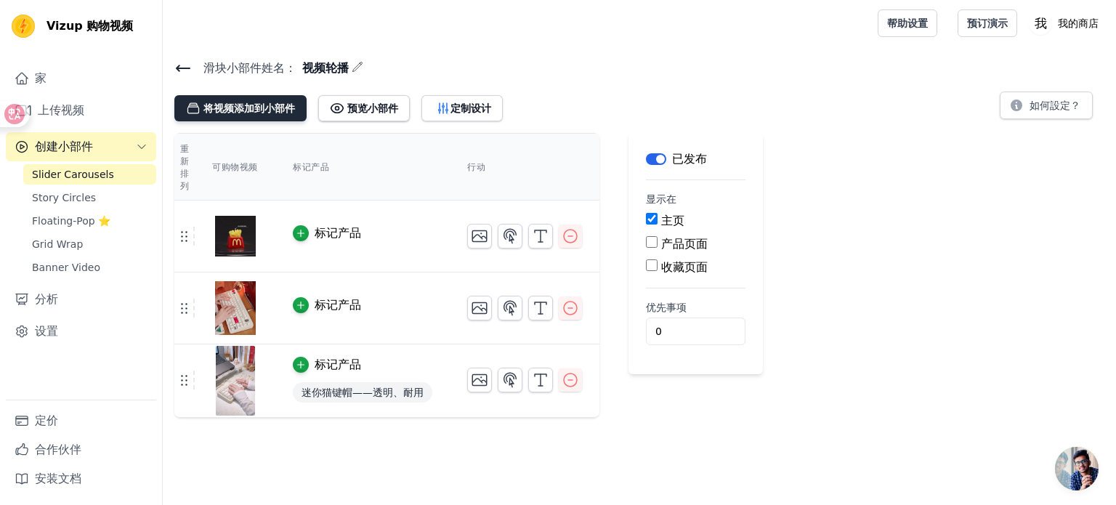
click at [261, 110] on font "将视频添加到小部件" at bounding box center [249, 108] width 92 height 12
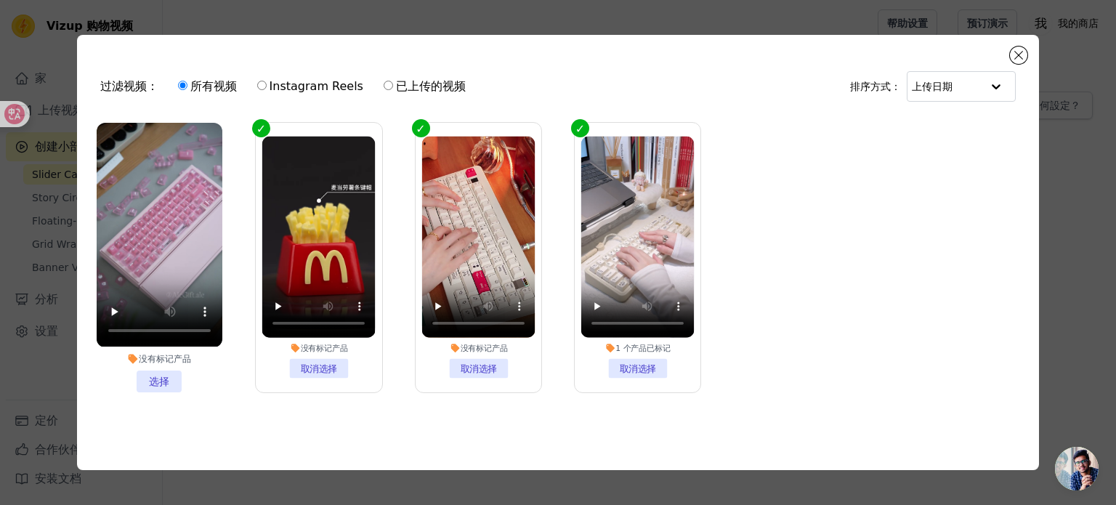
click at [163, 377] on li "没有标记产品 选择" at bounding box center [160, 257] width 126 height 269
click at [0, 0] on input "没有标记产品 选择" at bounding box center [0, 0] width 0 height 0
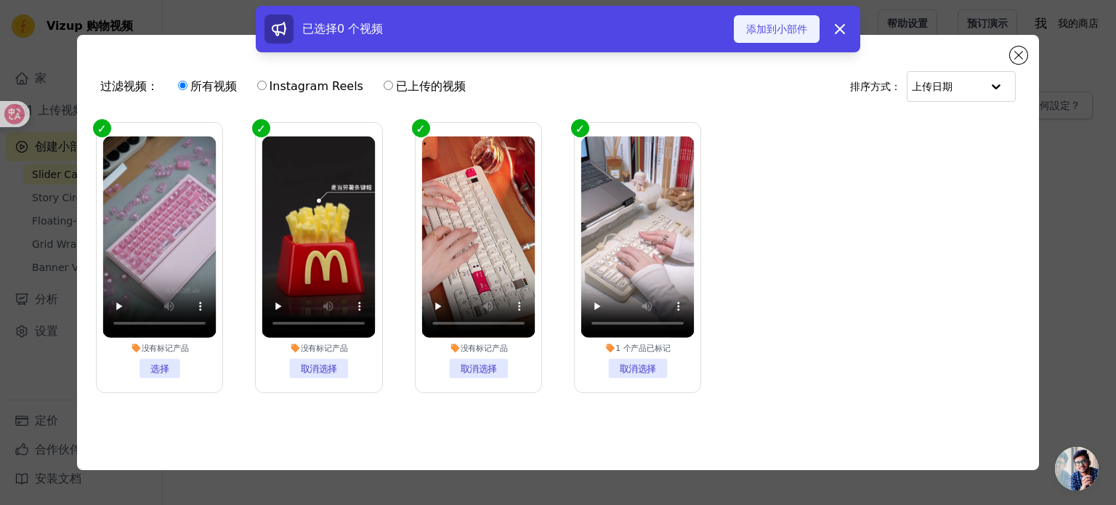
click at [793, 25] on font "添加到小部件" at bounding box center [776, 29] width 61 height 12
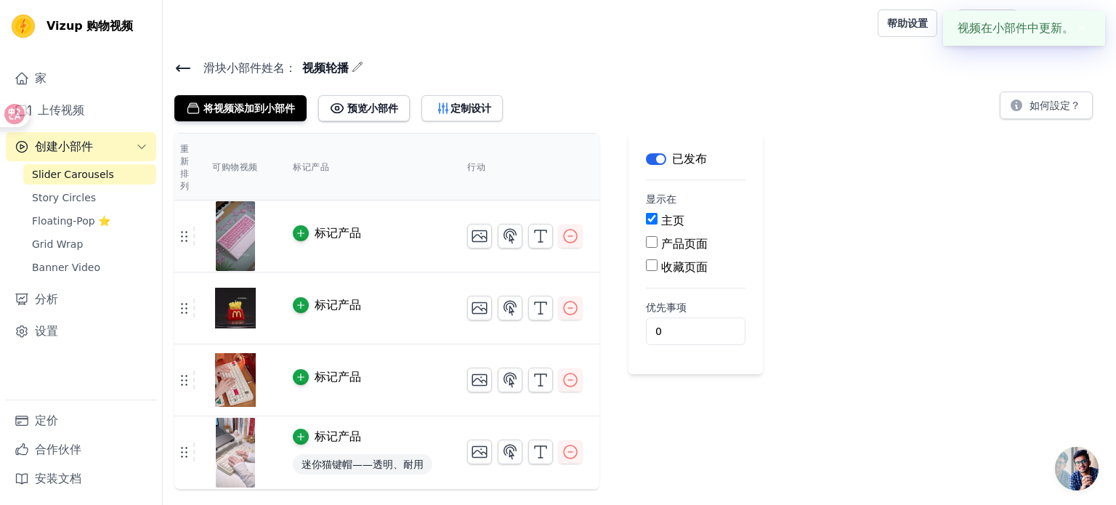
click at [1082, 33] on font "✖" at bounding box center [1081, 28] width 9 height 14
click at [665, 159] on button "标签" at bounding box center [656, 159] width 20 height 12
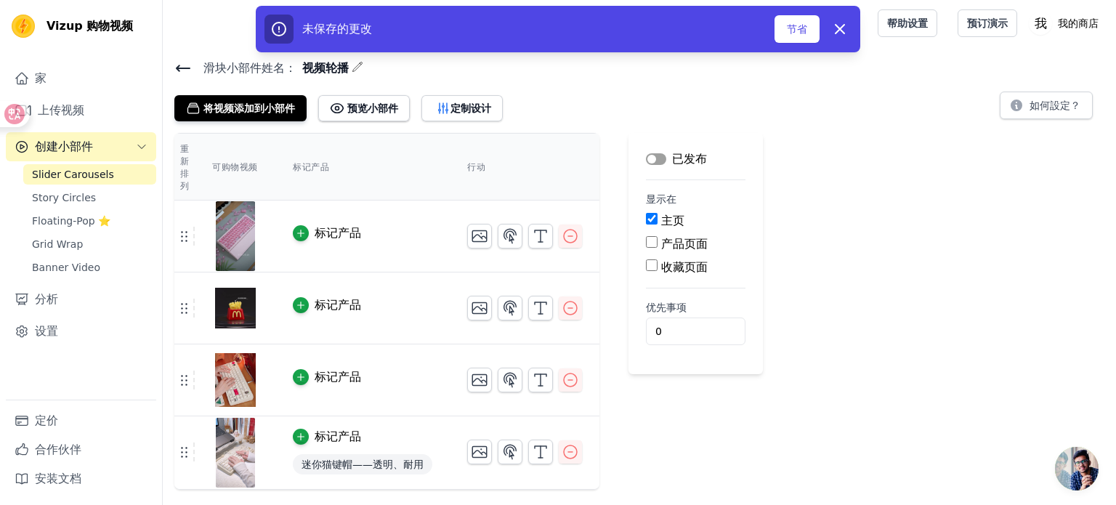
click at [662, 158] on button "标签" at bounding box center [656, 159] width 20 height 12
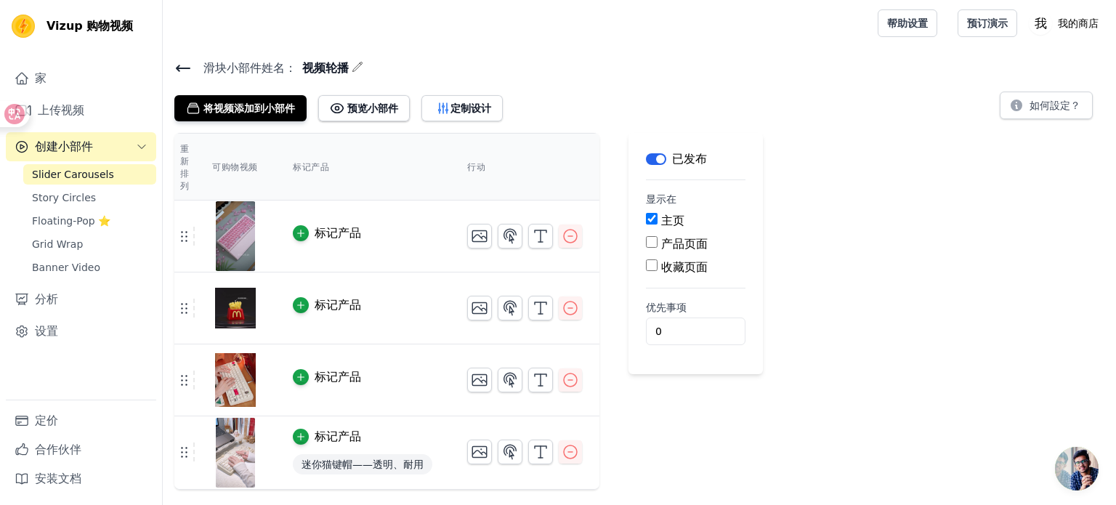
click at [694, 124] on div "滑块小部件 姓名： 视频轮播 将视频添加到小部件 预览小部件 定制设计 如何設定？ 重新排列 可购物视频 标记产品 行动 标记产品 标记产品 标记产品 标记产…" at bounding box center [639, 273] width 953 height 431
click at [658, 161] on button "标签" at bounding box center [656, 159] width 20 height 12
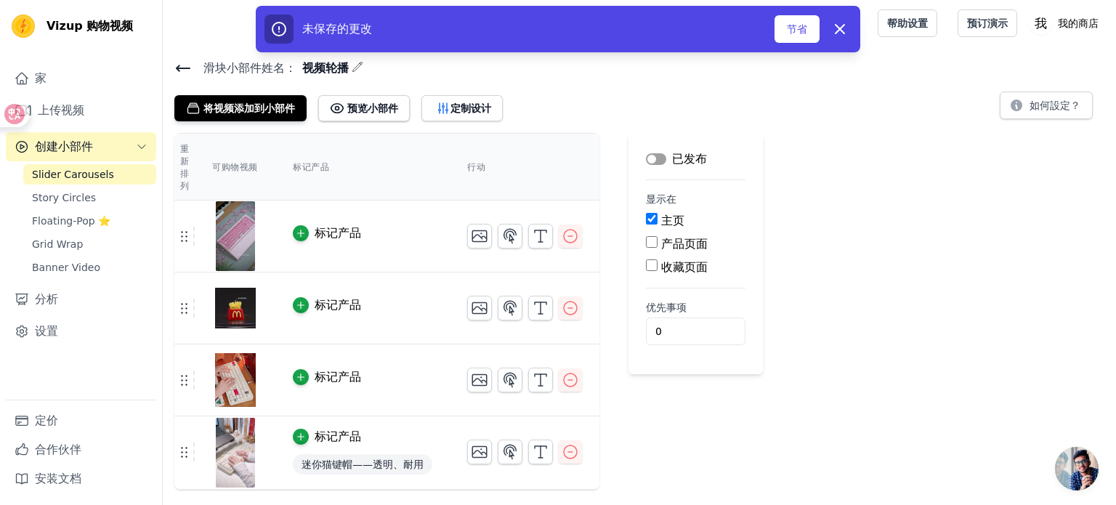
click at [657, 159] on button "标签" at bounding box center [656, 159] width 20 height 12
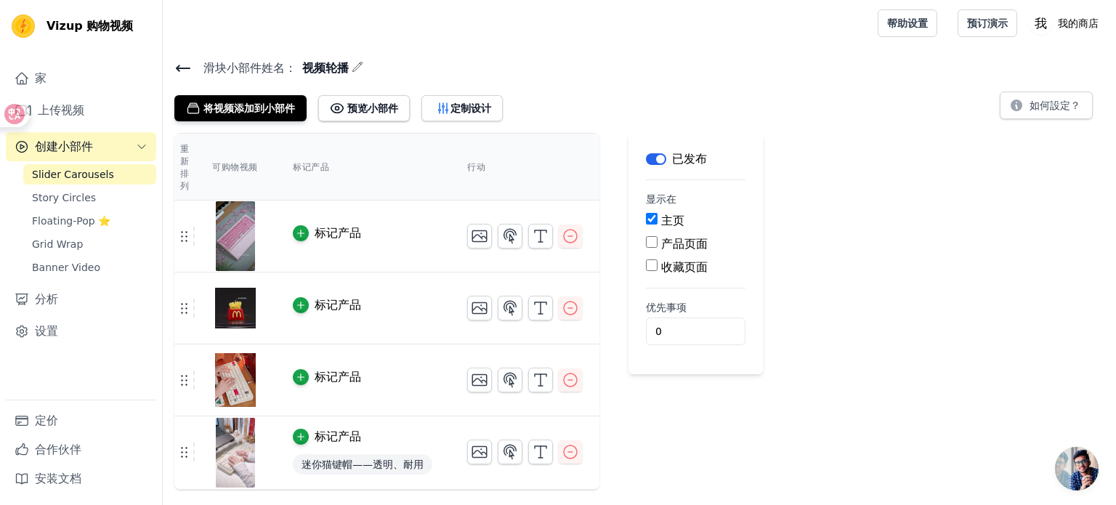
click at [178, 72] on icon at bounding box center [182, 68] width 17 height 17
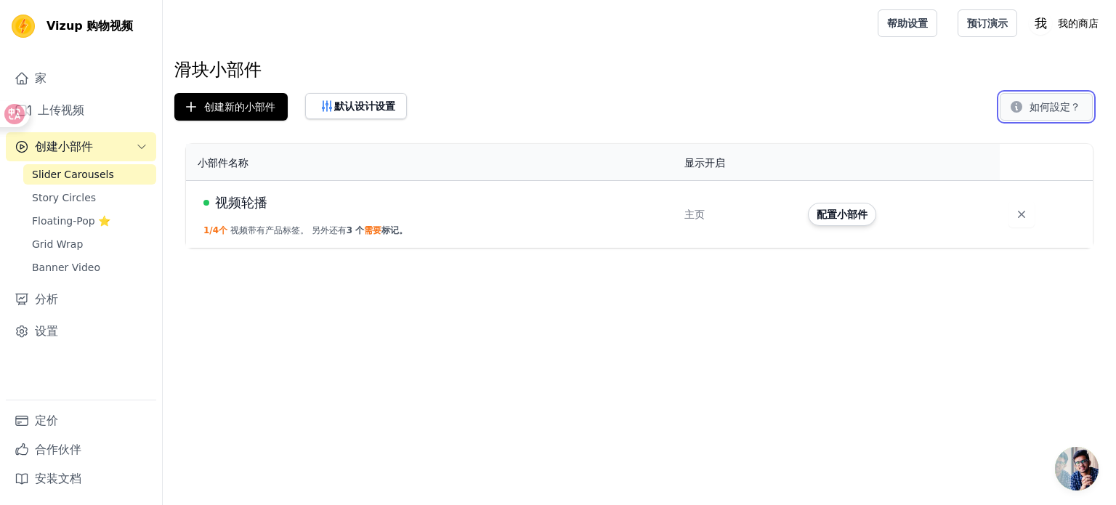
click at [1062, 110] on font "如何設定？" at bounding box center [1054, 107] width 51 height 12
click at [427, 201] on div "视频轮播" at bounding box center [434, 203] width 463 height 20
click at [824, 211] on font "配置小部件" at bounding box center [841, 214] width 51 height 12
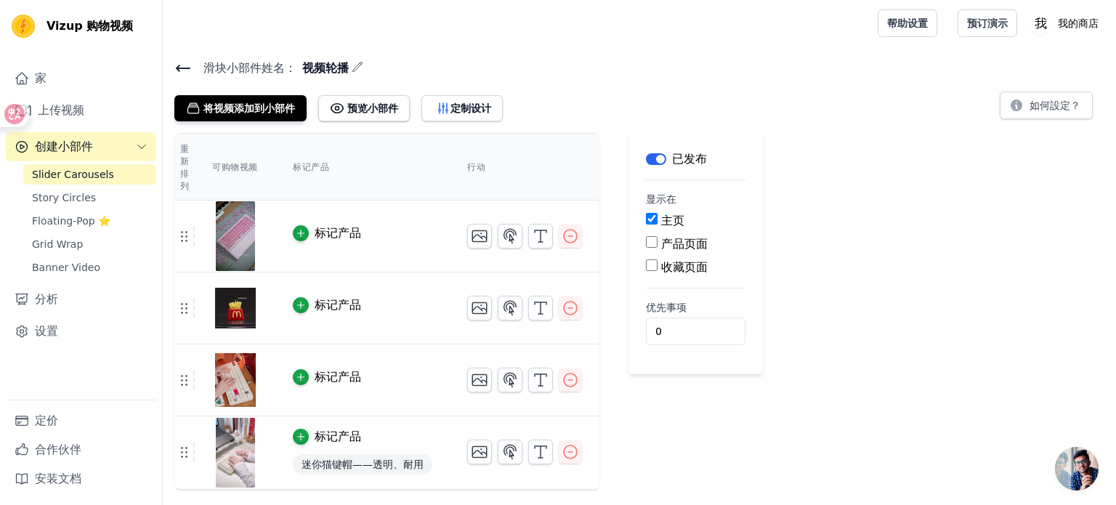
click at [689, 243] on font "产品页面" at bounding box center [684, 244] width 46 height 14
click at [657, 243] on input "产品页面" at bounding box center [652, 242] width 12 height 12
checkbox input "true"
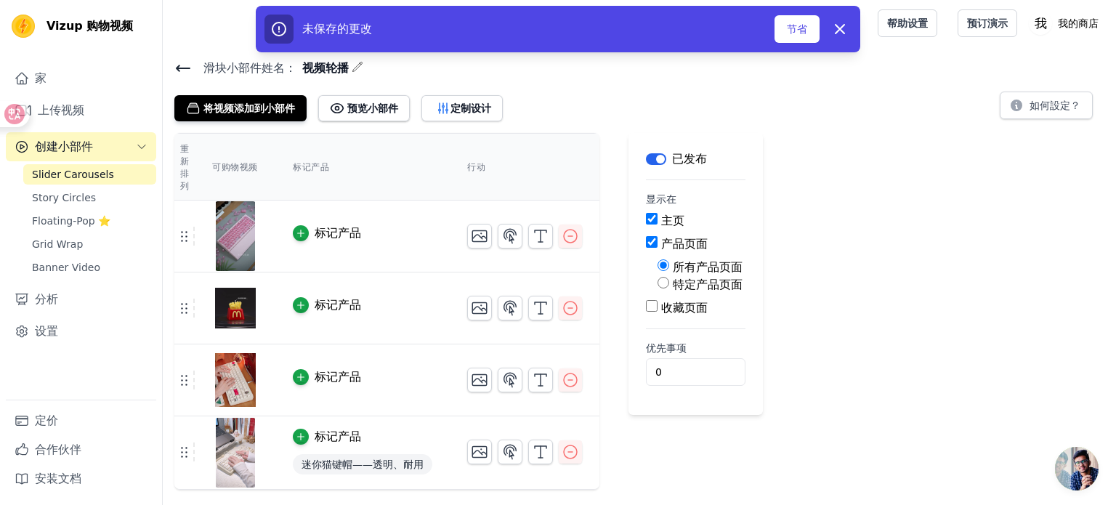
click at [697, 310] on font "收藏页面" at bounding box center [684, 308] width 46 height 14
click at [657, 310] on input "收藏页面" at bounding box center [652, 306] width 12 height 12
click at [697, 310] on font "收藏页面" at bounding box center [684, 308] width 46 height 14
click at [657, 310] on input "收藏页面" at bounding box center [652, 306] width 12 height 12
click at [697, 310] on font "收藏页面" at bounding box center [684, 308] width 46 height 14
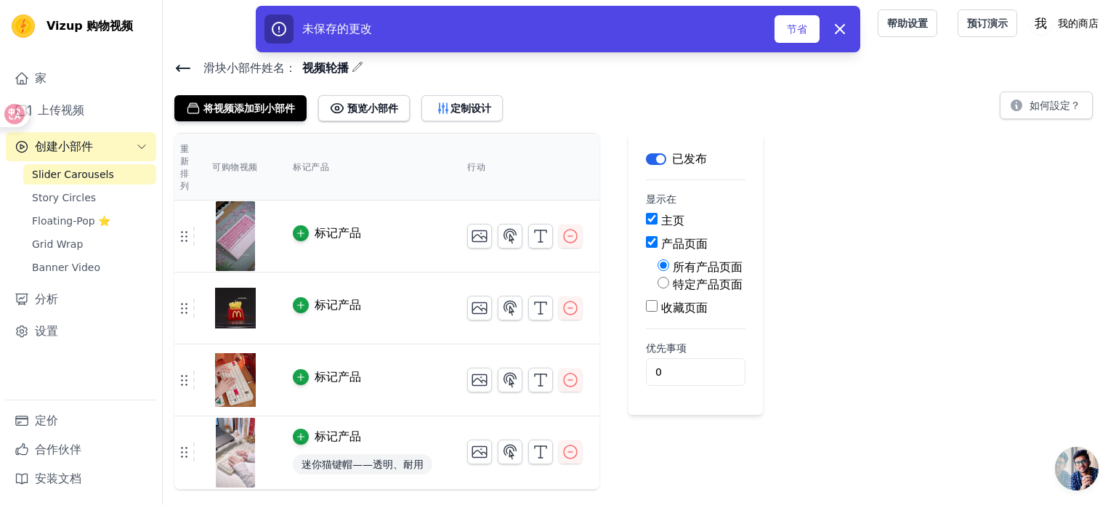
click at [657, 310] on input "收藏页面" at bounding box center [652, 306] width 12 height 12
checkbox input "true"
click at [788, 28] on font "节省" at bounding box center [797, 29] width 20 height 12
click at [790, 28] on font "节省" at bounding box center [797, 29] width 20 height 12
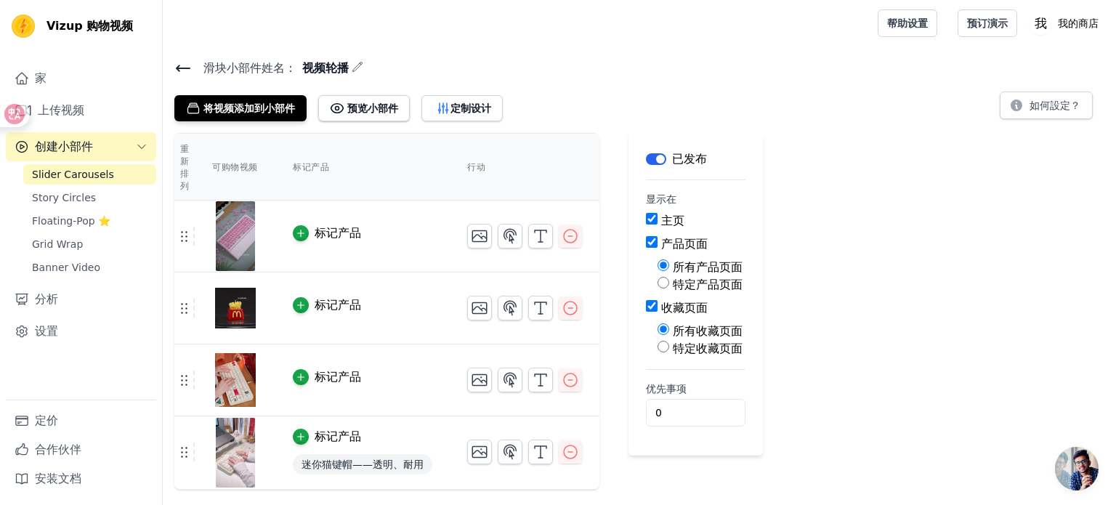
click at [689, 240] on font "产品页面" at bounding box center [684, 244] width 46 height 14
click at [657, 240] on input "产品页面" at bounding box center [652, 242] width 12 height 12
checkbox input "false"
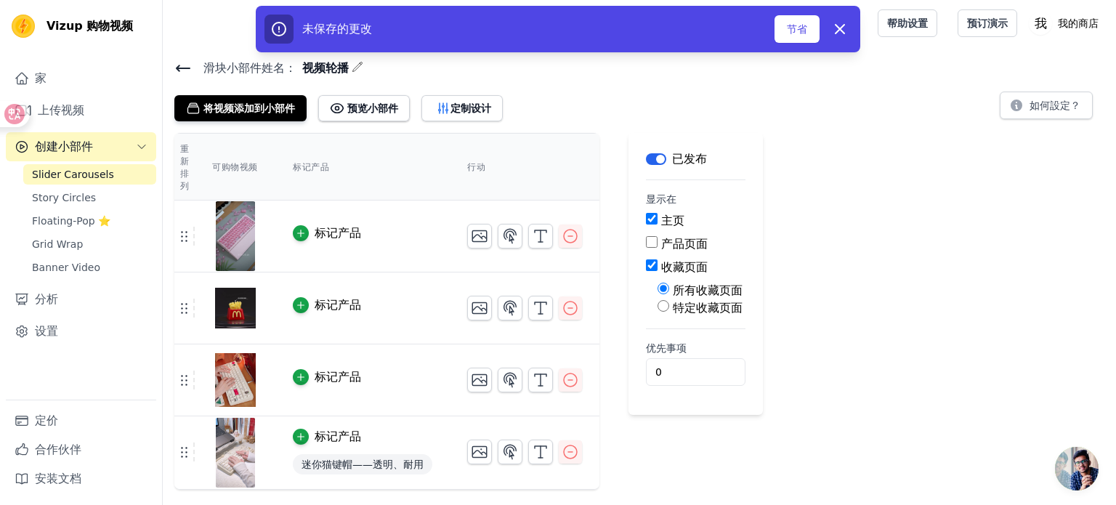
click at [669, 270] on font "收藏页面" at bounding box center [684, 267] width 46 height 14
click at [657, 270] on input "收藏页面" at bounding box center [652, 265] width 12 height 12
checkbox input "false"
click at [797, 25] on font "节省" at bounding box center [797, 29] width 20 height 12
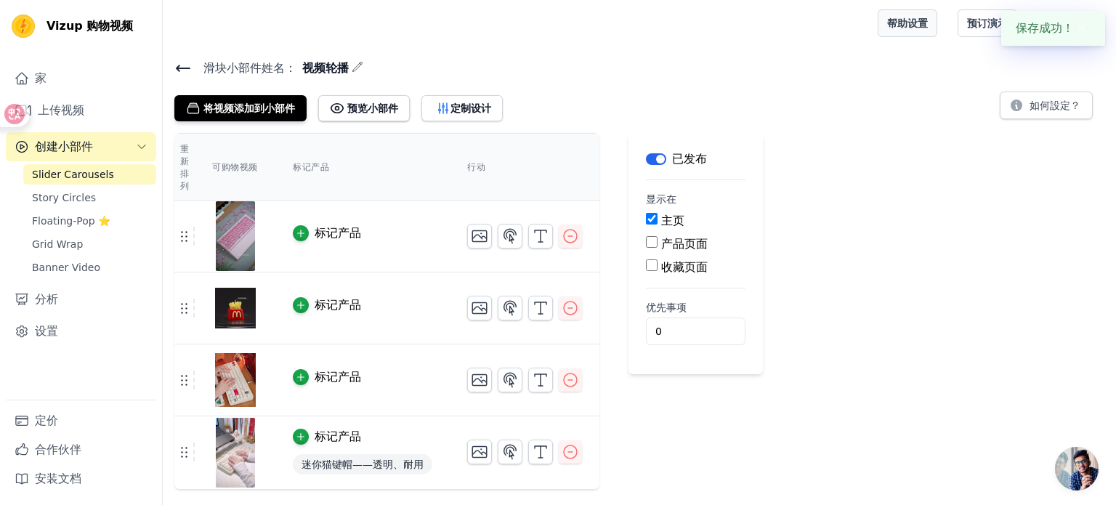
click at [902, 23] on font "帮助设置" at bounding box center [907, 23] width 41 height 12
click at [335, 113] on icon at bounding box center [337, 108] width 15 height 15
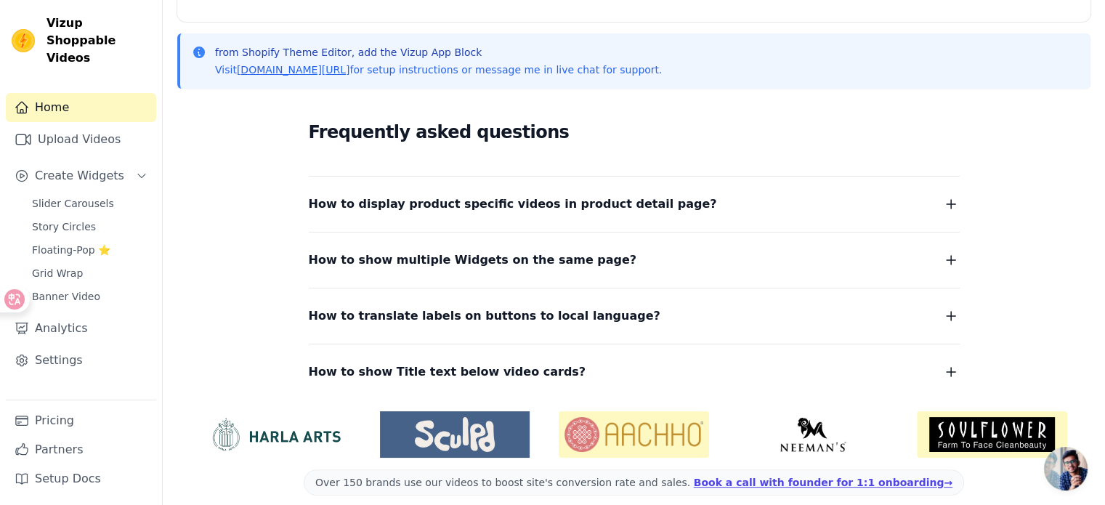
scroll to position [309, 0]
